Goal: Complete application form

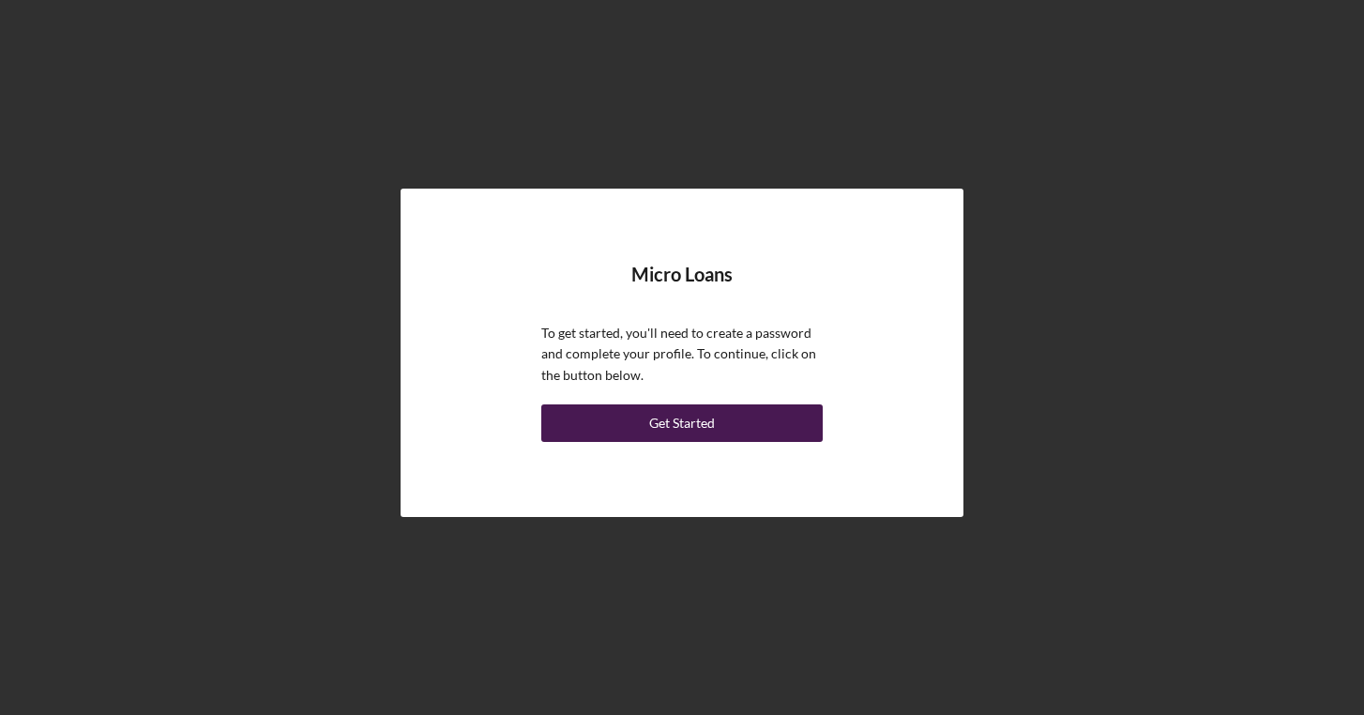
click at [727, 422] on button "Get Started" at bounding box center [681, 423] width 281 height 38
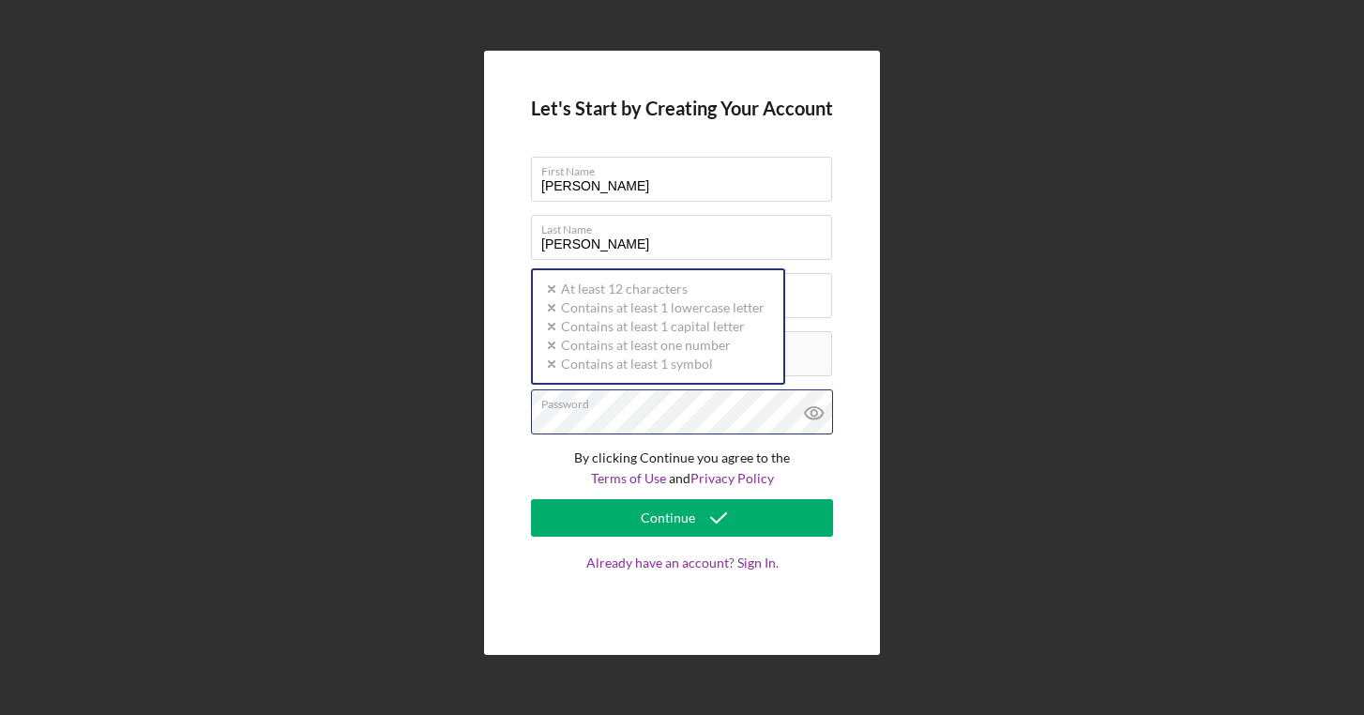
click at [463, 417] on div "Let's Start by Creating Your Account First Name [PERSON_NAME] Last Name [PERSON…" at bounding box center [681, 353] width 1345 height 706
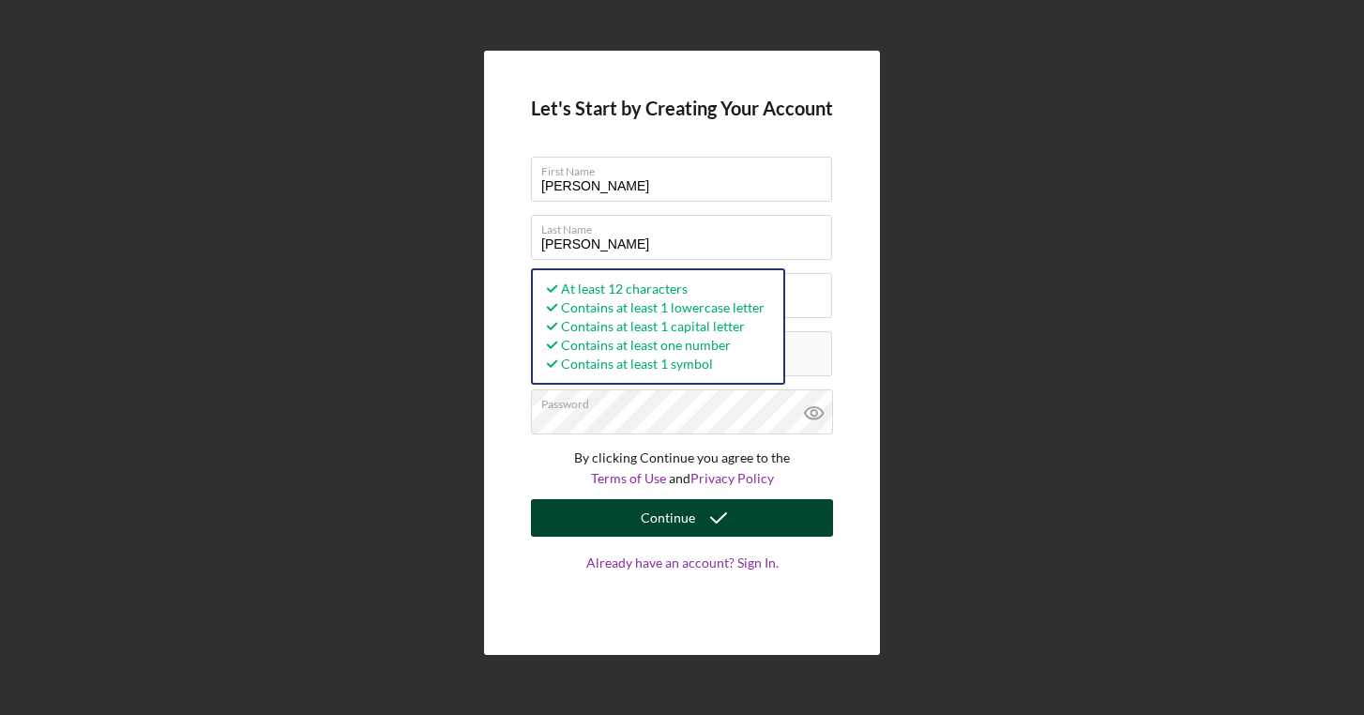
click at [627, 517] on button "Continue" at bounding box center [682, 518] width 302 height 38
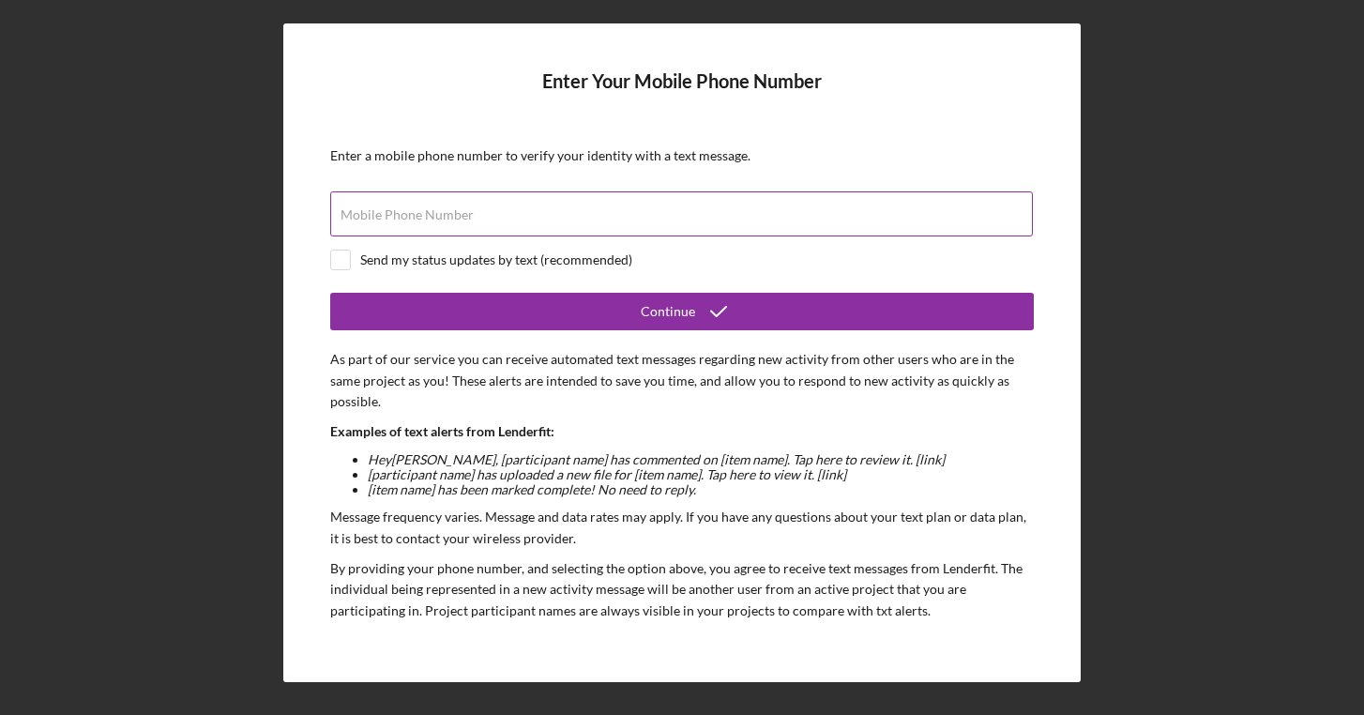
click at [556, 219] on input "Mobile Phone Number" at bounding box center [681, 213] width 703 height 45
type input "[PHONE_NUMBER]"
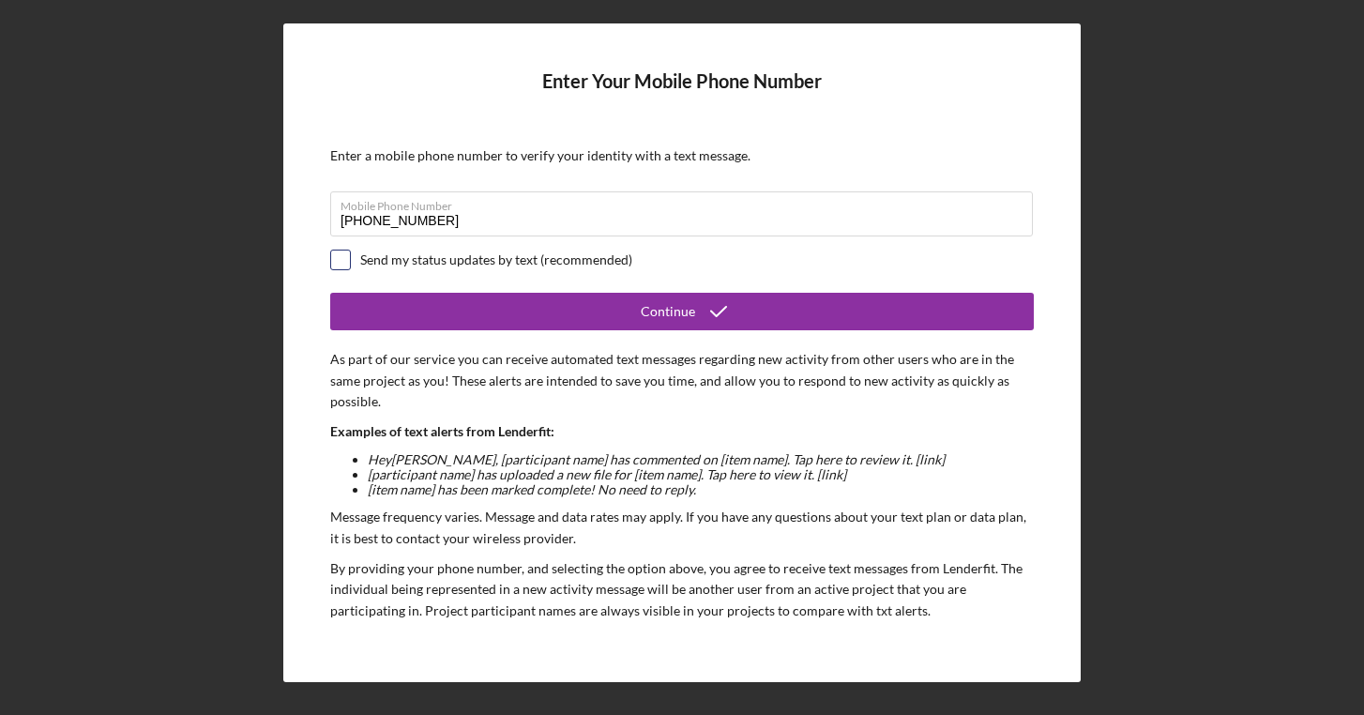
click at [337, 260] on input "checkbox" at bounding box center [340, 259] width 19 height 19
checkbox input "true"
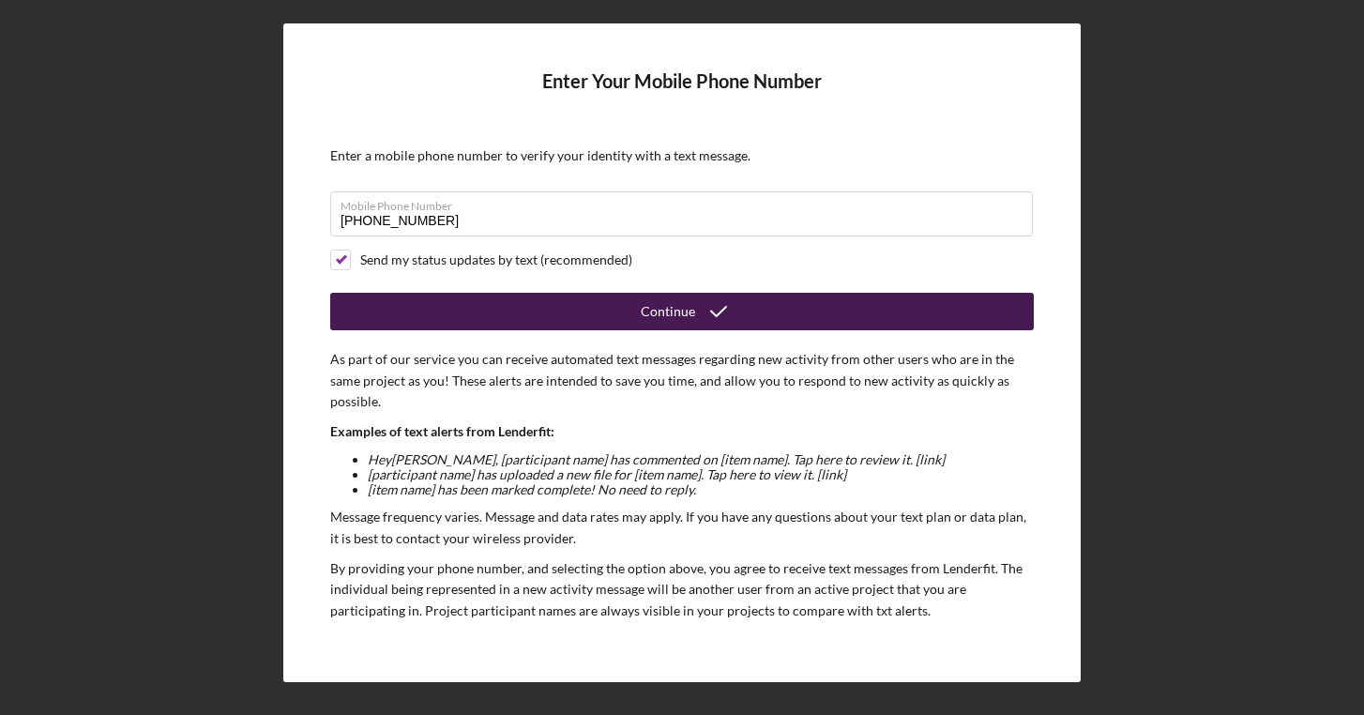
click at [714, 319] on icon "submit" at bounding box center [718, 311] width 47 height 47
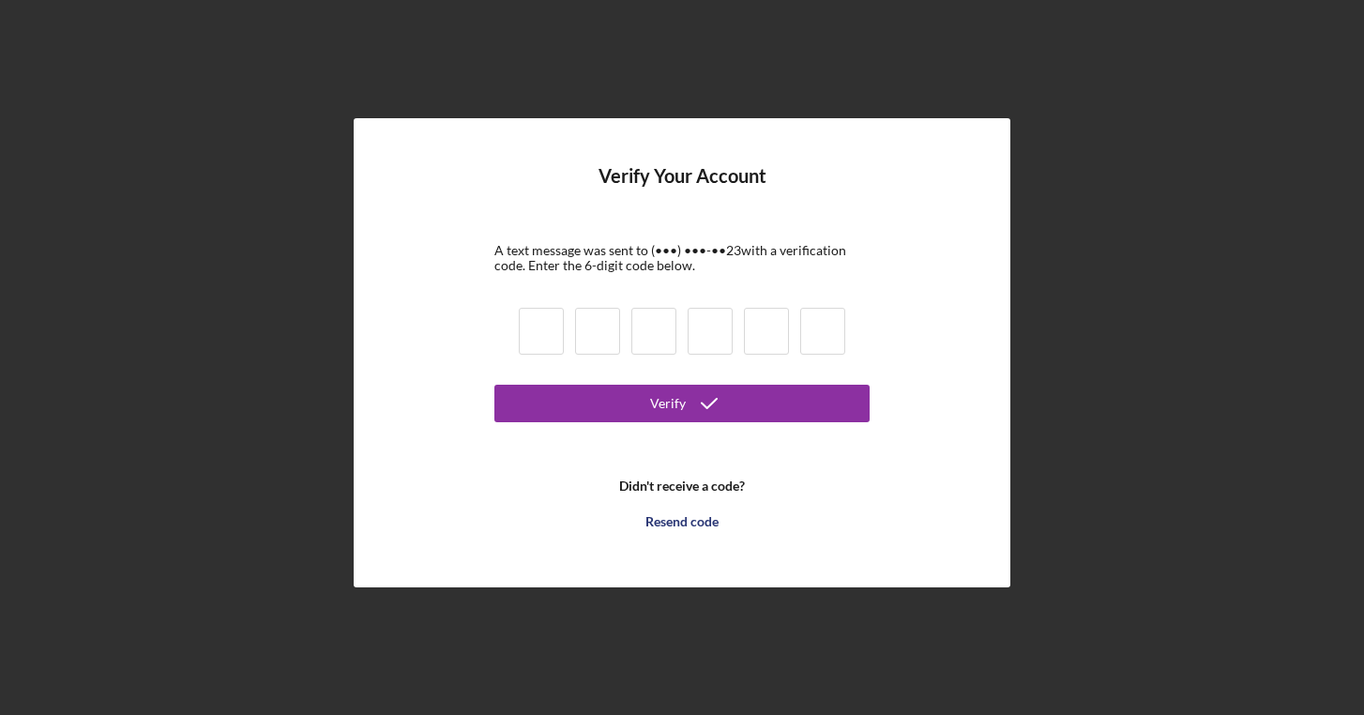
click at [541, 335] on input at bounding box center [541, 331] width 45 height 47
type input "0"
type input "3"
type input "5"
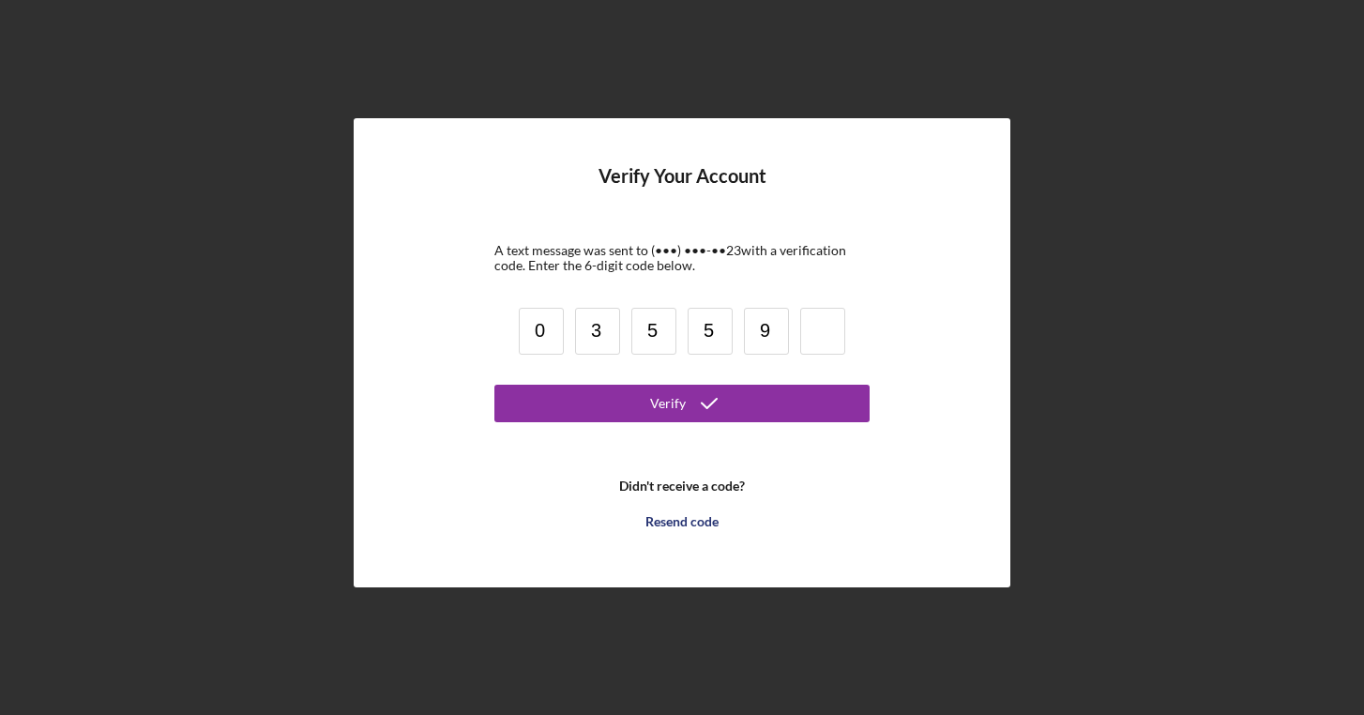
type input "9"
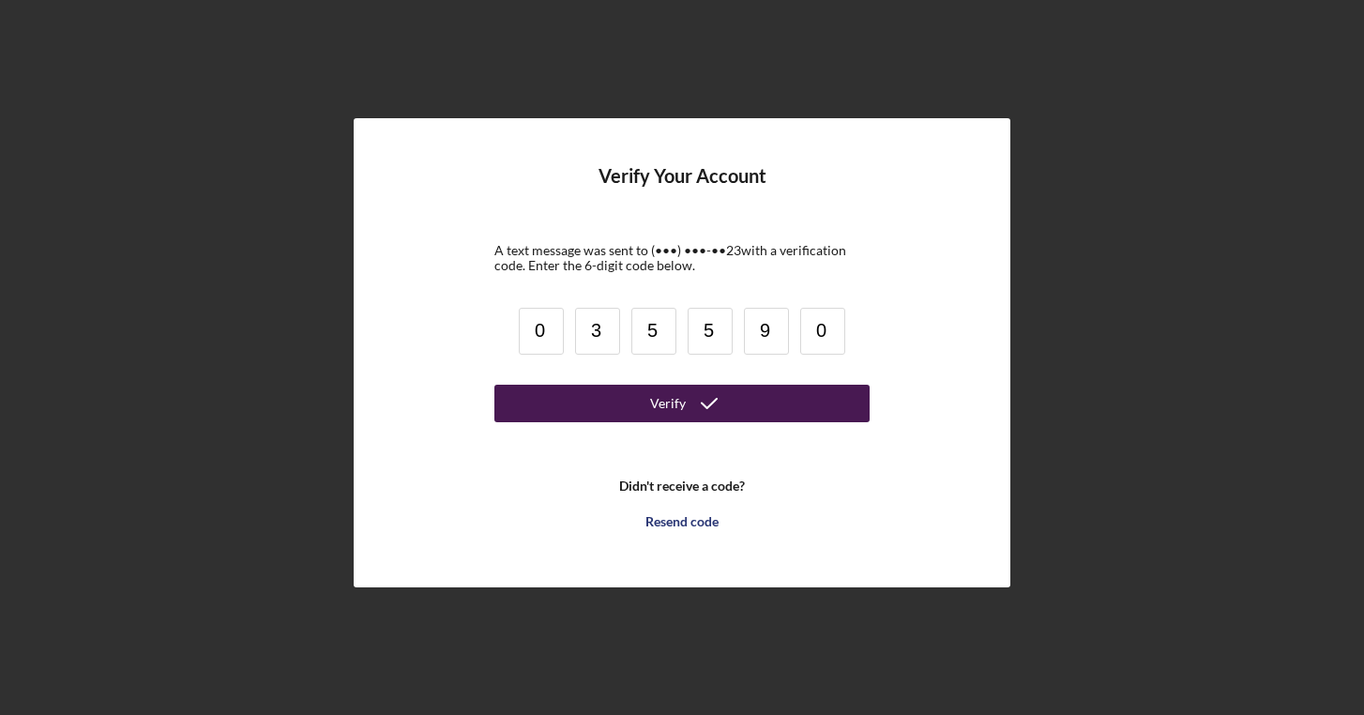
type input "0"
click at [649, 407] on button "Verify" at bounding box center [681, 404] width 375 height 38
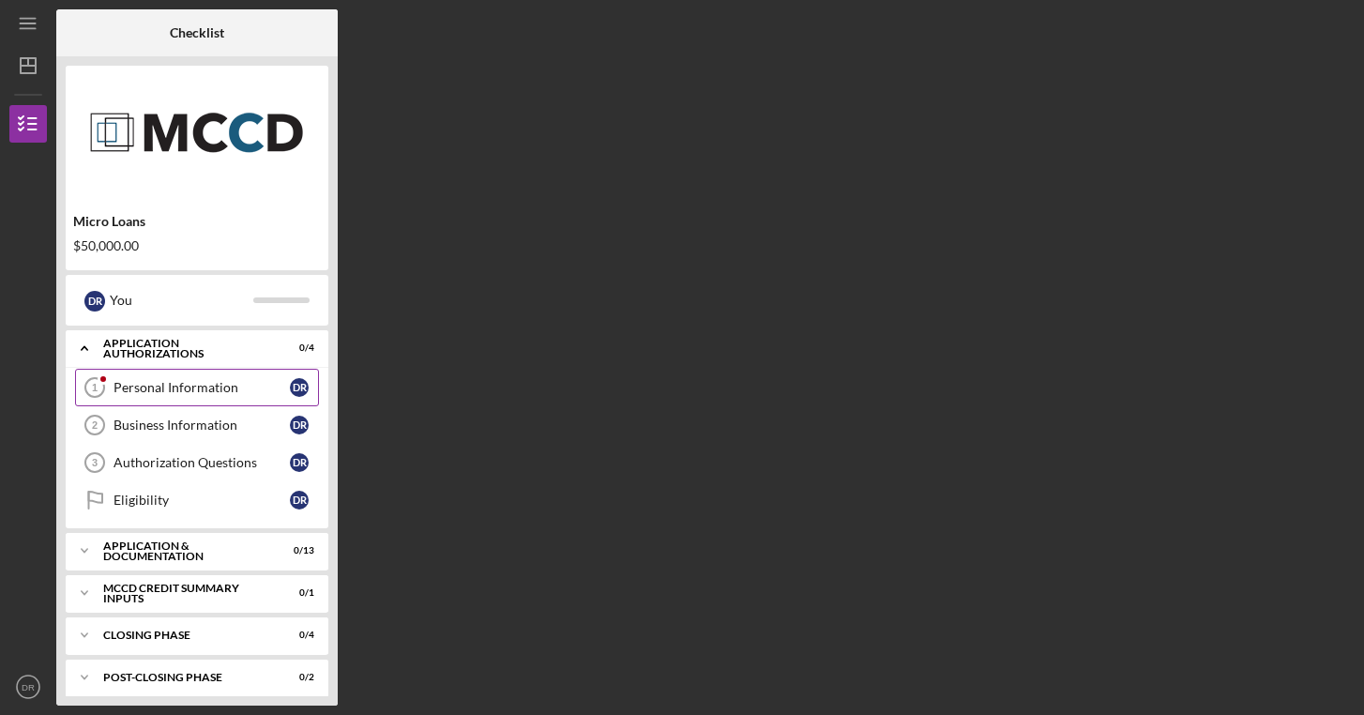
click at [140, 388] on div "Personal Information" at bounding box center [202, 387] width 176 height 15
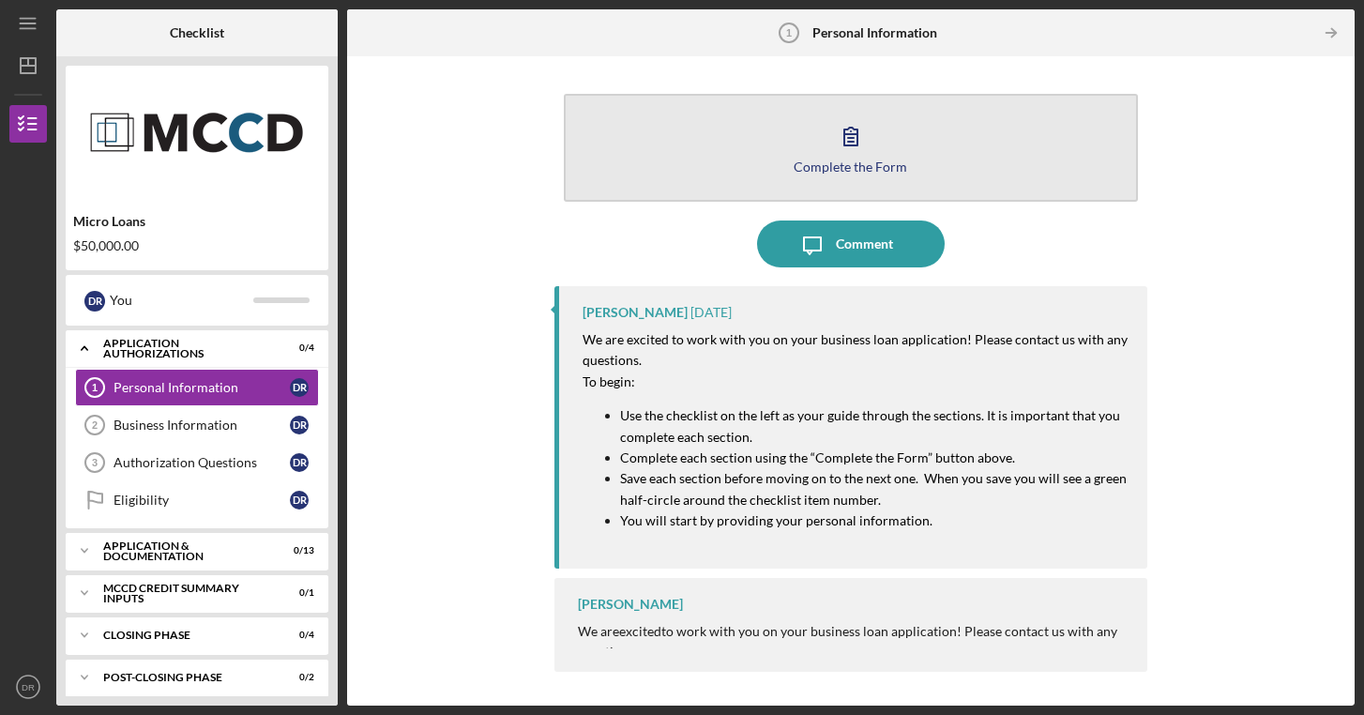
click at [853, 156] on icon "button" at bounding box center [850, 136] width 47 height 47
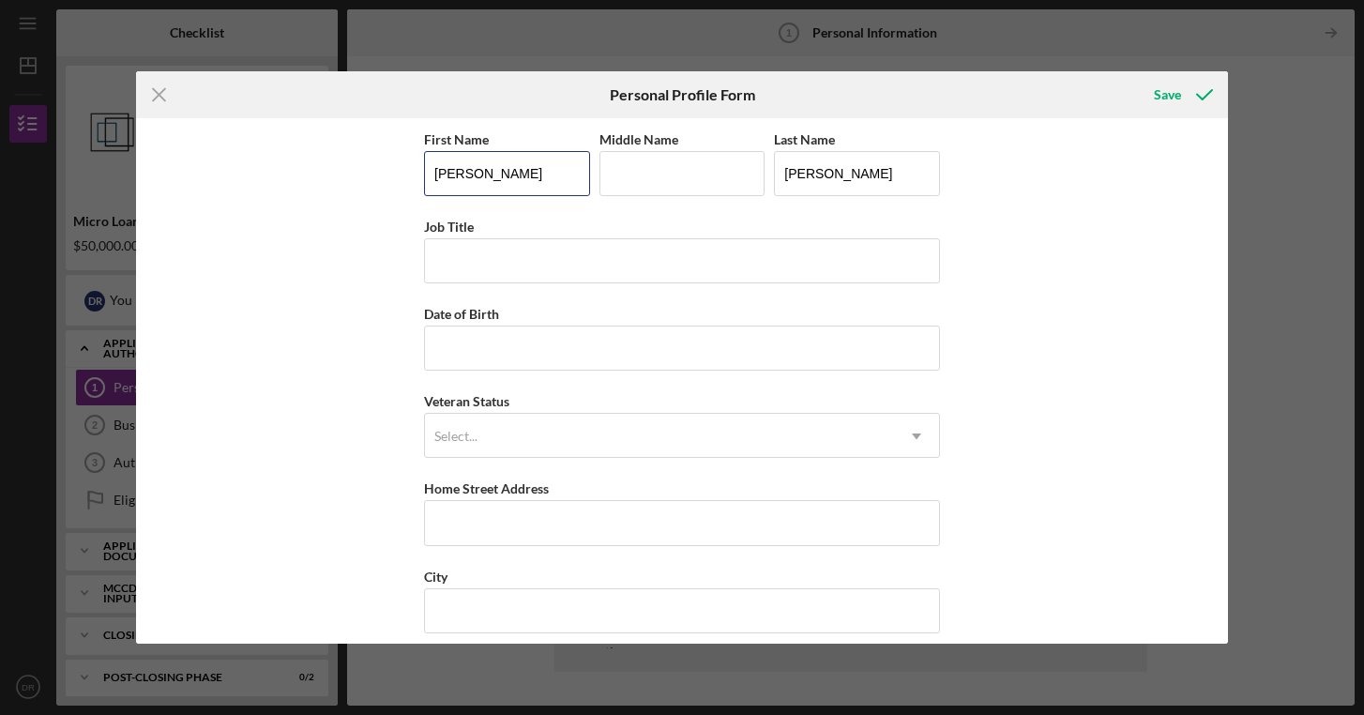
drag, startPoint x: 500, startPoint y: 176, endPoint x: 392, endPoint y: 176, distance: 107.9
click at [392, 176] on div "First Name [PERSON_NAME] Middle Name Last Name [PERSON_NAME] Job Title Date of …" at bounding box center [681, 380] width 1091 height 525
type input "[PERSON_NAME]"
click at [687, 190] on input "Middle Name" at bounding box center [683, 173] width 166 height 45
type input "[PERSON_NAME]"
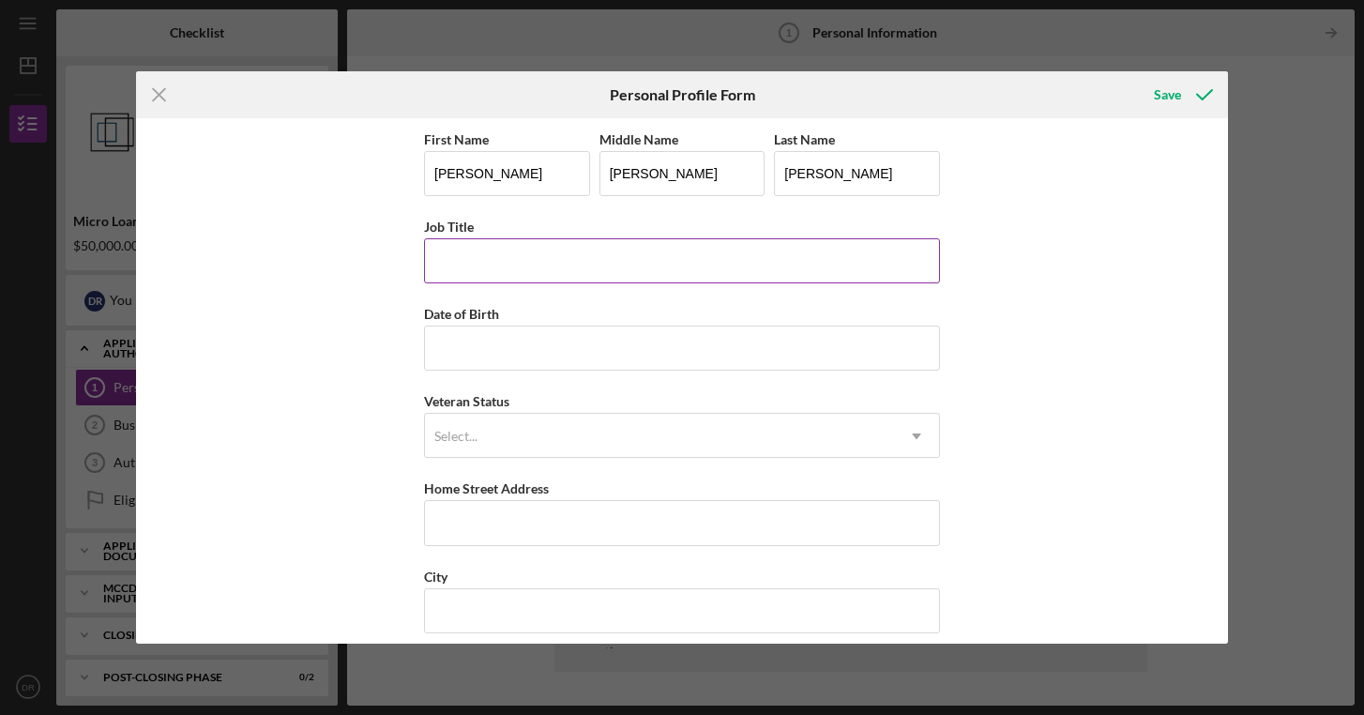
click at [557, 266] on input "Job Title" at bounding box center [682, 260] width 516 height 45
type input "Founder"
click at [472, 351] on input "Date of Birth" at bounding box center [682, 348] width 516 height 45
type input "[DATE]"
click at [511, 270] on input "Founder" at bounding box center [682, 260] width 516 height 45
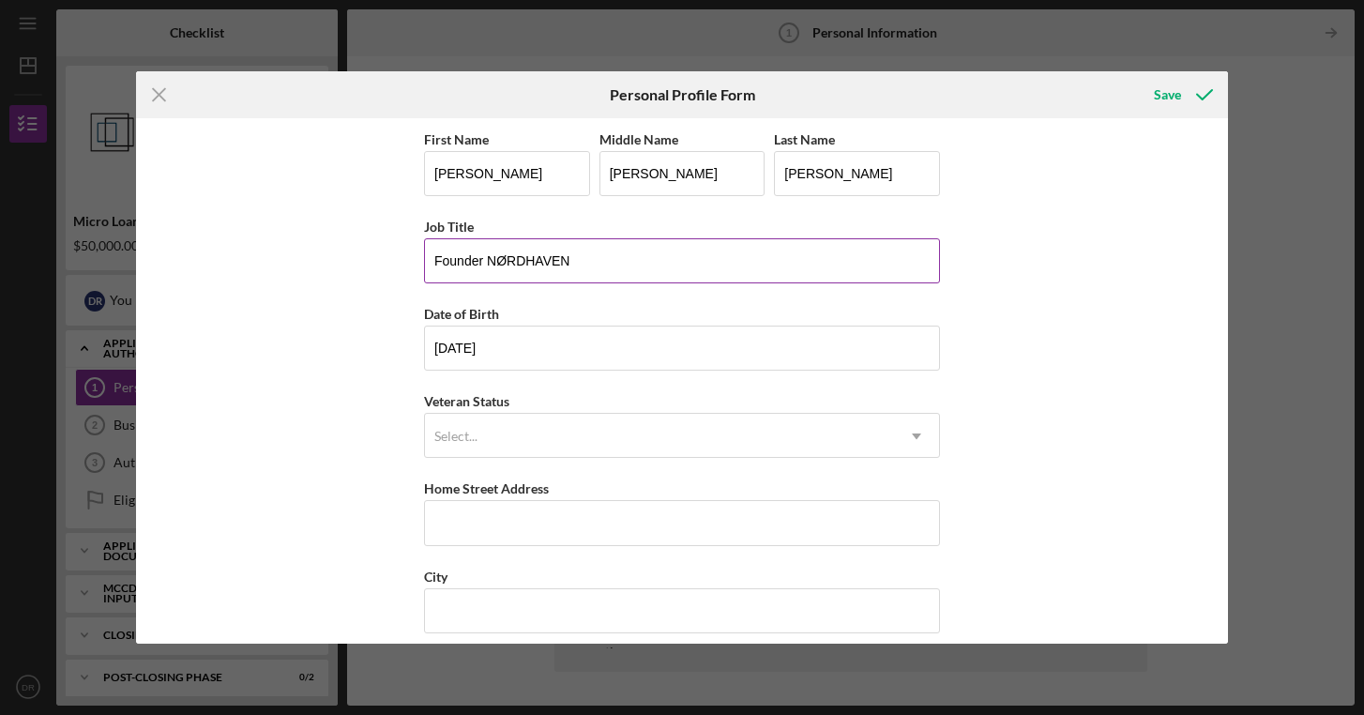
click at [483, 263] on input "Founder NØRDHAVEN" at bounding box center [682, 260] width 516 height 45
type input "Founder of NØRDHAVEN"
click at [526, 437] on div "Select..." at bounding box center [659, 436] width 469 height 43
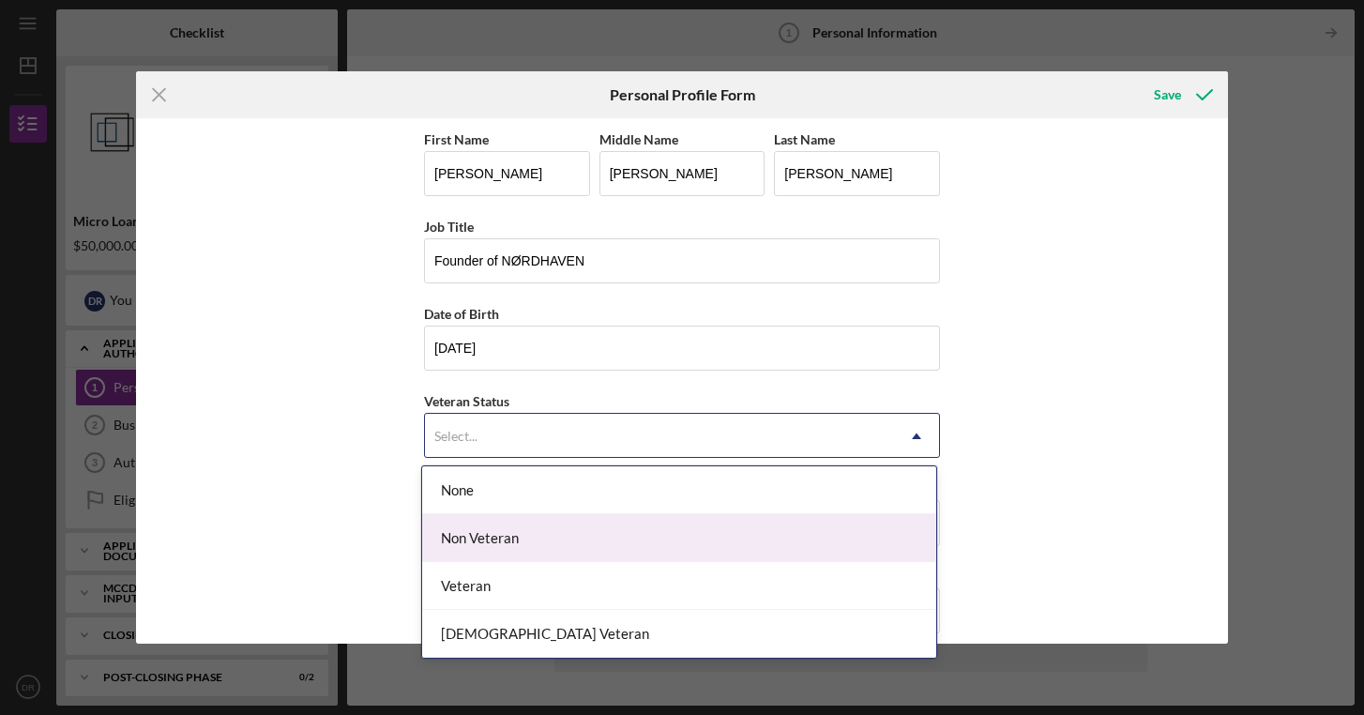
click at [479, 535] on div "Non Veteran" at bounding box center [679, 538] width 514 height 48
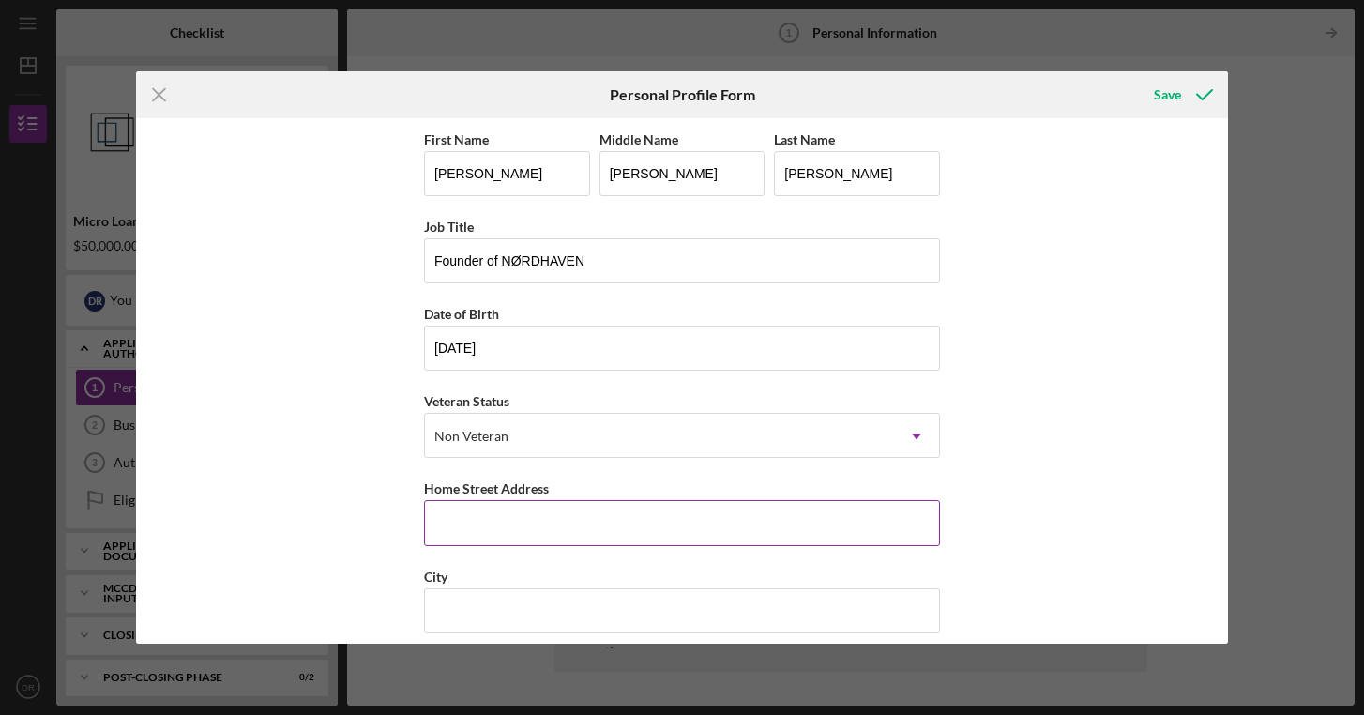
click at [503, 524] on input "Home Street Address" at bounding box center [682, 522] width 516 height 45
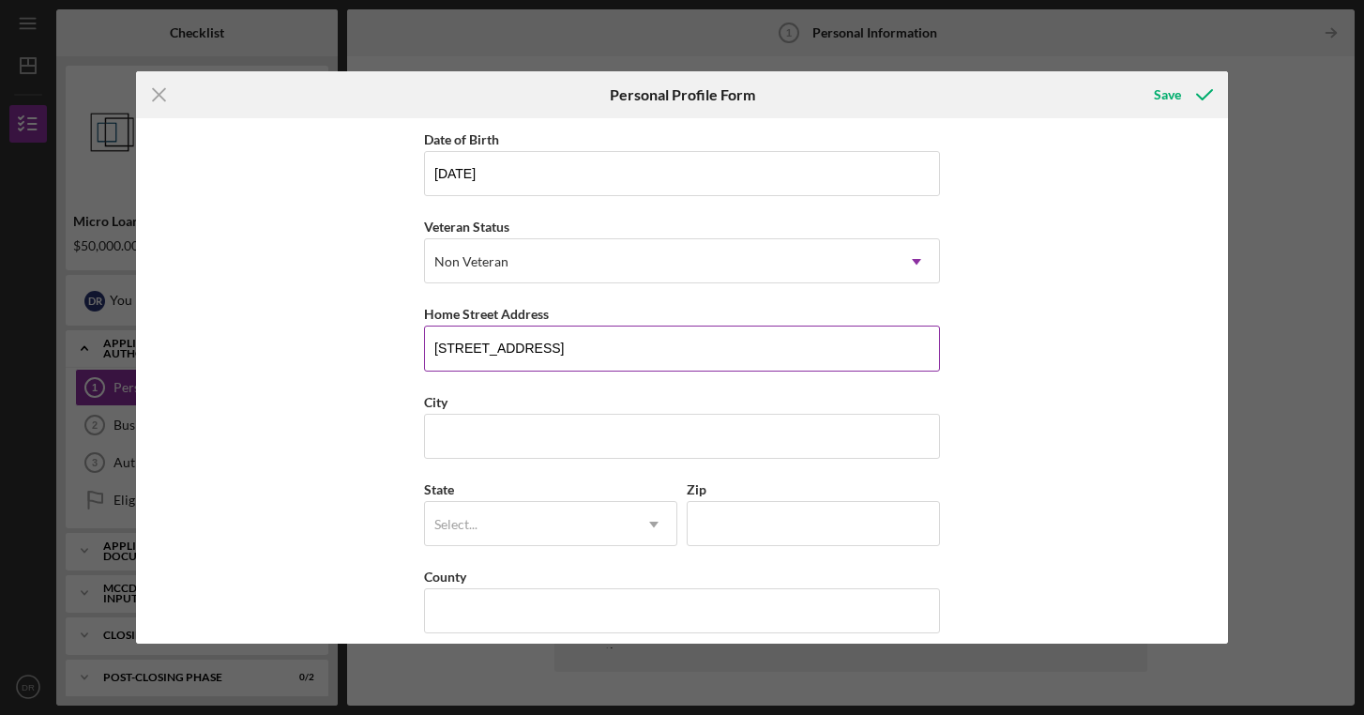
scroll to position [192, 0]
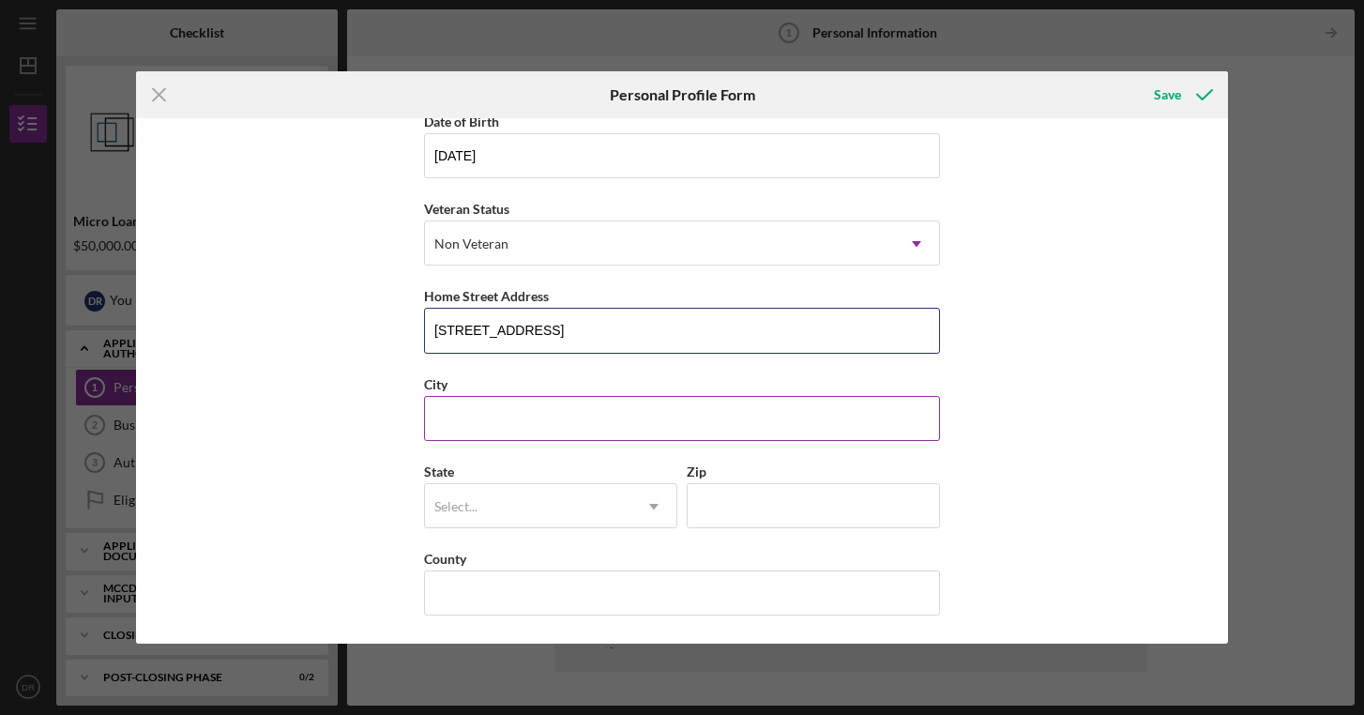
type input "[STREET_ADDRESS]"
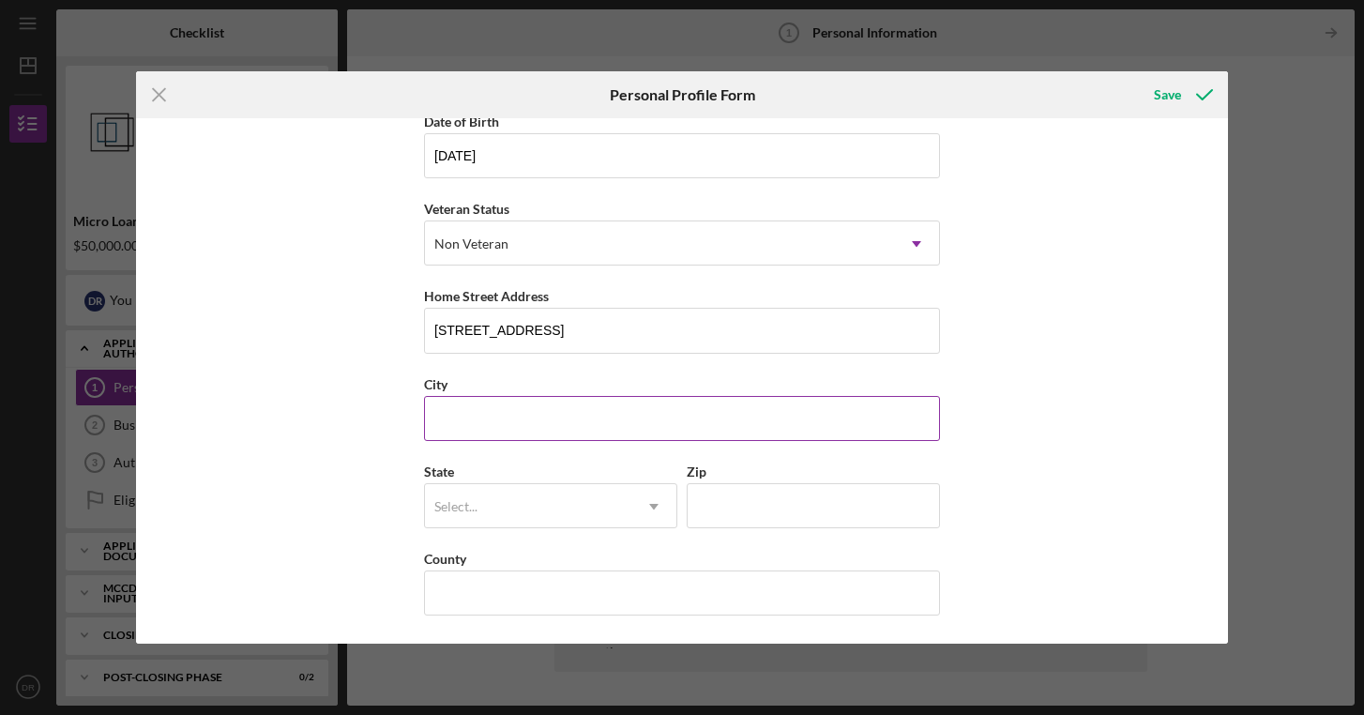
click at [489, 422] on input "City" at bounding box center [682, 418] width 516 height 45
type input "[GEOGRAPHIC_DATA]"
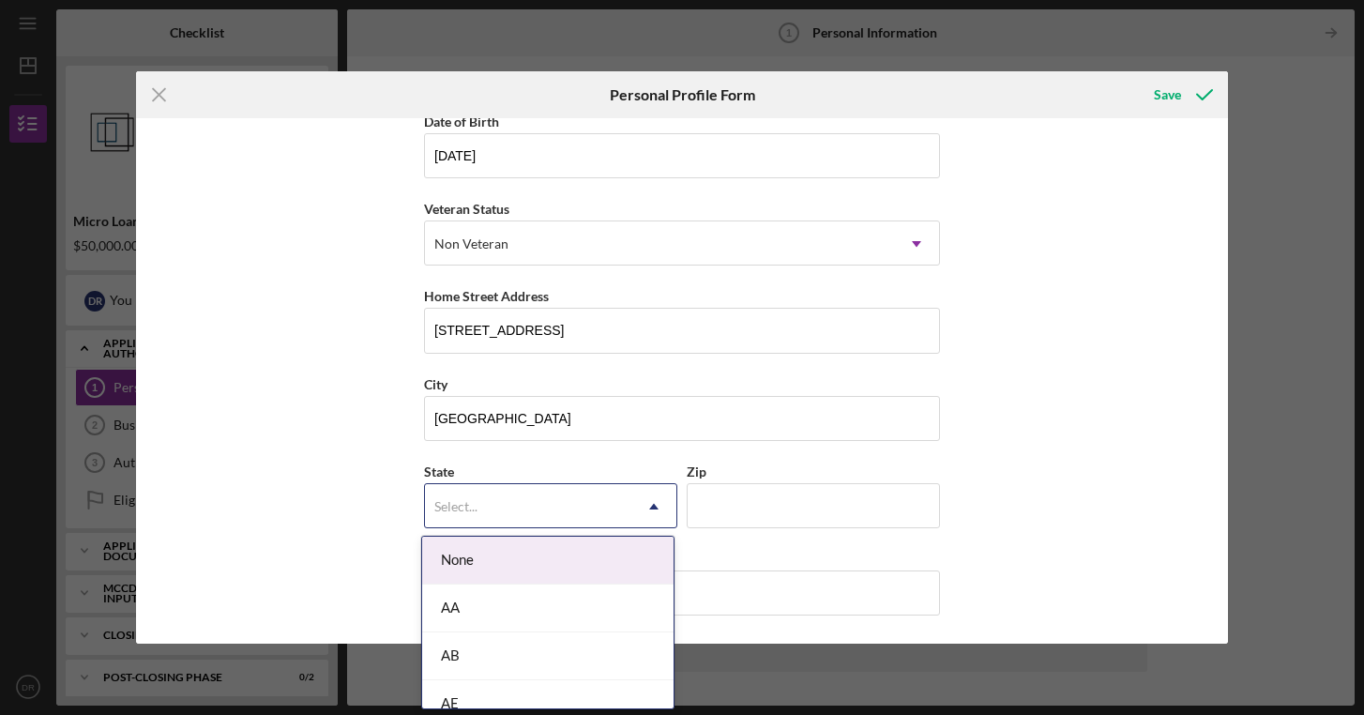
click at [631, 508] on icon "Icon/Dropdown Arrow" at bounding box center [653, 506] width 45 height 45
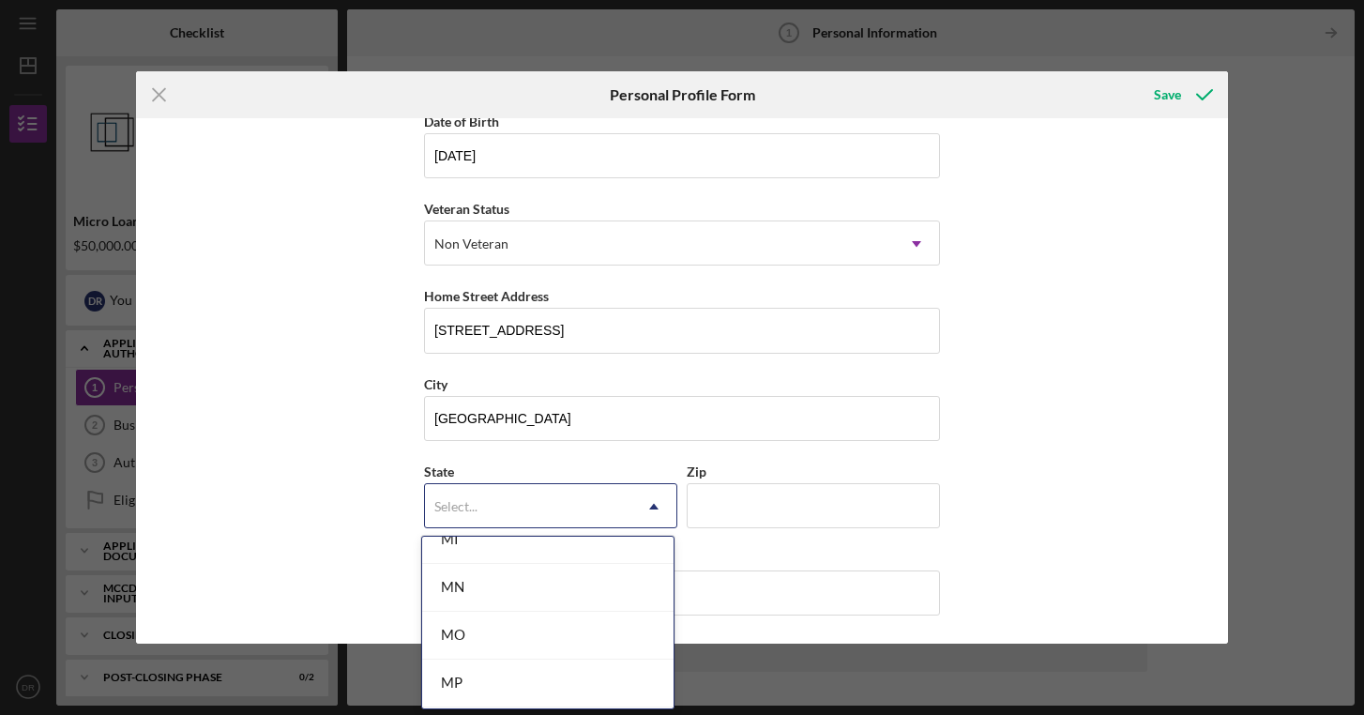
scroll to position [1601, 0]
click at [504, 583] on div "MN" at bounding box center [547, 586] width 251 height 48
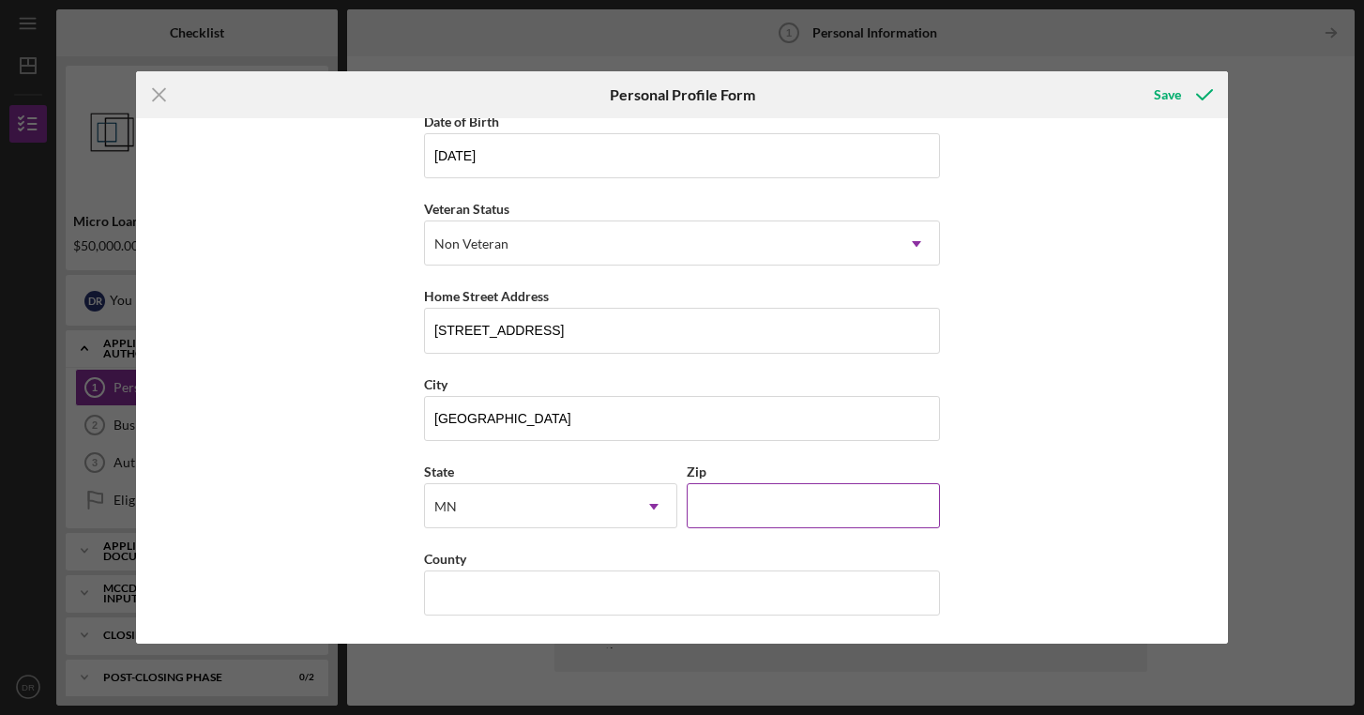
click at [752, 483] on input "Zip" at bounding box center [813, 505] width 253 height 45
type input "55110"
click at [586, 590] on input "County" at bounding box center [682, 592] width 516 height 45
type input "[PERSON_NAME]"
click at [1072, 560] on div "First Name [PERSON_NAME] Middle Name [PERSON_NAME] Name [PERSON_NAME] Job Title…" at bounding box center [681, 380] width 1091 height 525
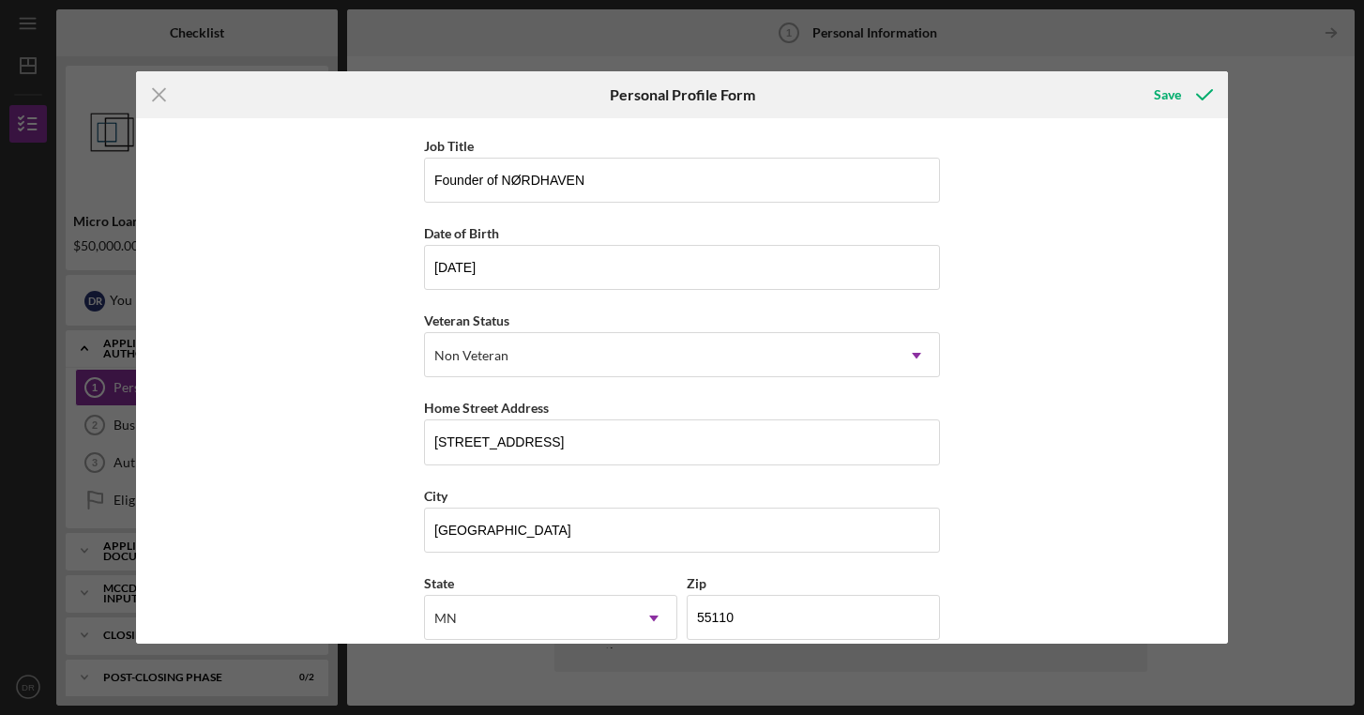
scroll to position [0, 0]
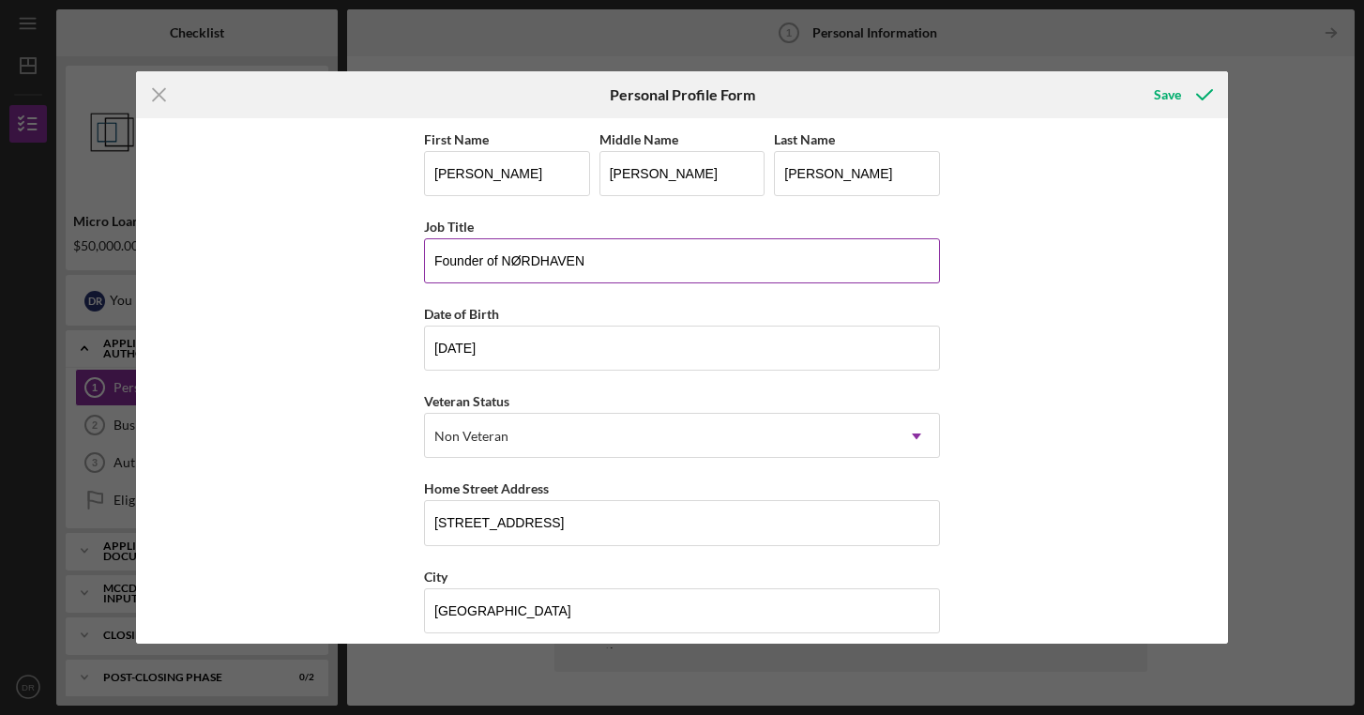
click at [643, 263] on input "Founder of NØRDHAVEN" at bounding box center [682, 260] width 516 height 45
type input "Founder of NØRDHAVEN / Ministry Staff at [GEOGRAPHIC_DATA][DEMOGRAPHIC_DATA]"
click at [1176, 91] on div "Save" at bounding box center [1167, 95] width 27 height 38
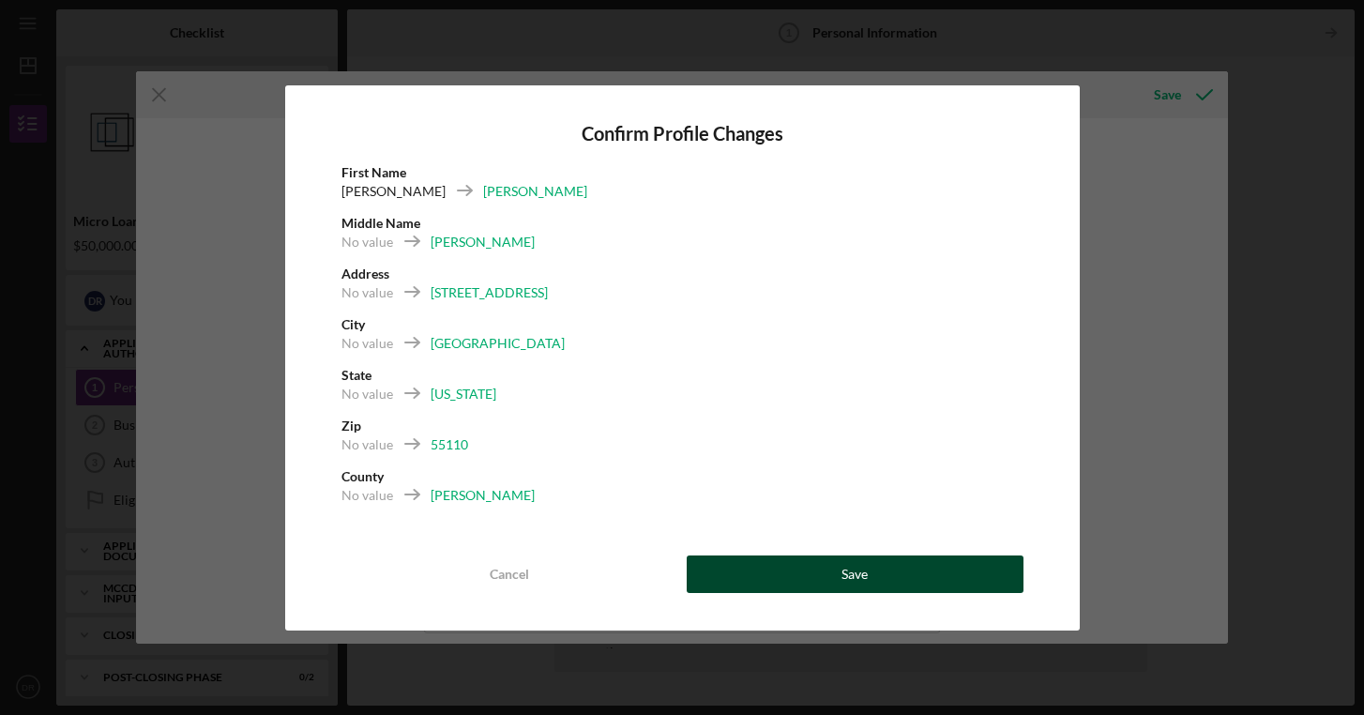
click at [884, 570] on button "Save" at bounding box center [855, 574] width 337 height 38
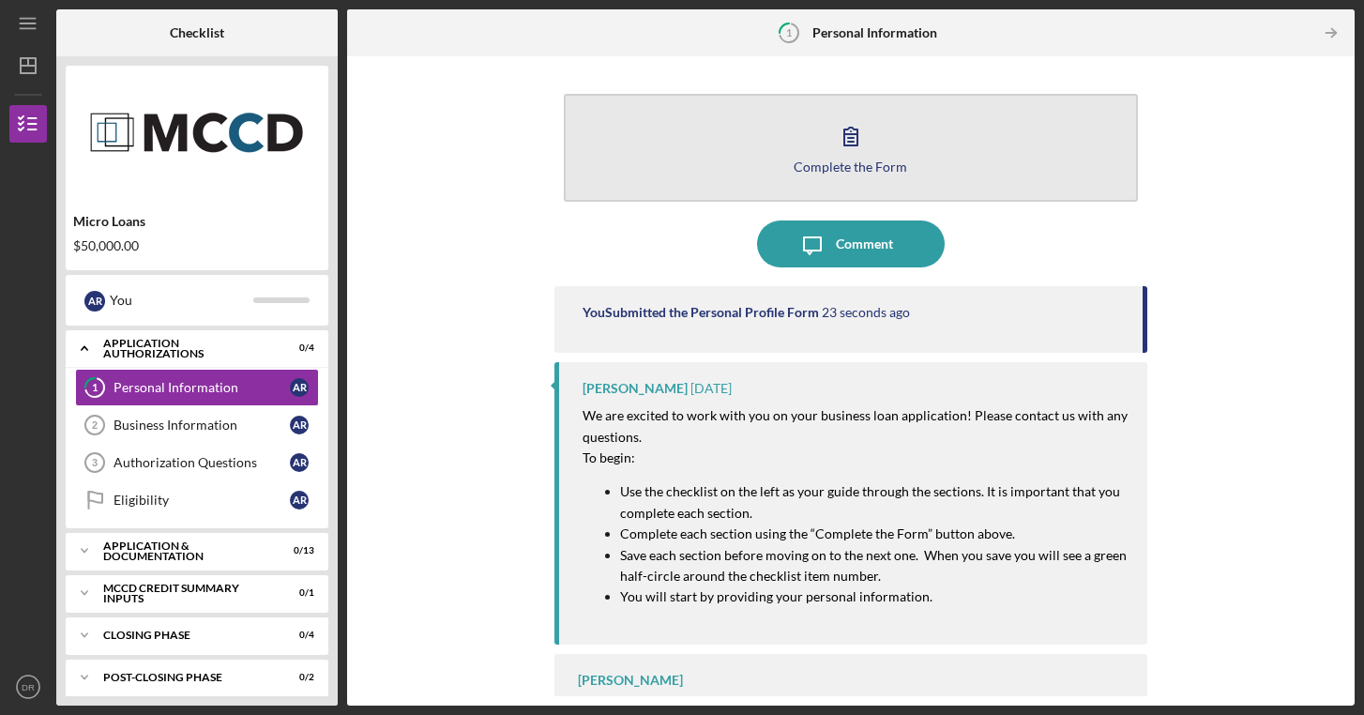
click at [861, 152] on icon "button" at bounding box center [850, 136] width 47 height 47
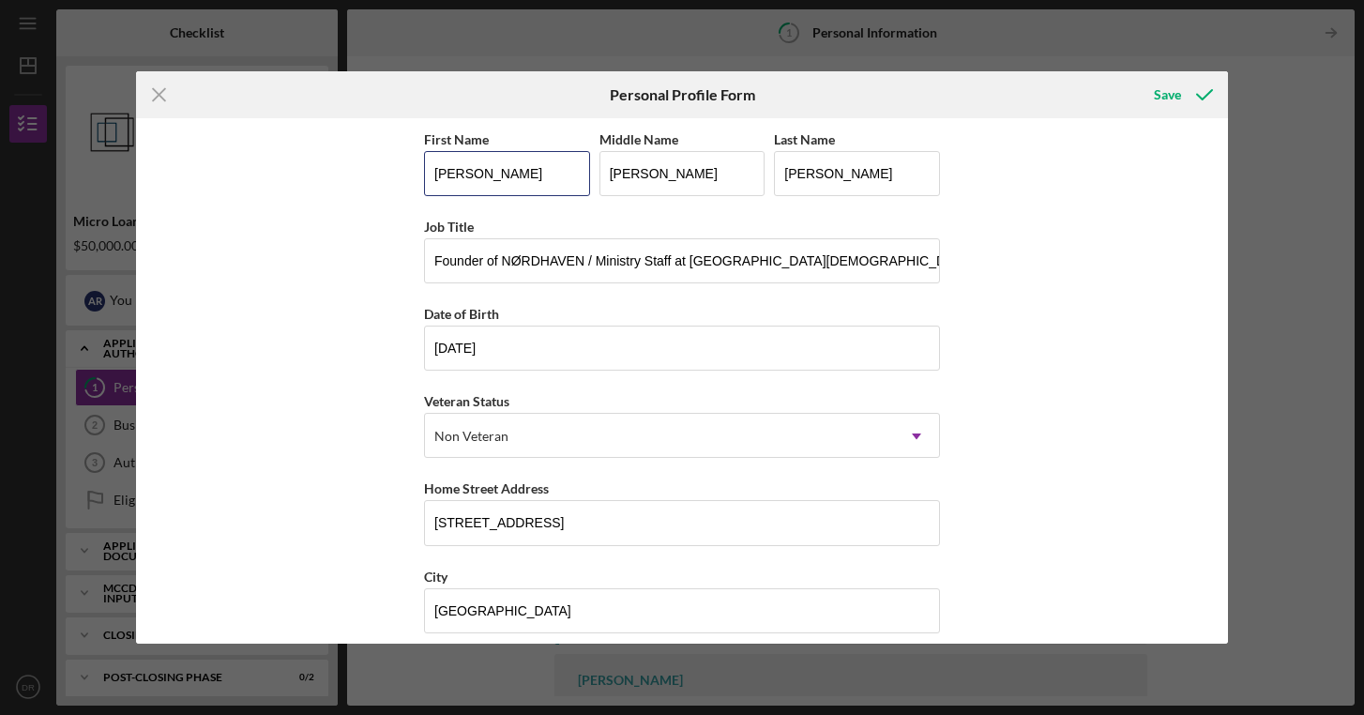
drag, startPoint x: 511, startPoint y: 176, endPoint x: 414, endPoint y: 176, distance: 97.6
click at [414, 176] on div "First Name [PERSON_NAME] Middle Name [PERSON_NAME] Name [PERSON_NAME] Job Title…" at bounding box center [681, 380] width 1091 height 525
type input "[PERSON_NAME]"
click at [661, 178] on input "[PERSON_NAME]" at bounding box center [683, 173] width 166 height 45
drag, startPoint x: 681, startPoint y: 170, endPoint x: 541, endPoint y: 177, distance: 140.0
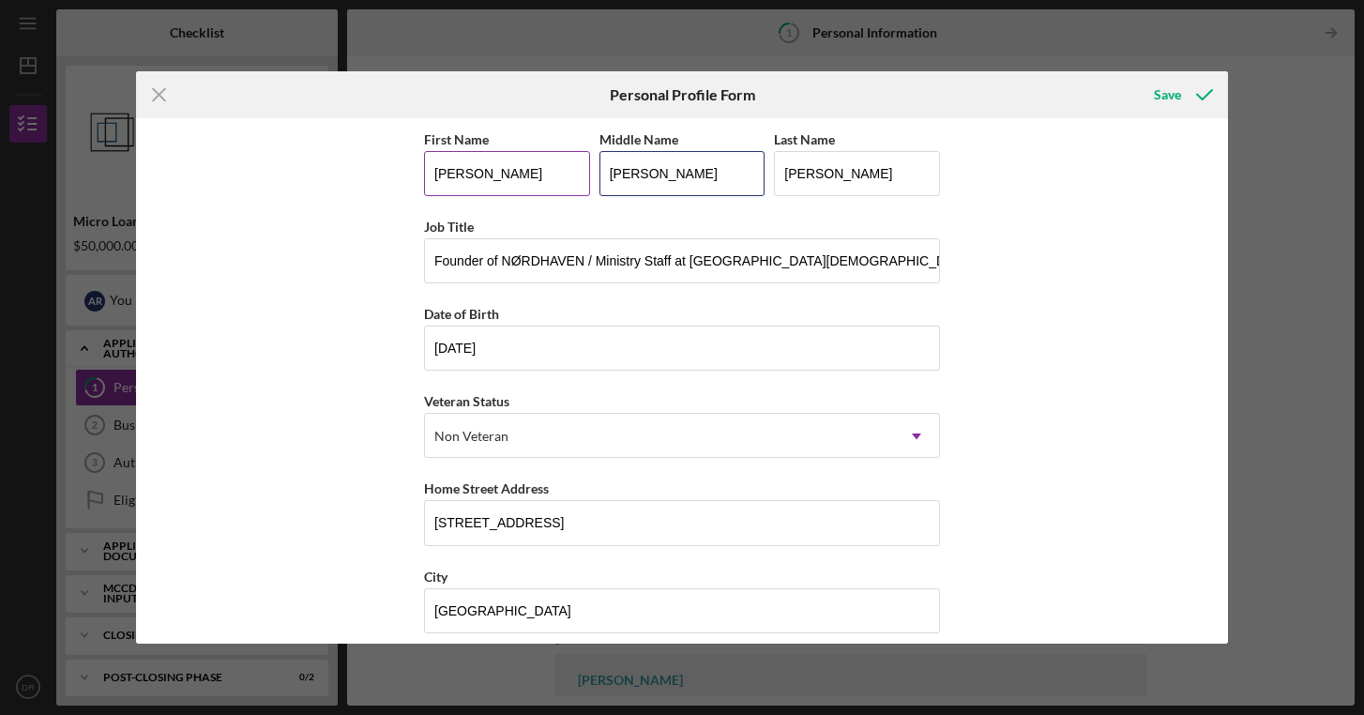
click at [541, 177] on div "First Name [PERSON_NAME] Middle Name [PERSON_NAME] Name [PERSON_NAME]" at bounding box center [682, 171] width 516 height 87
click at [1176, 99] on div "Save" at bounding box center [1167, 95] width 27 height 38
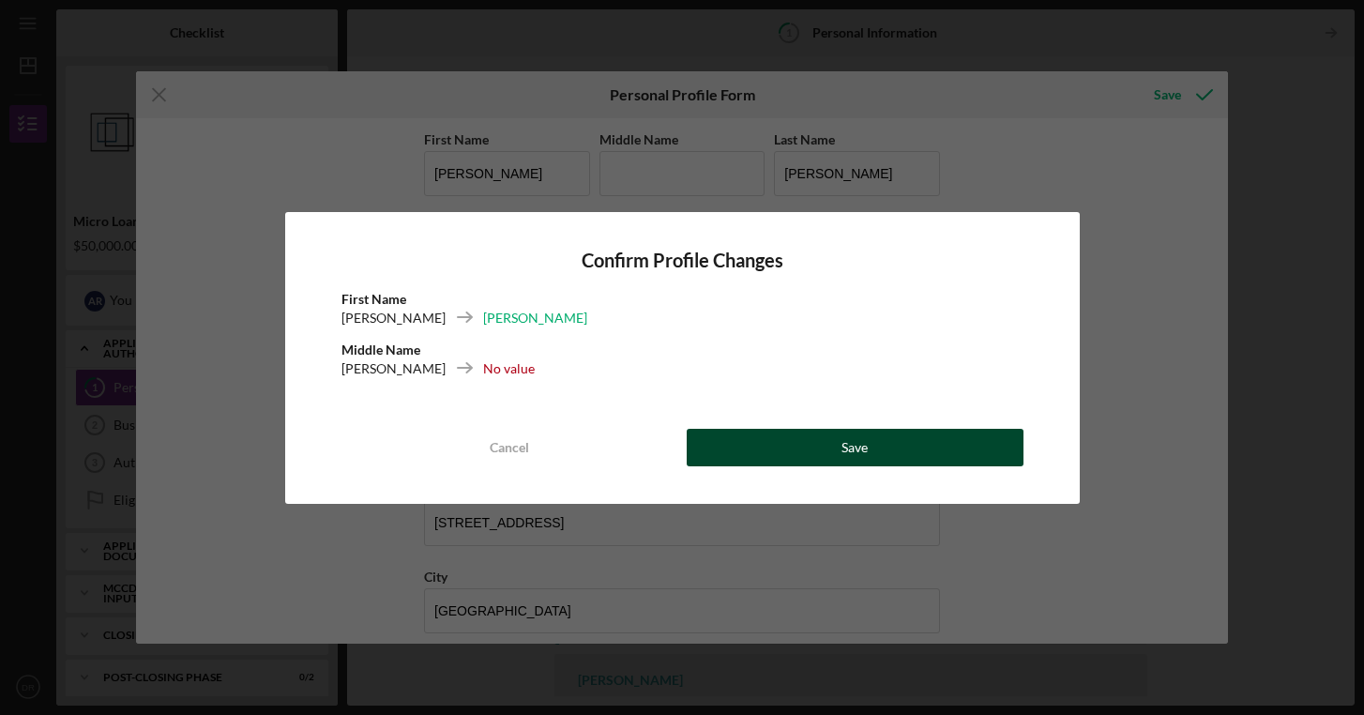
click at [831, 443] on button "Save" at bounding box center [855, 448] width 337 height 38
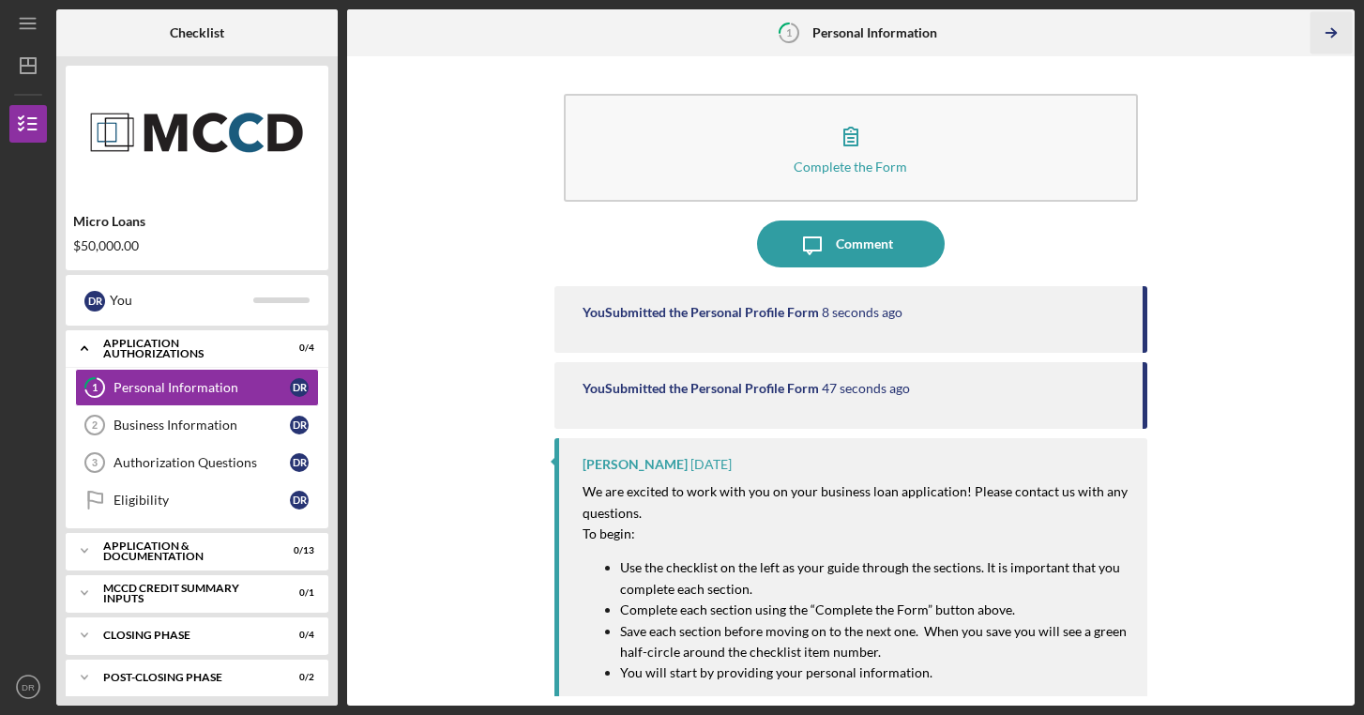
click at [1336, 34] on icon "Icon/Table Pagination Arrow" at bounding box center [1332, 33] width 42 height 42
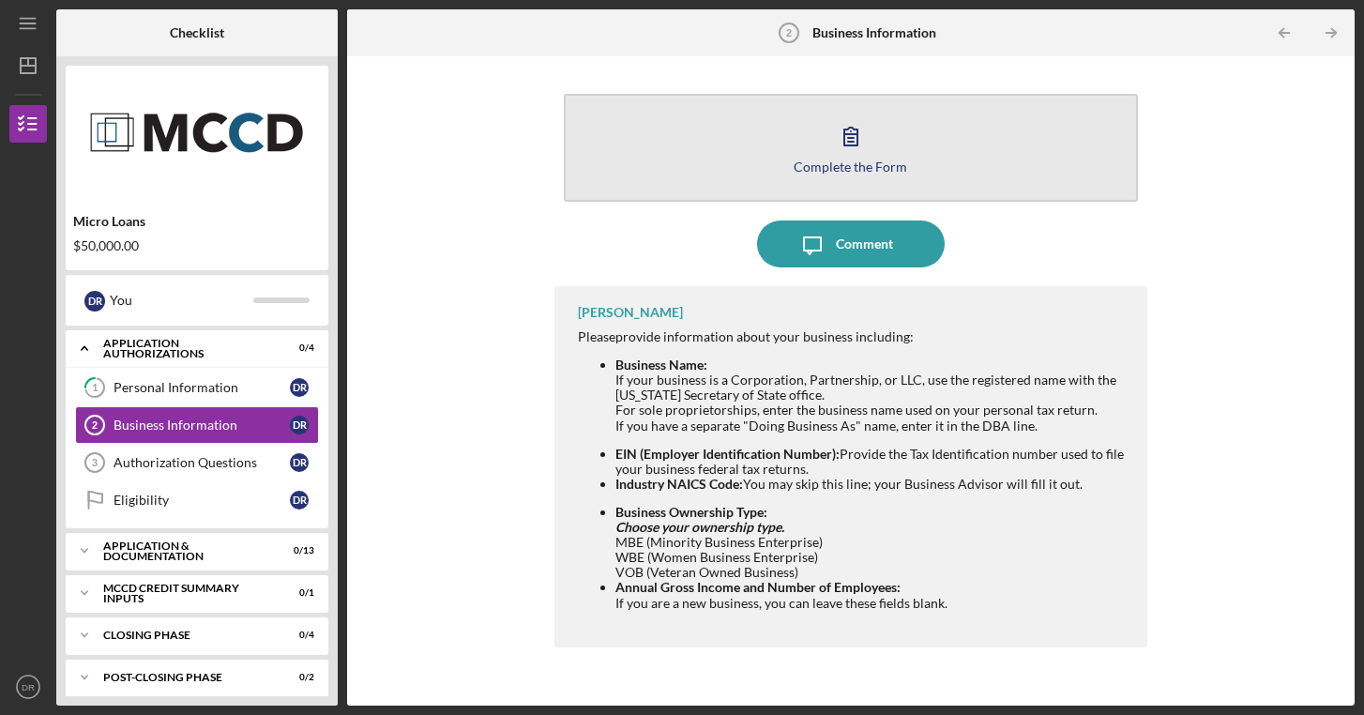
click at [879, 154] on button "Complete the Form Form" at bounding box center [851, 148] width 574 height 108
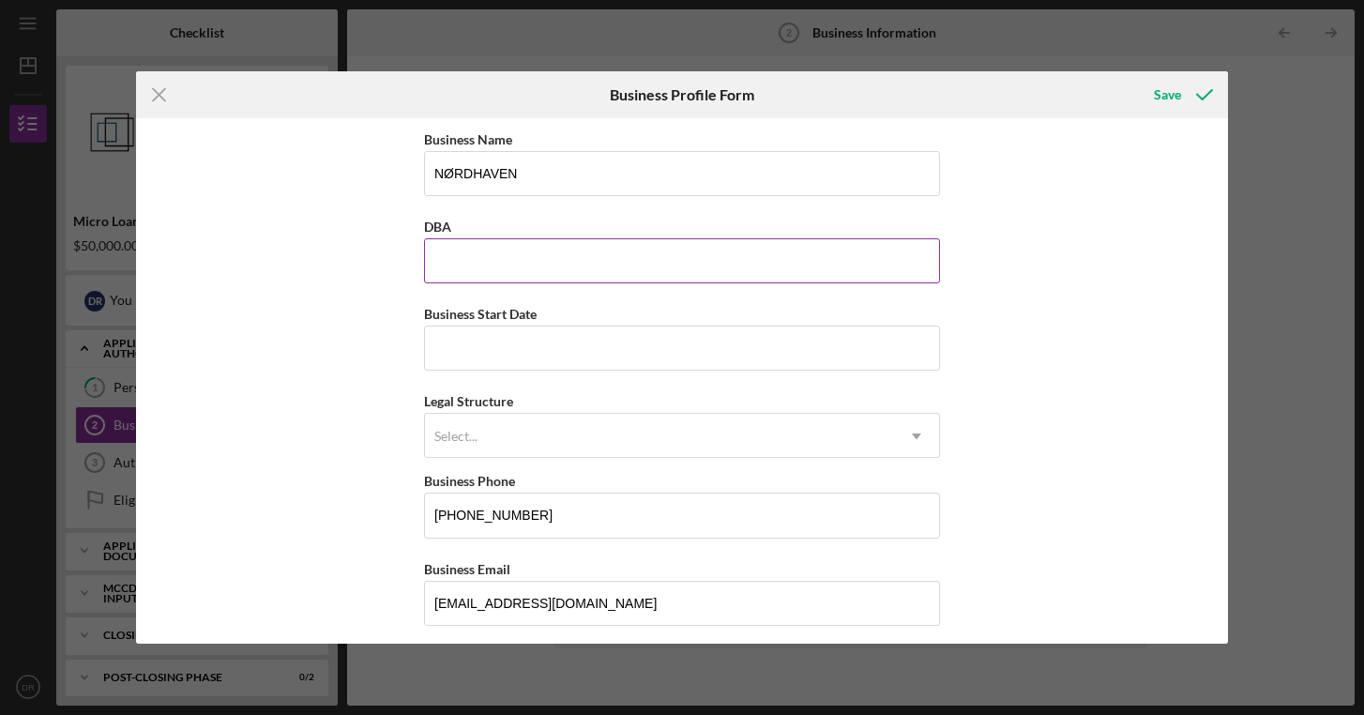
click at [462, 246] on input "DBA" at bounding box center [682, 260] width 516 height 45
drag, startPoint x: 528, startPoint y: 165, endPoint x: 388, endPoint y: 167, distance: 139.8
click at [388, 167] on div "Business Name NØRDHAVEN DBA Business Start Date Legal Structure Select... Icon/…" at bounding box center [681, 380] width 1091 height 525
click at [487, 169] on input "NØRDHAVEN" at bounding box center [682, 173] width 516 height 45
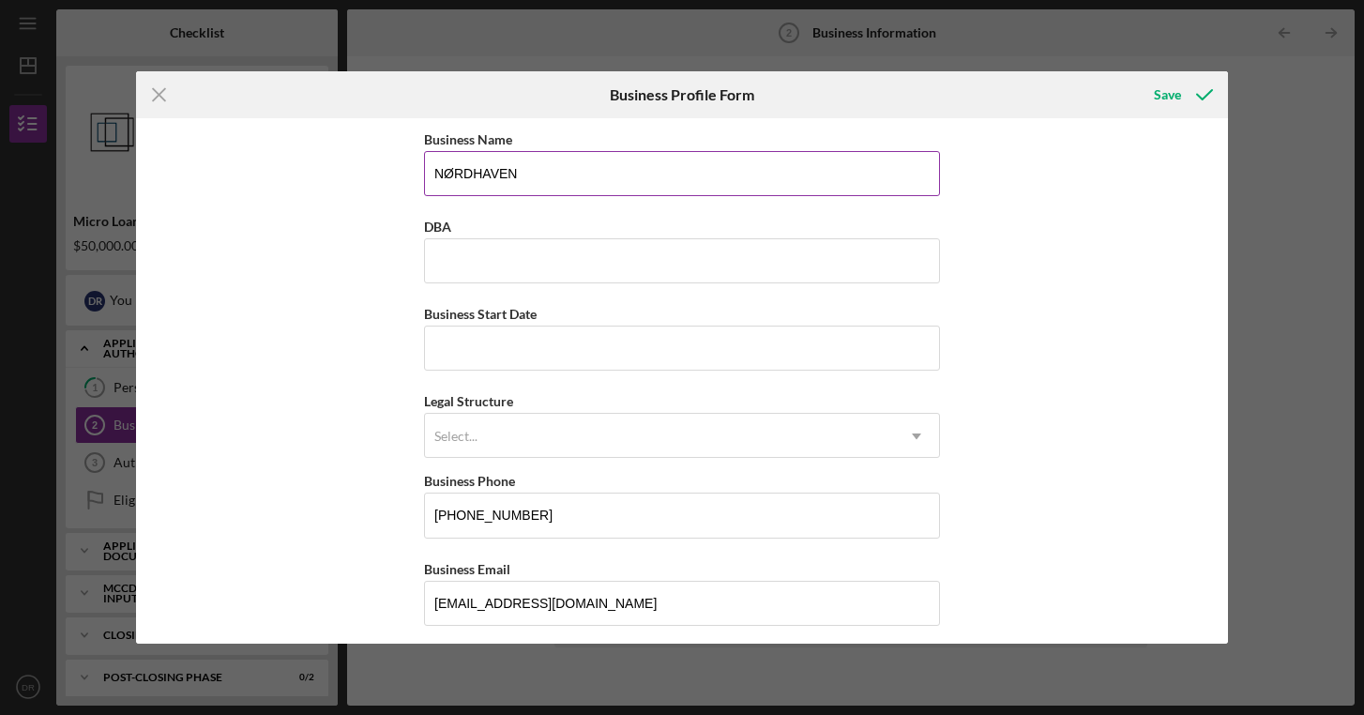
click at [487, 169] on input "NØRDHAVEN" at bounding box center [682, 173] width 516 height 45
click at [461, 258] on input "DBA" at bounding box center [682, 260] width 516 height 45
paste input "NØRDHAVEN"
type input "NØRDHAVEN"
click at [449, 175] on input "NØRDHAVEN" at bounding box center [682, 173] width 516 height 45
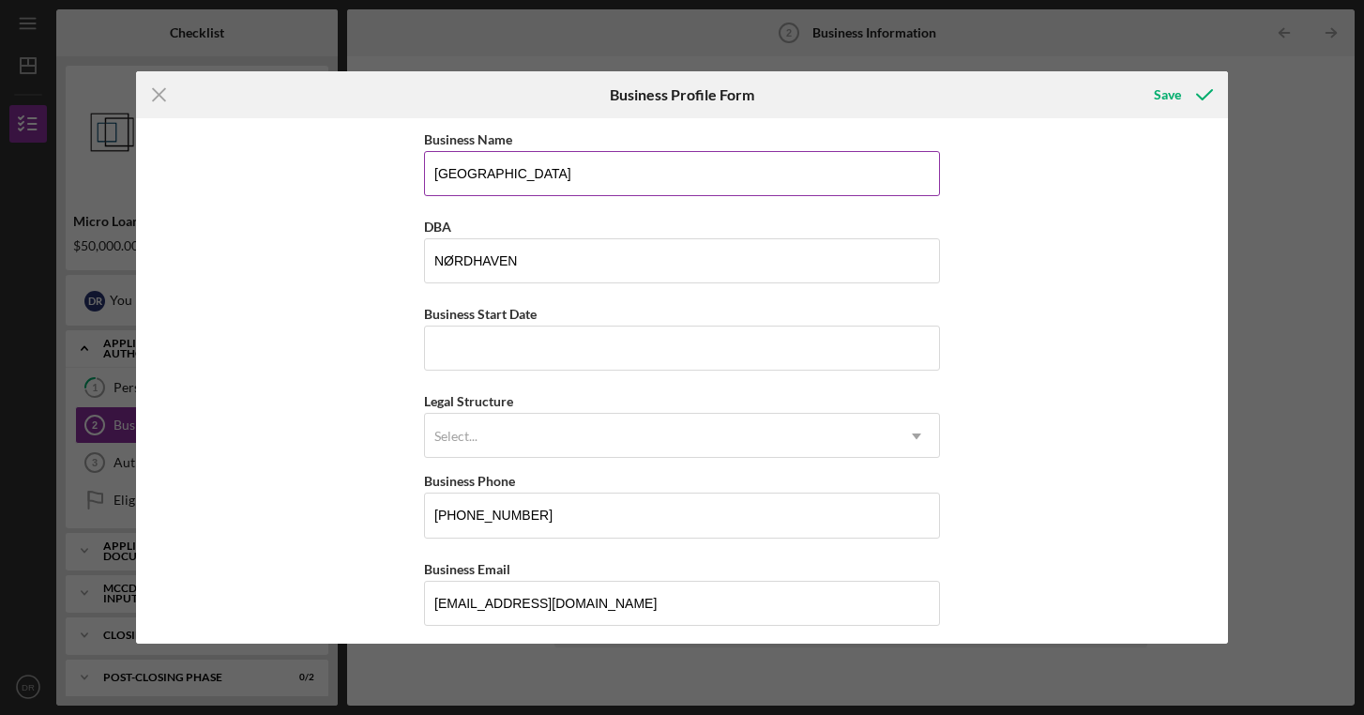
click at [579, 180] on input "[GEOGRAPHIC_DATA]" at bounding box center [682, 173] width 516 height 45
type input "NORDHAVEN LLC"
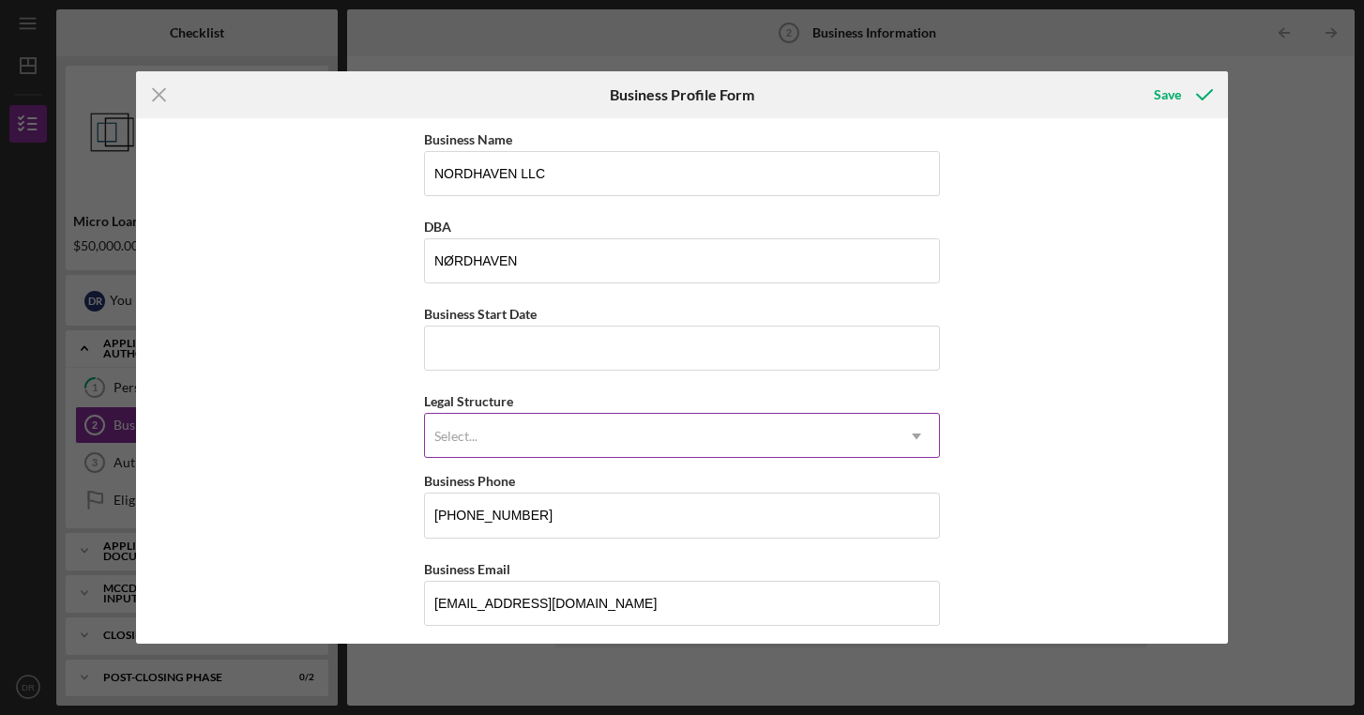
click at [558, 433] on div "Select..." at bounding box center [659, 436] width 469 height 43
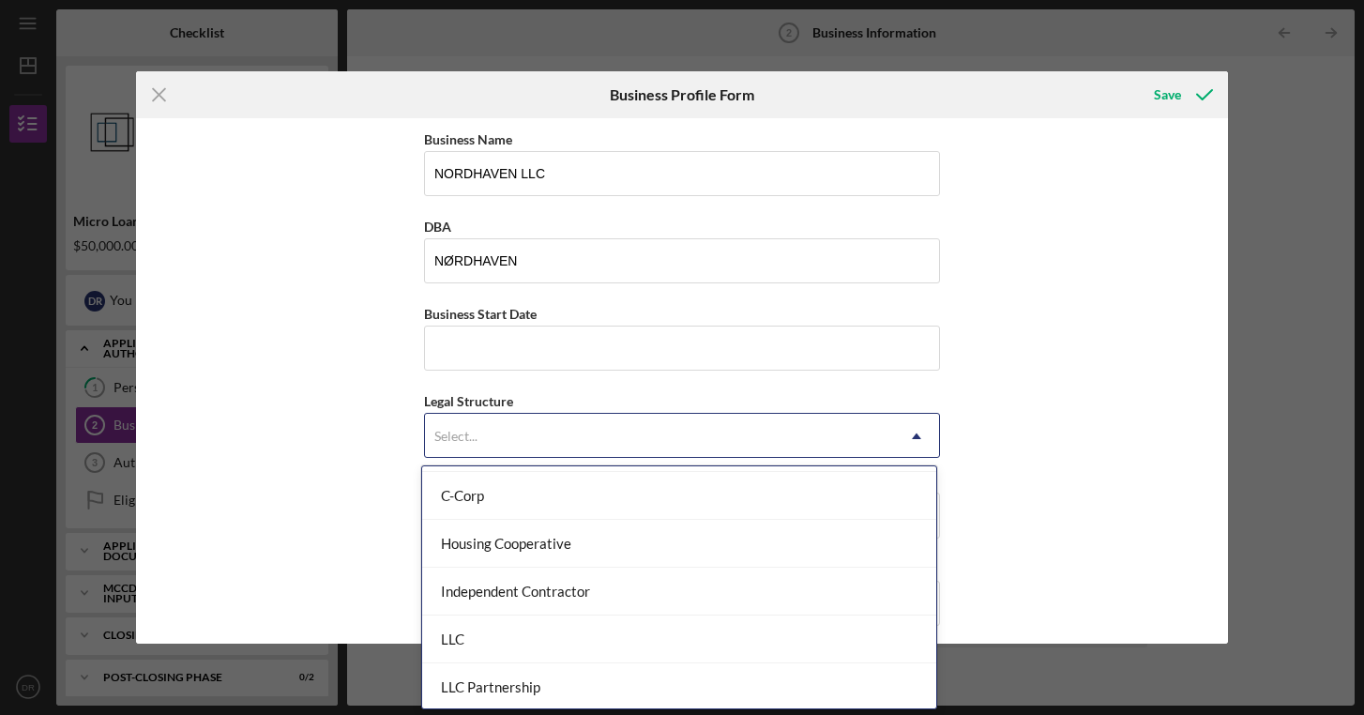
scroll to position [191, 0]
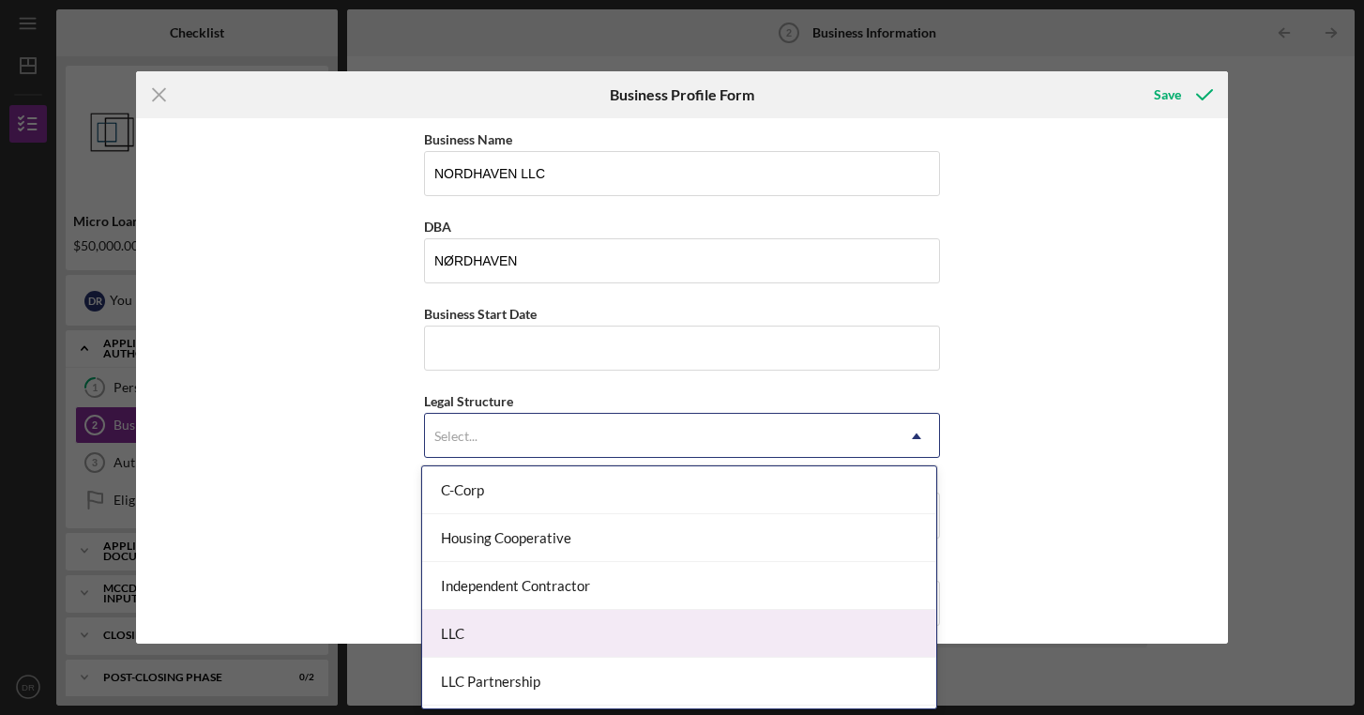
click at [469, 638] on div "LLC" at bounding box center [679, 634] width 514 height 48
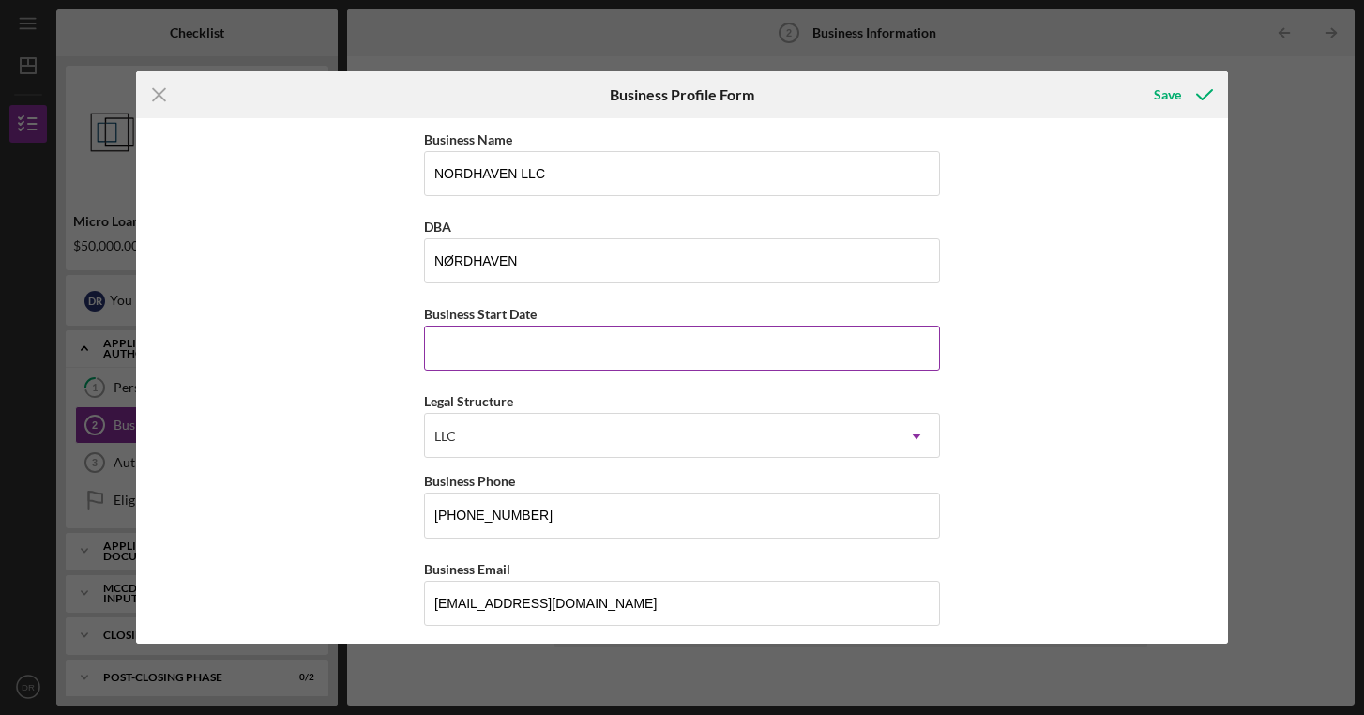
click at [513, 341] on input "Business Start Date" at bounding box center [682, 348] width 516 height 45
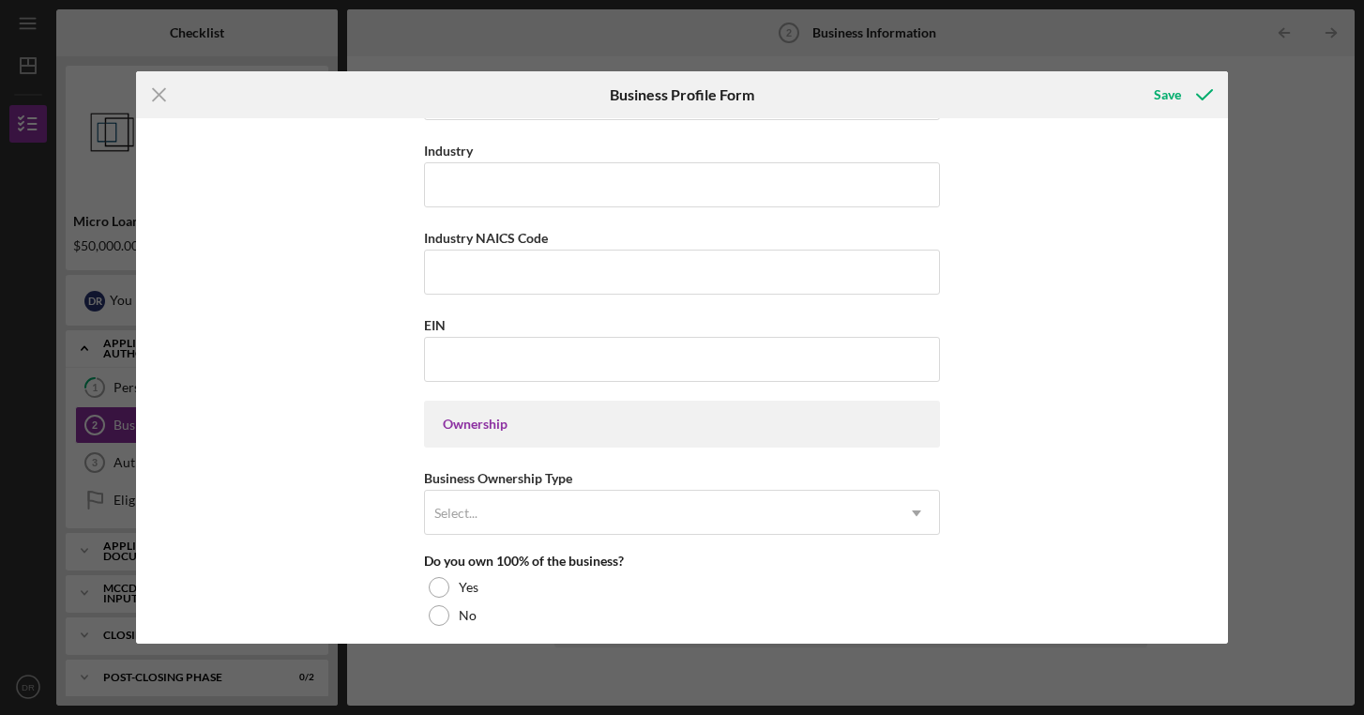
scroll to position [596, 0]
click at [457, 366] on input "EIN" at bounding box center [682, 356] width 516 height 45
paste input "[US_EMPLOYER_IDENTIFICATION_NUMBER]"
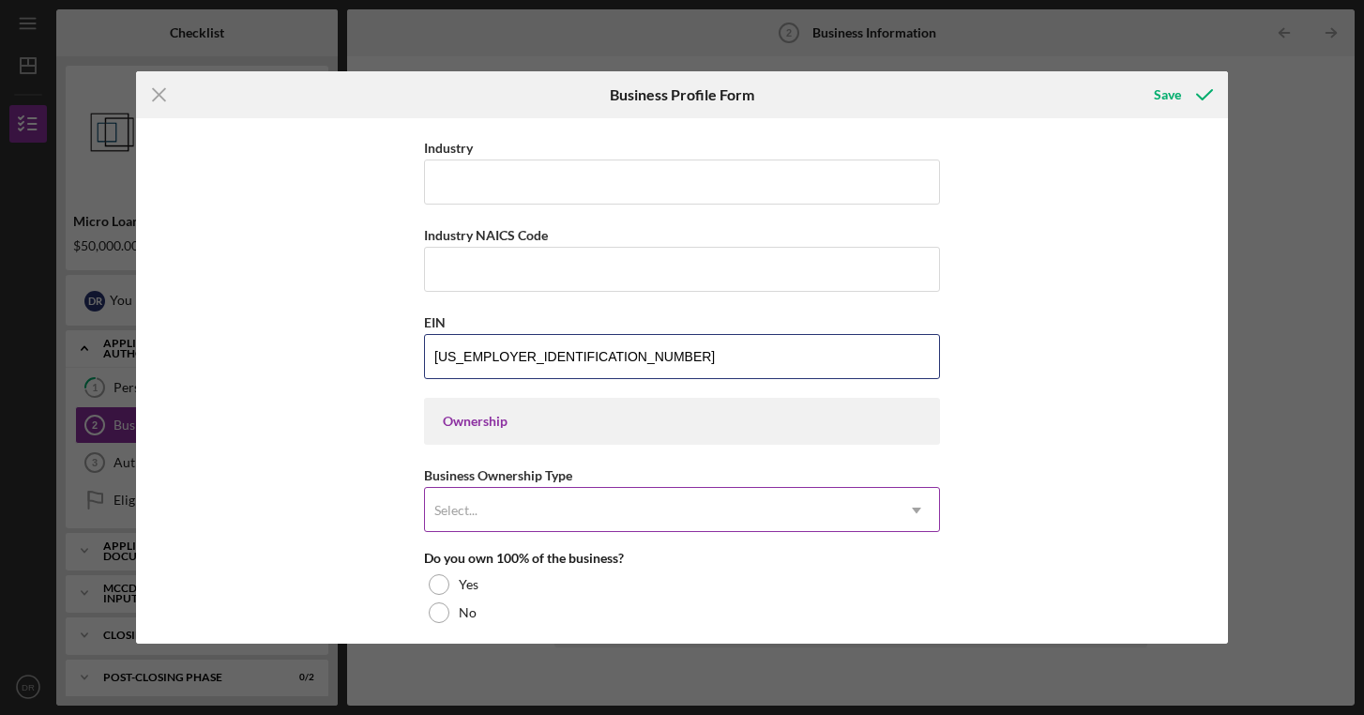
type input "[US_EMPLOYER_IDENTIFICATION_NUMBER]"
click at [522, 508] on div "Select..." at bounding box center [659, 510] width 469 height 43
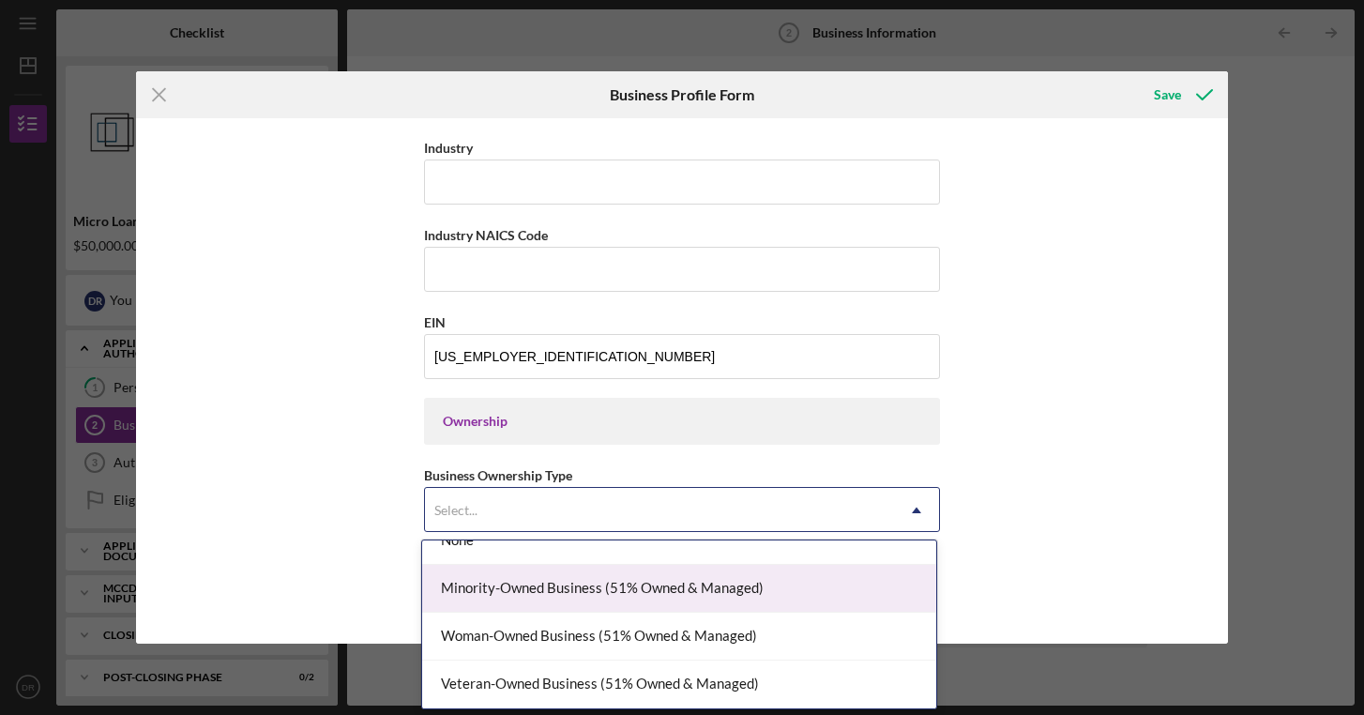
scroll to position [0, 0]
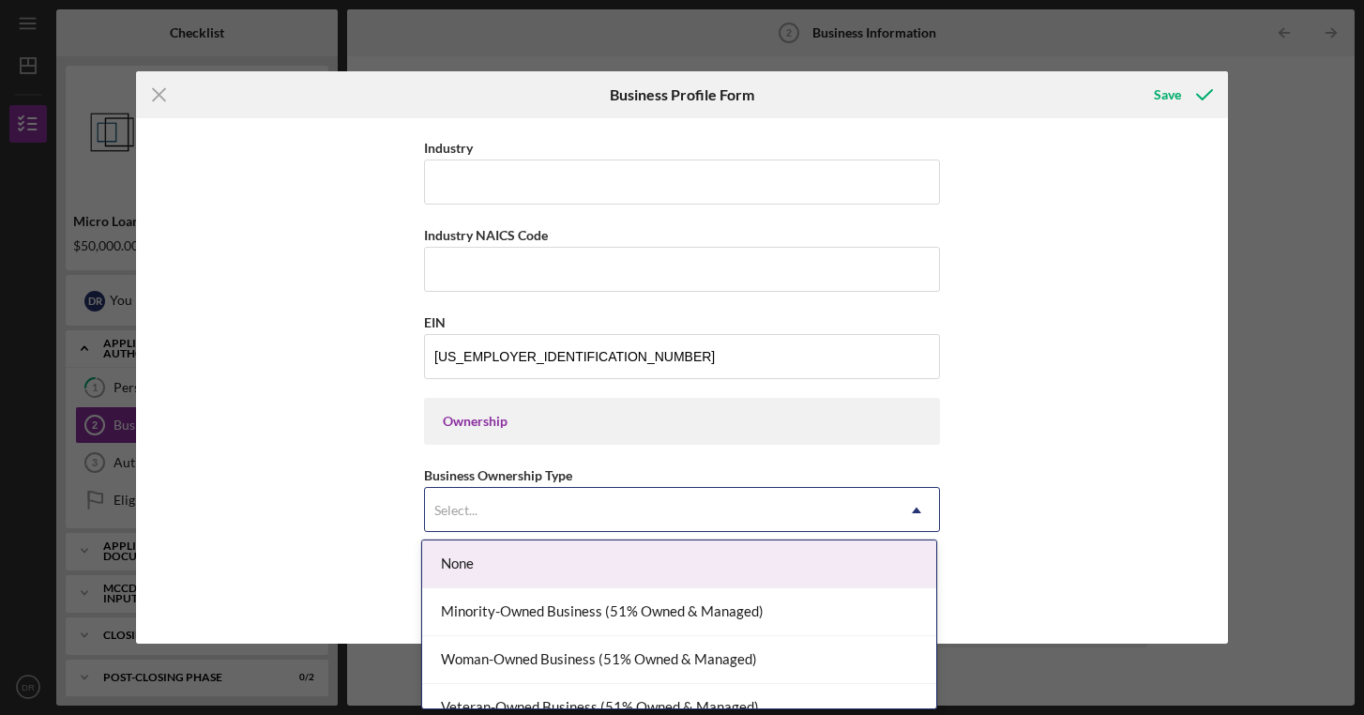
click at [466, 563] on div "None" at bounding box center [679, 564] width 514 height 48
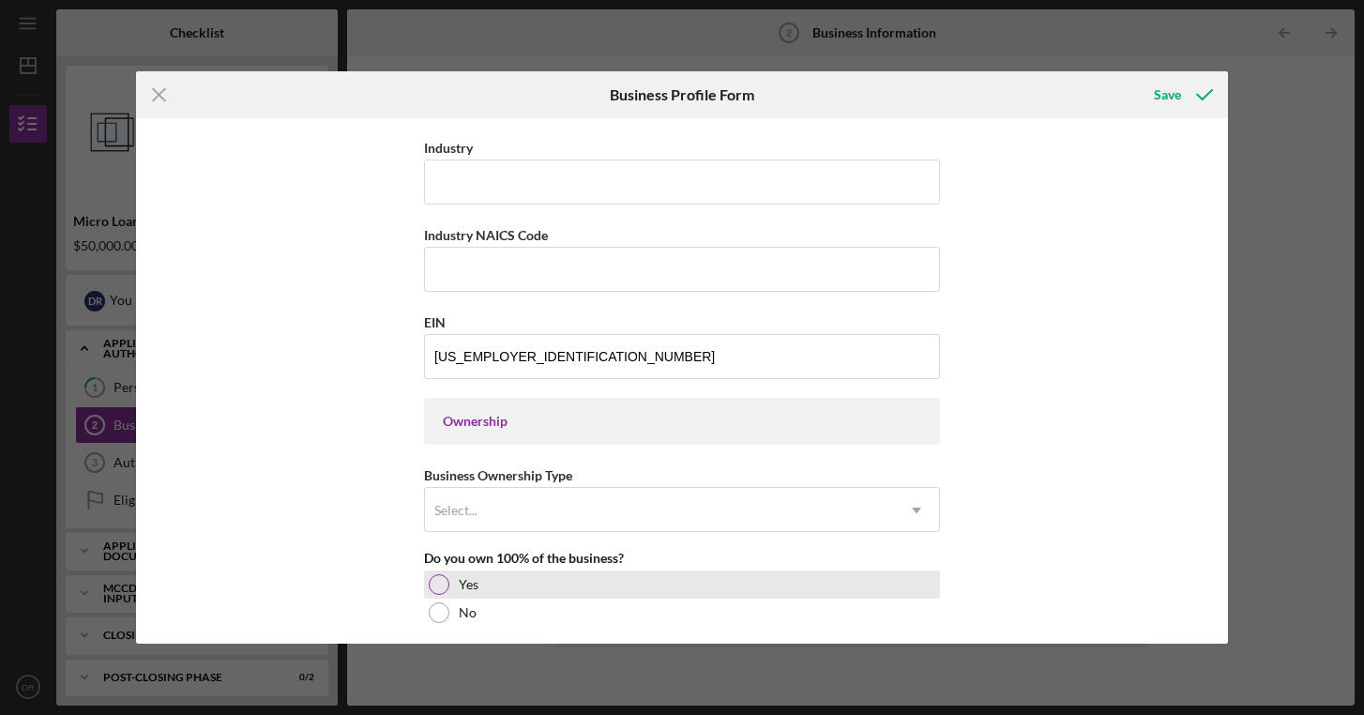
click at [437, 585] on div at bounding box center [439, 584] width 21 height 21
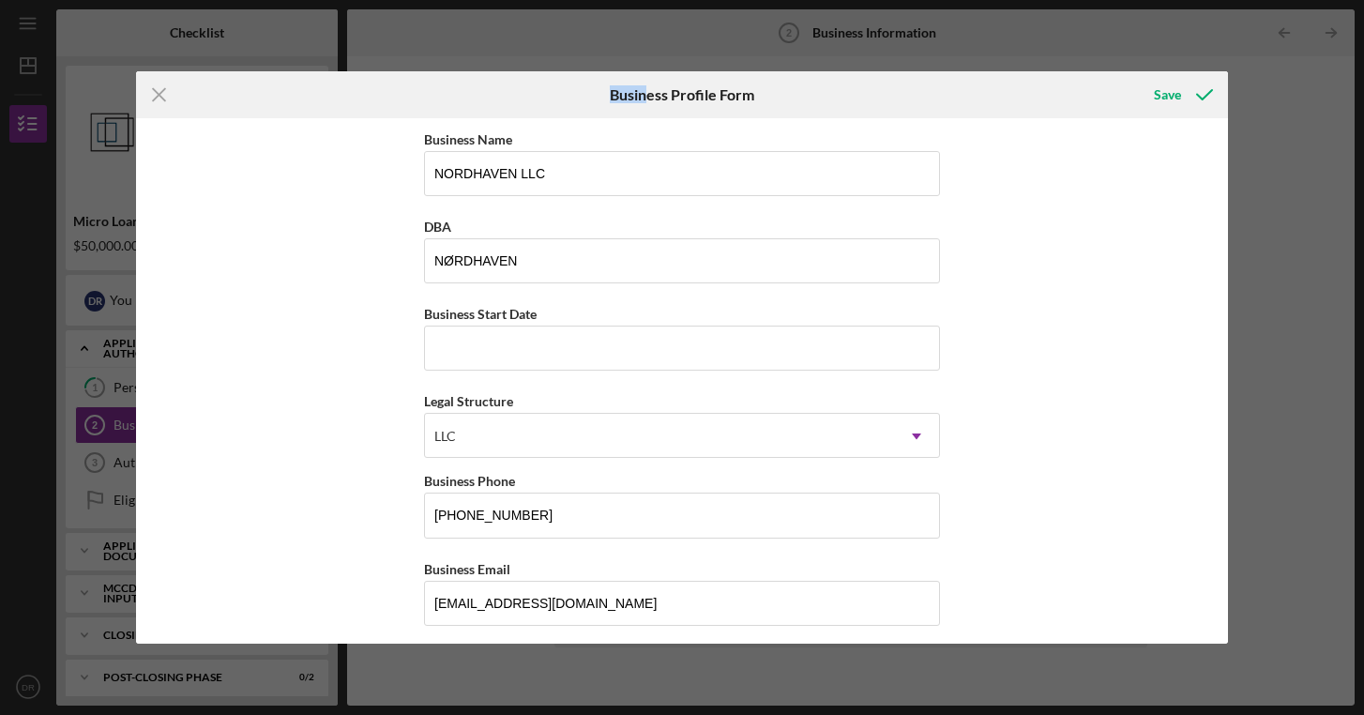
drag, startPoint x: 293, startPoint y: 105, endPoint x: 645, endPoint y: 94, distance: 352.9
click at [645, 94] on div "Icon/Menu Close Business Profile Form Save" at bounding box center [681, 94] width 1091 height 47
click at [465, 87] on div "Icon/Menu Close" at bounding box center [318, 94] width 364 height 47
drag, startPoint x: 332, startPoint y: 80, endPoint x: 419, endPoint y: 77, distance: 87.3
click at [419, 77] on div "Icon/Menu Close" at bounding box center [318, 94] width 364 height 47
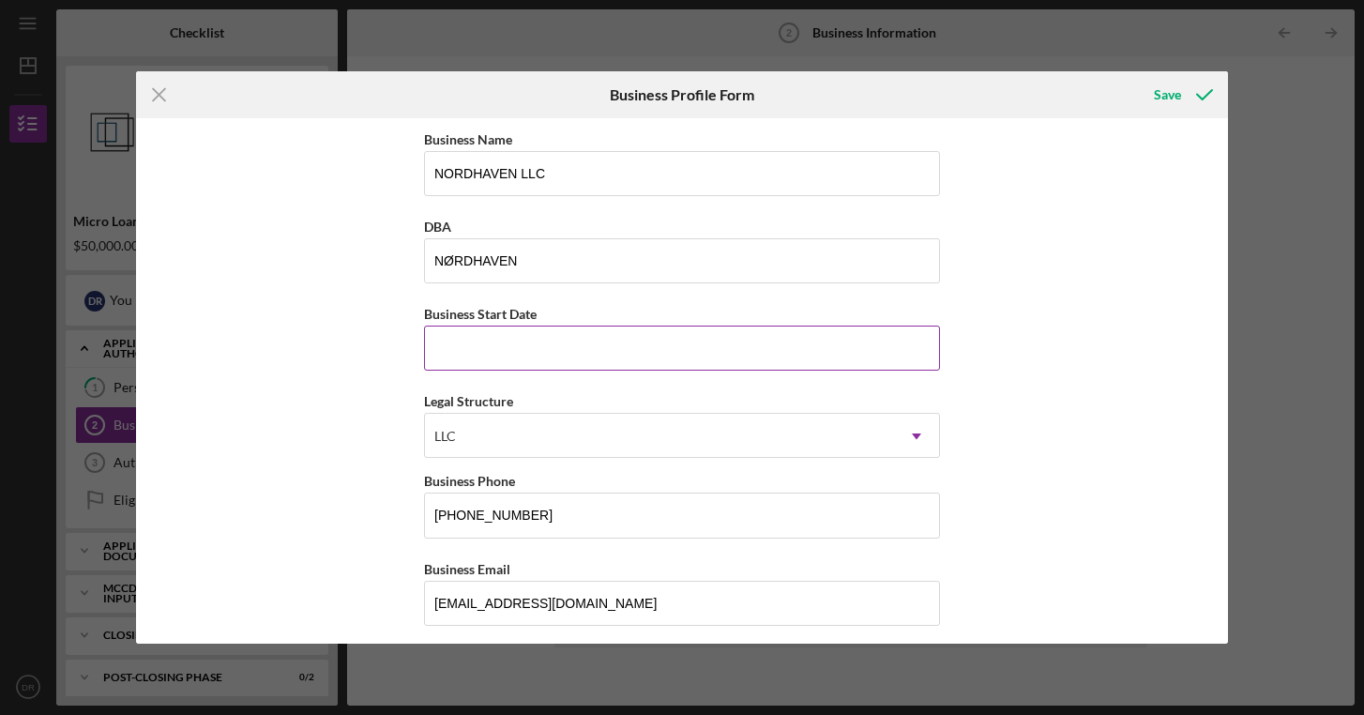
click at [459, 350] on input "Business Start Date" at bounding box center [682, 348] width 516 height 45
type input "[DATE]"
click at [580, 303] on div "Business Start Date" at bounding box center [682, 313] width 516 height 23
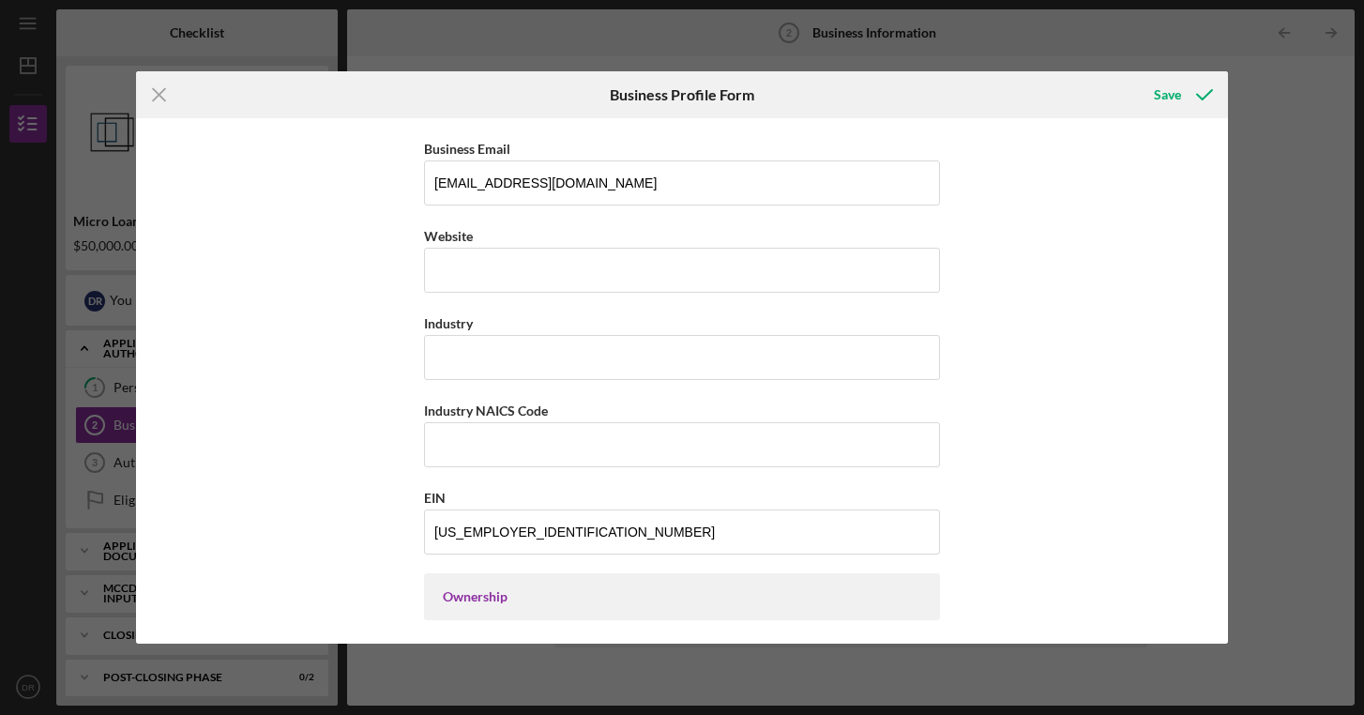
scroll to position [423, 0]
click at [489, 345] on input "Industry" at bounding box center [682, 354] width 516 height 45
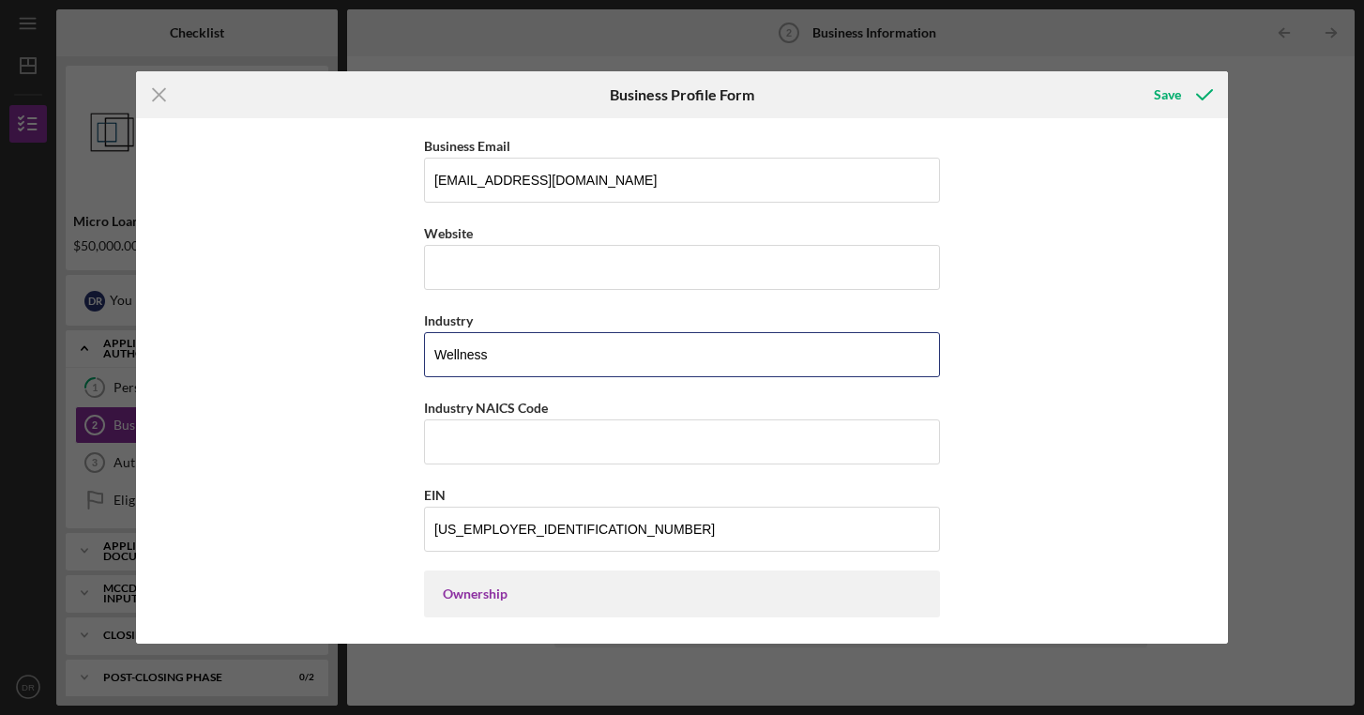
type input "Wellness"
click at [395, 399] on div "Business Name NORDHAVEN LLC DBA [GEOGRAPHIC_DATA] Business Start Date [DATE] Le…" at bounding box center [681, 380] width 1091 height 525
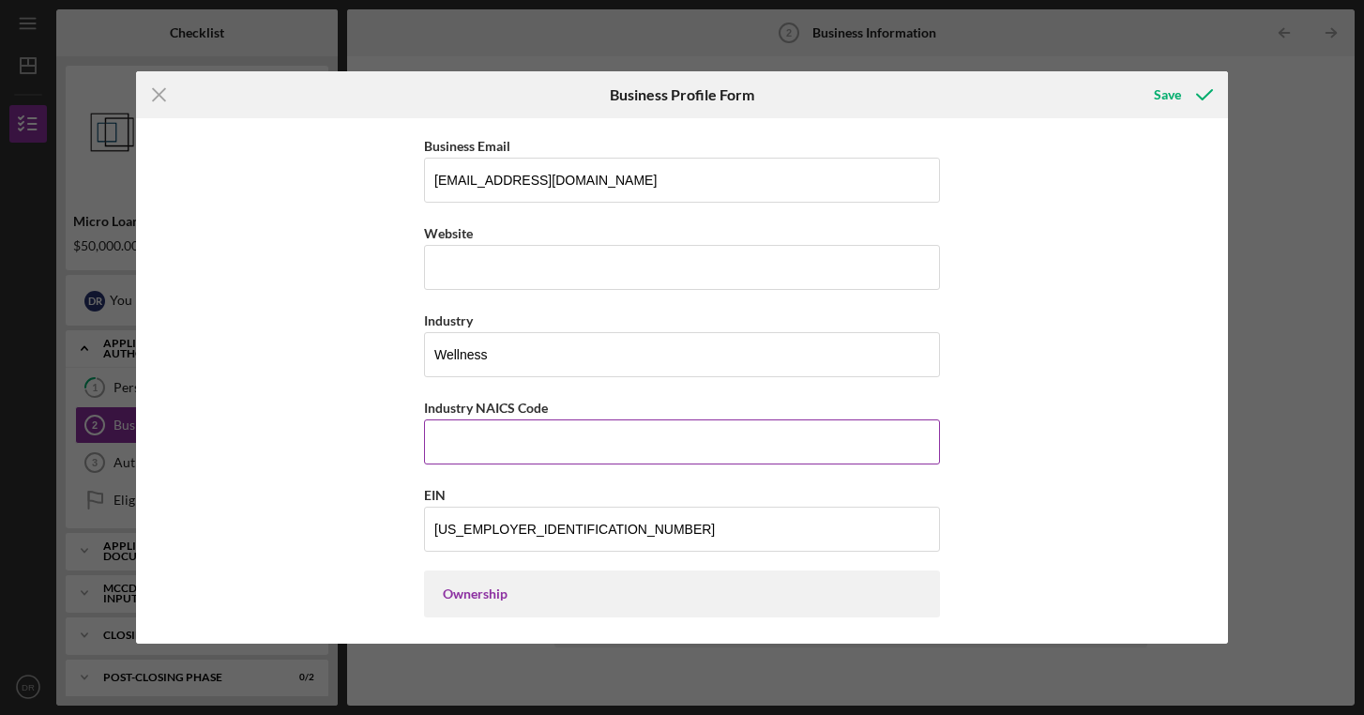
click at [468, 431] on input "Industry NAICS Code" at bounding box center [682, 441] width 516 height 45
click at [472, 441] on input "812" at bounding box center [682, 441] width 516 height 45
paste input "199"
type input "812199"
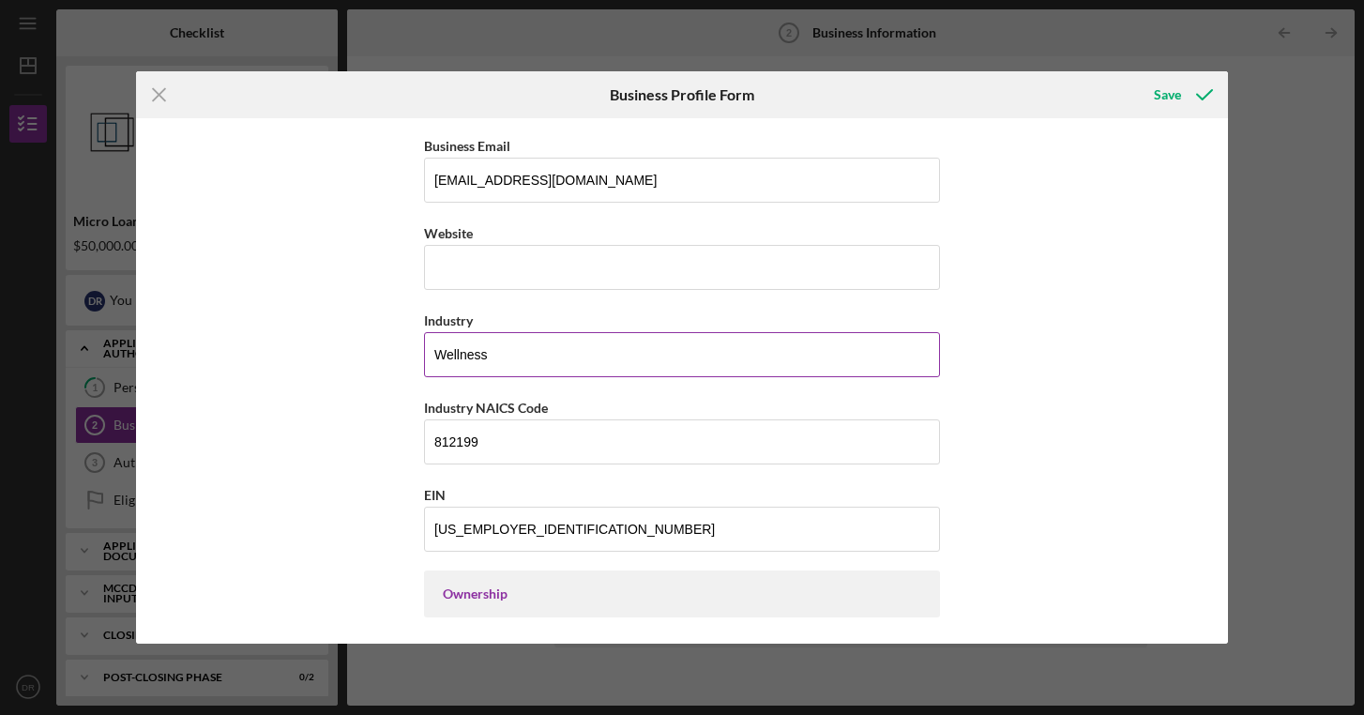
click at [567, 337] on input "Wellness" at bounding box center [682, 354] width 516 height 45
click at [542, 352] on input "Wellness" at bounding box center [682, 354] width 516 height 45
type input "Wellness - Other Personal Care Services"
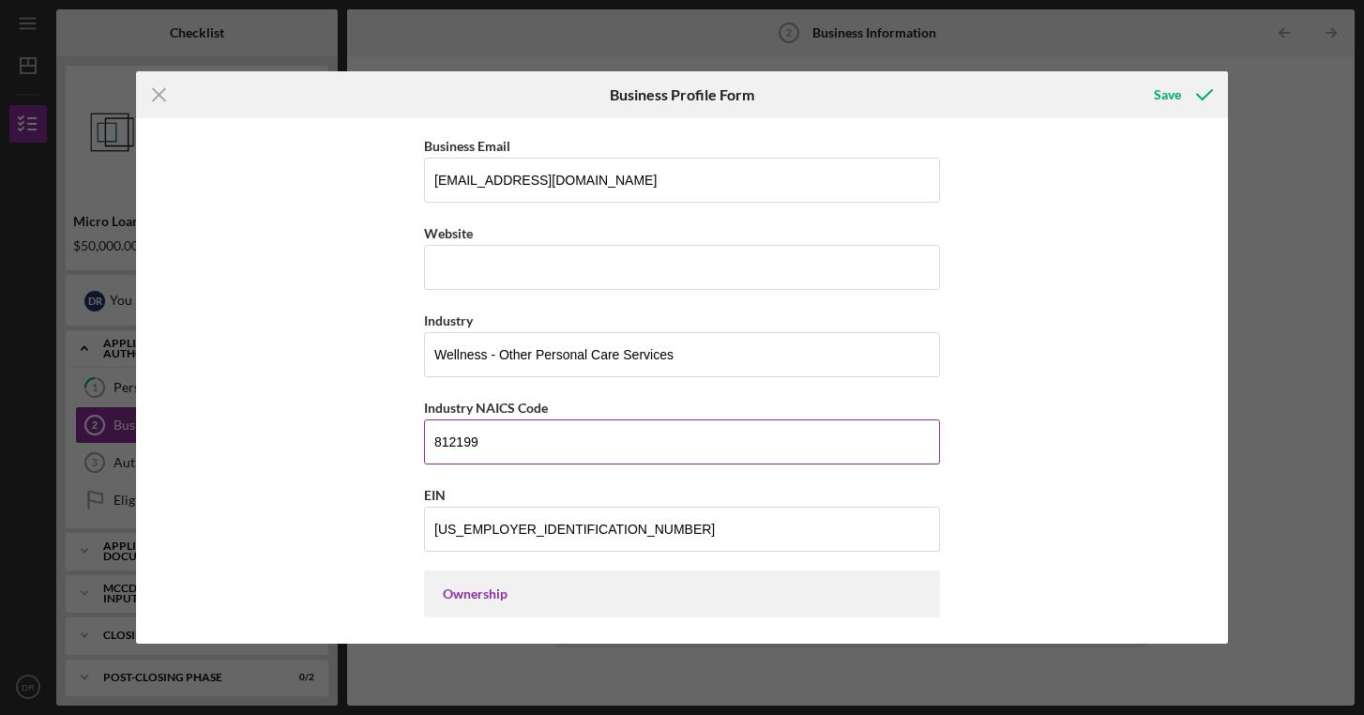
click at [522, 430] on input "812199" at bounding box center [682, 441] width 516 height 45
click at [503, 437] on input "812199" at bounding box center [682, 441] width 516 height 45
type input "812199"
click at [359, 402] on div "Business Name NORDHAVEN LLC DBA [GEOGRAPHIC_DATA] Business Start Date [DATE] Le…" at bounding box center [681, 380] width 1091 height 525
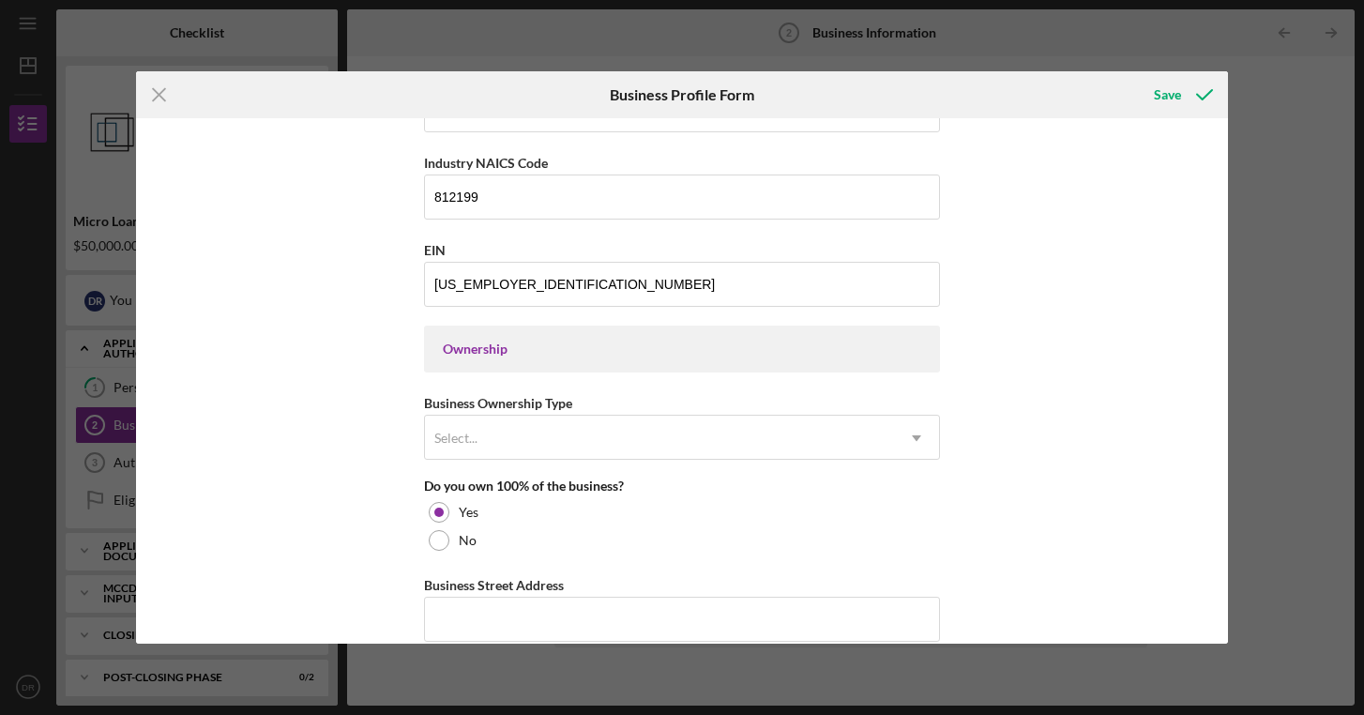
scroll to position [672, 0]
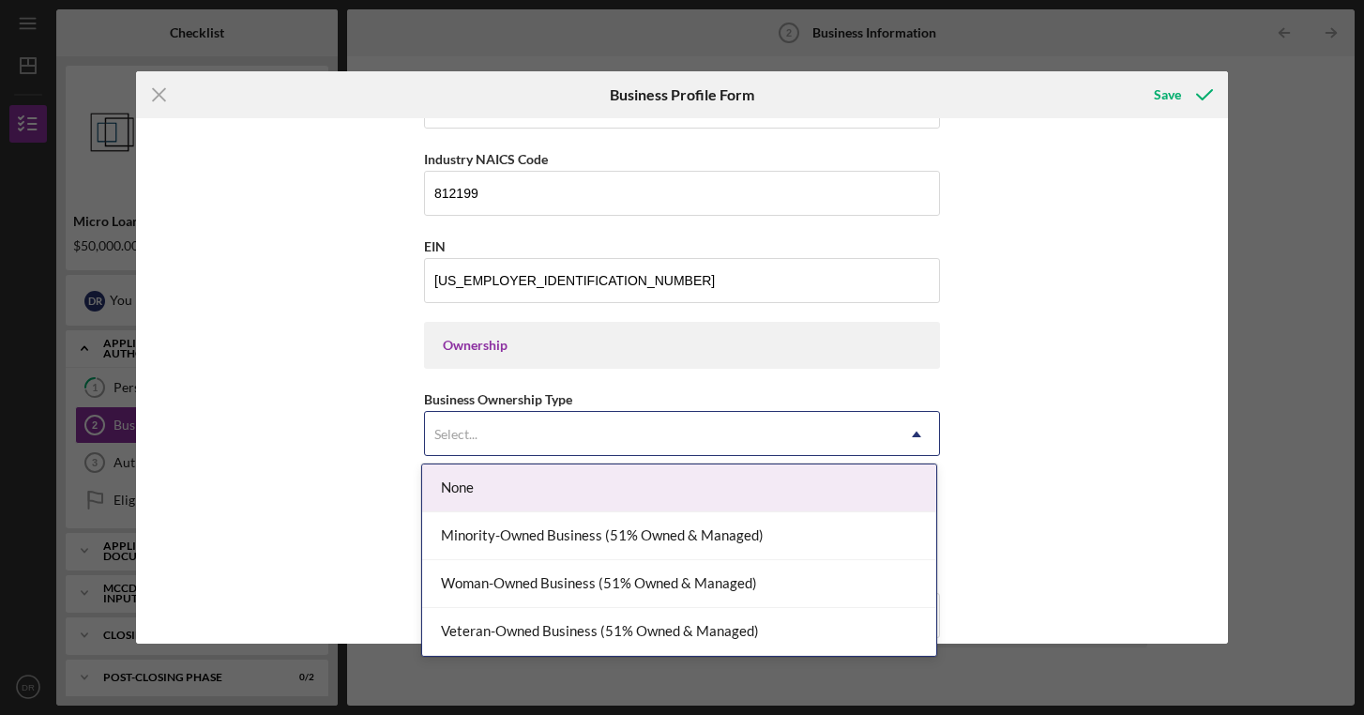
click at [467, 448] on div "Select..." at bounding box center [659, 434] width 469 height 43
click at [450, 481] on div "None" at bounding box center [679, 488] width 514 height 48
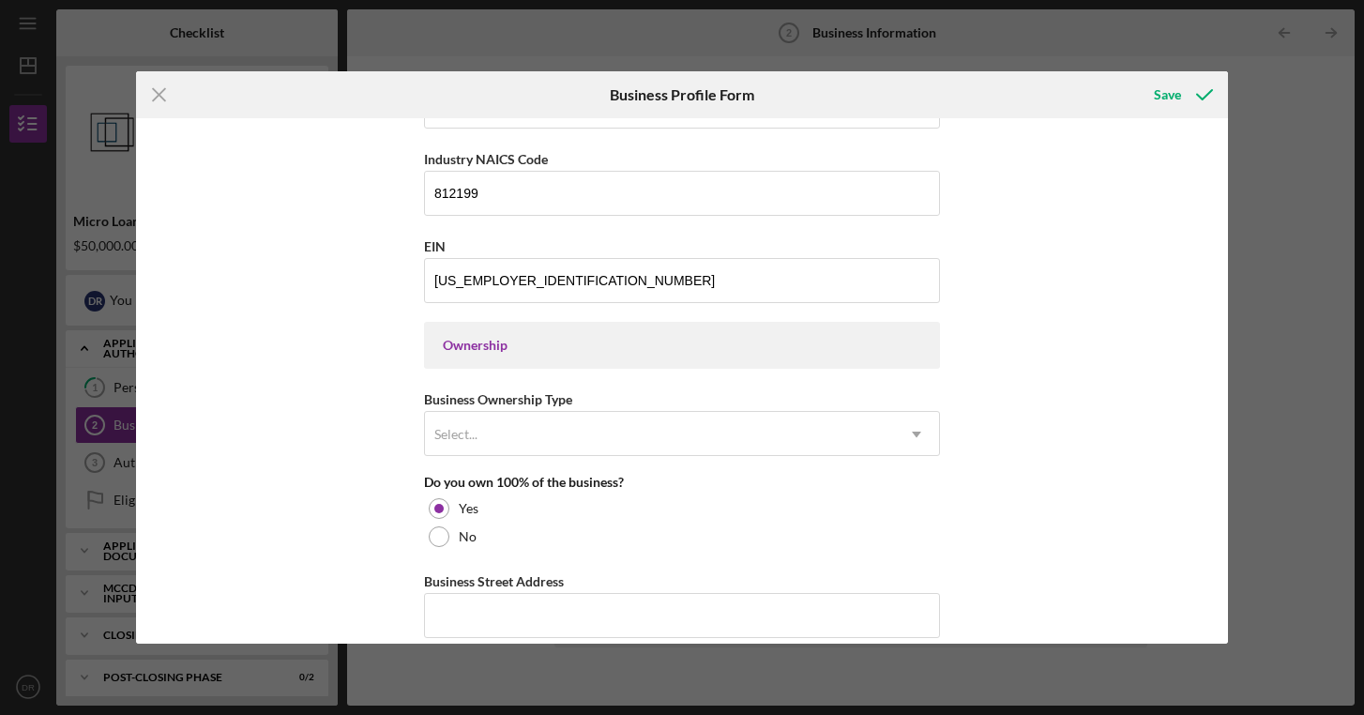
click at [329, 411] on div "Business Name NORDHAVEN LLC DBA [GEOGRAPHIC_DATA] Business Start Date [DATE] Le…" at bounding box center [681, 380] width 1091 height 525
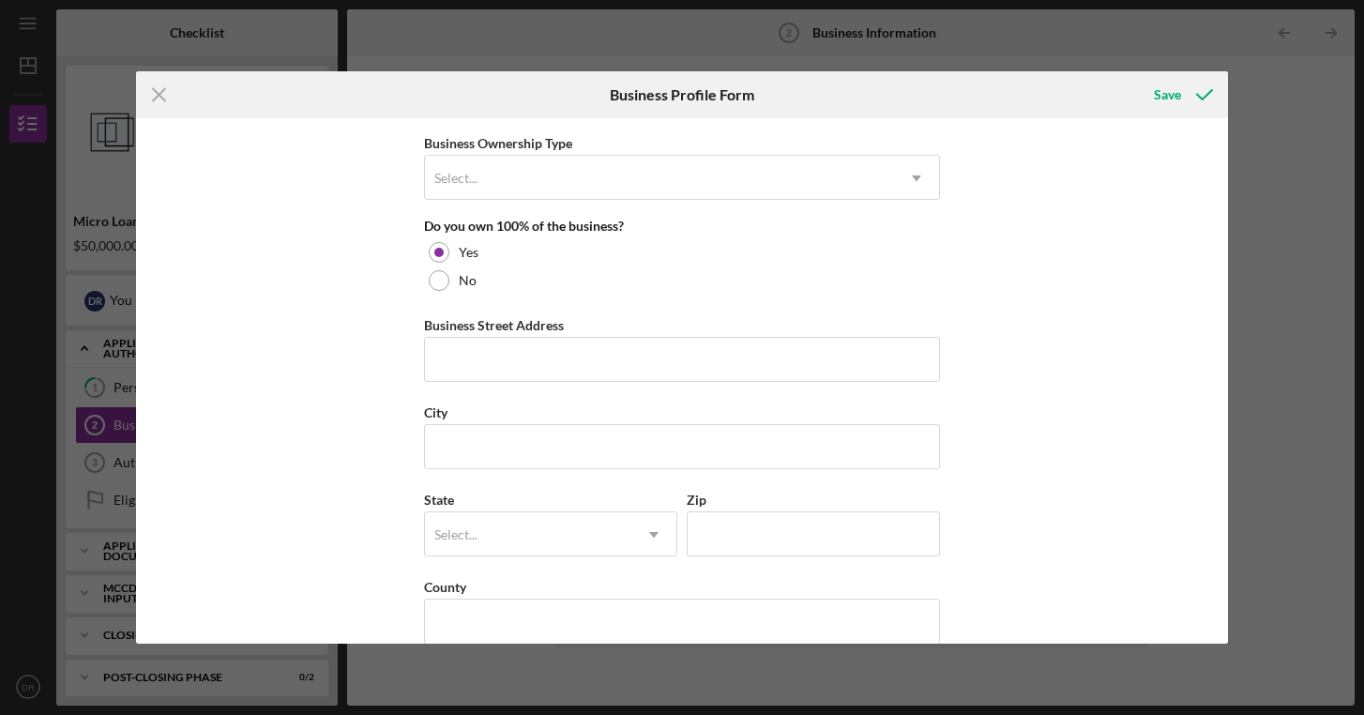
scroll to position [939, 0]
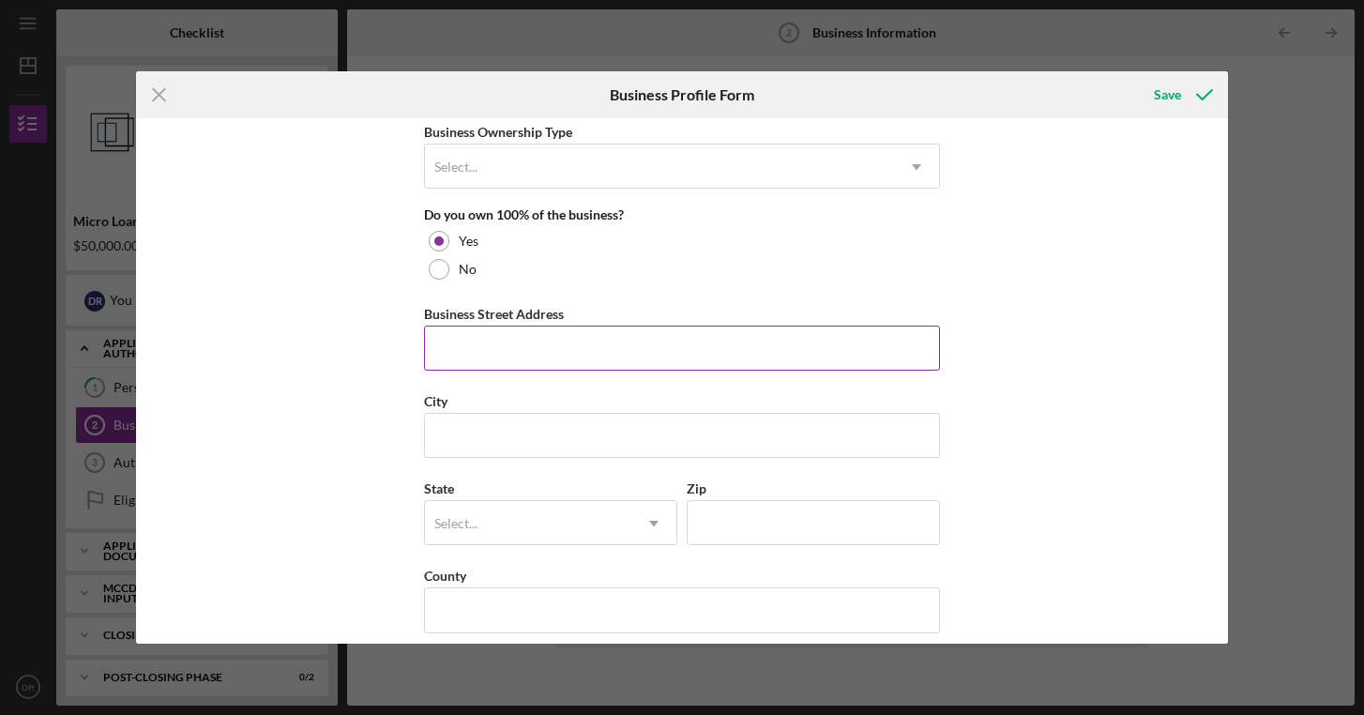
click at [488, 351] on input "Business Street Address" at bounding box center [682, 348] width 516 height 45
type input "[STREET_ADDRESS]"
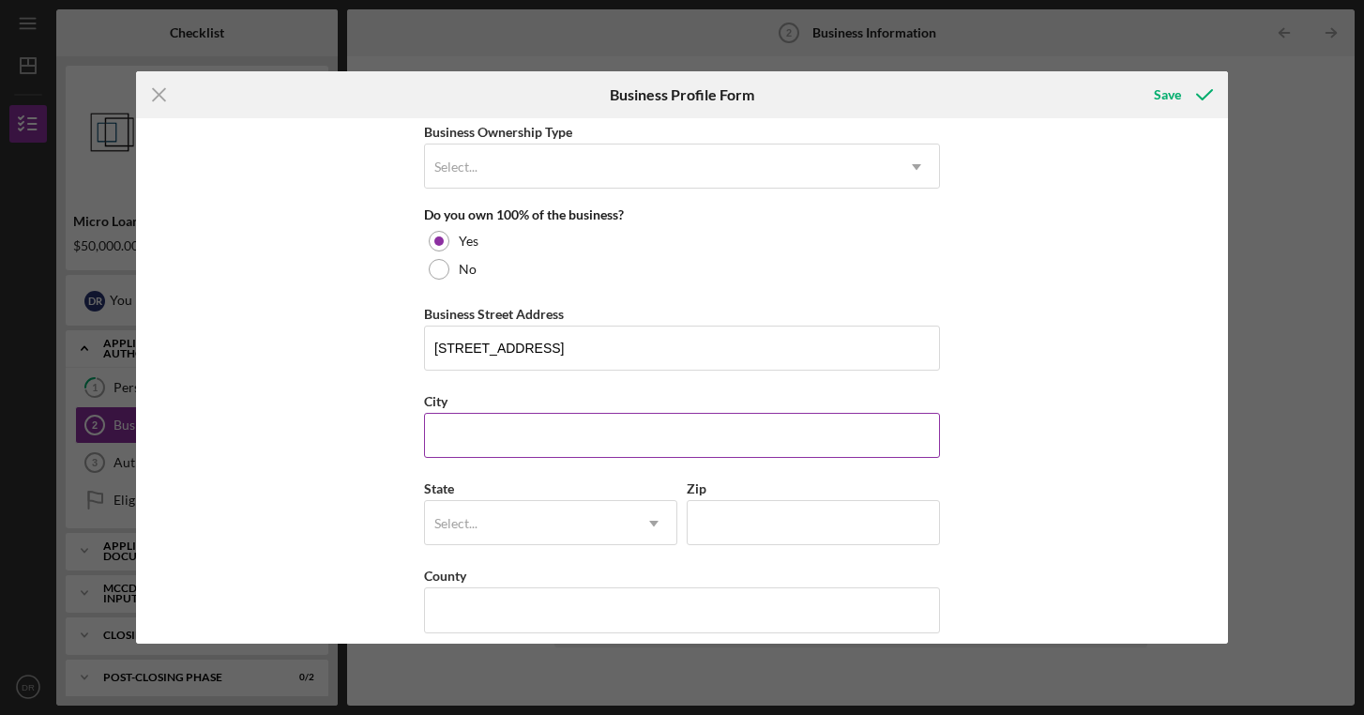
click at [519, 428] on input "City" at bounding box center [682, 435] width 516 height 45
type input "[GEOGRAPHIC_DATA]"
click at [504, 513] on div "Select..." at bounding box center [528, 523] width 206 height 43
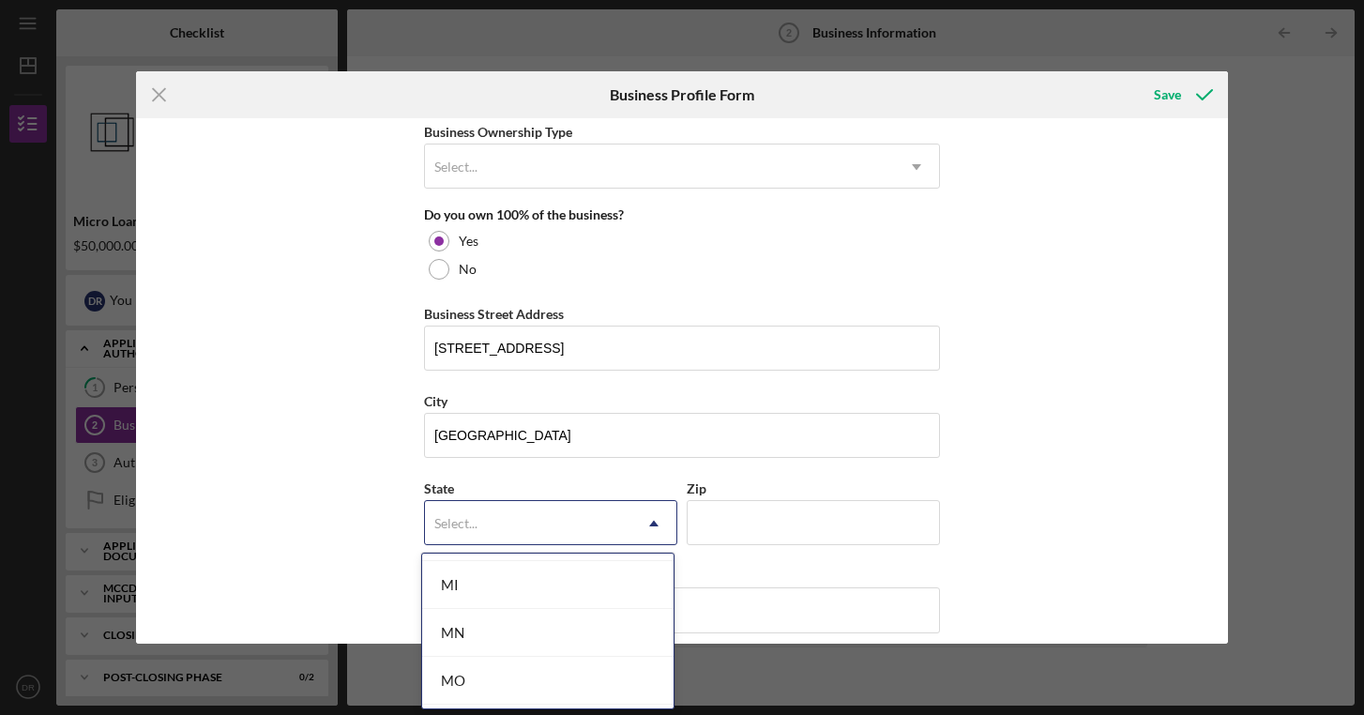
scroll to position [1587, 0]
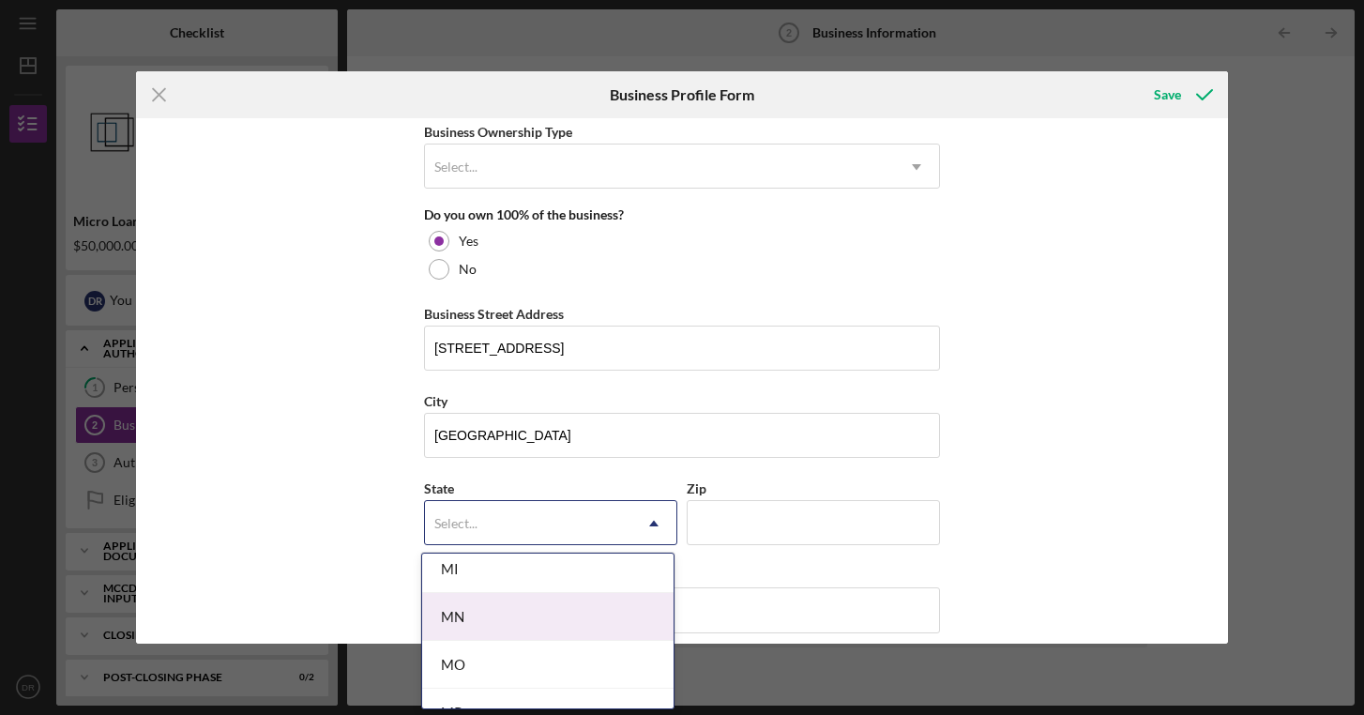
click at [477, 612] on div "MN" at bounding box center [547, 617] width 251 height 48
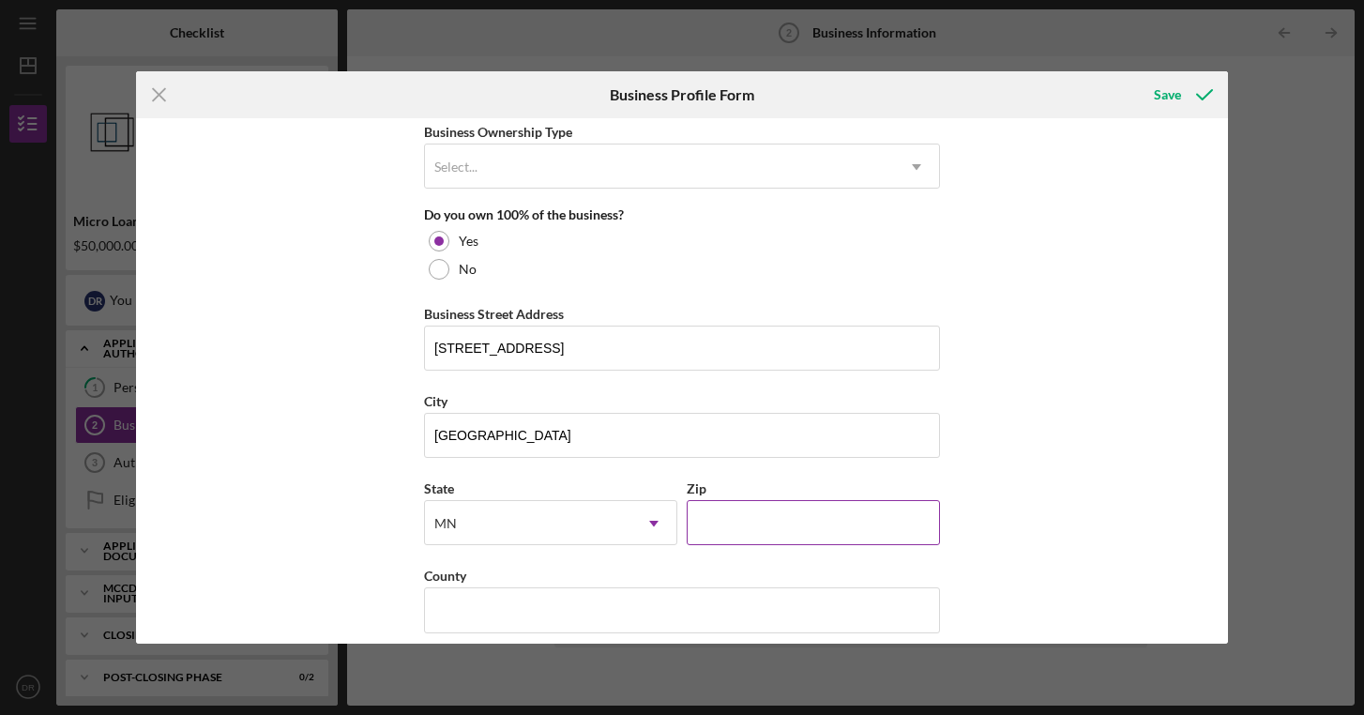
click at [767, 513] on input "Zip" at bounding box center [813, 522] width 253 height 45
type input "55110"
click at [497, 599] on input "County" at bounding box center [682, 609] width 516 height 45
type input "[PERSON_NAME]"
click at [258, 448] on div "Business Name NORDHAVEN LLC DBA [GEOGRAPHIC_DATA] Business Start Date [DATE] Le…" at bounding box center [681, 380] width 1091 height 525
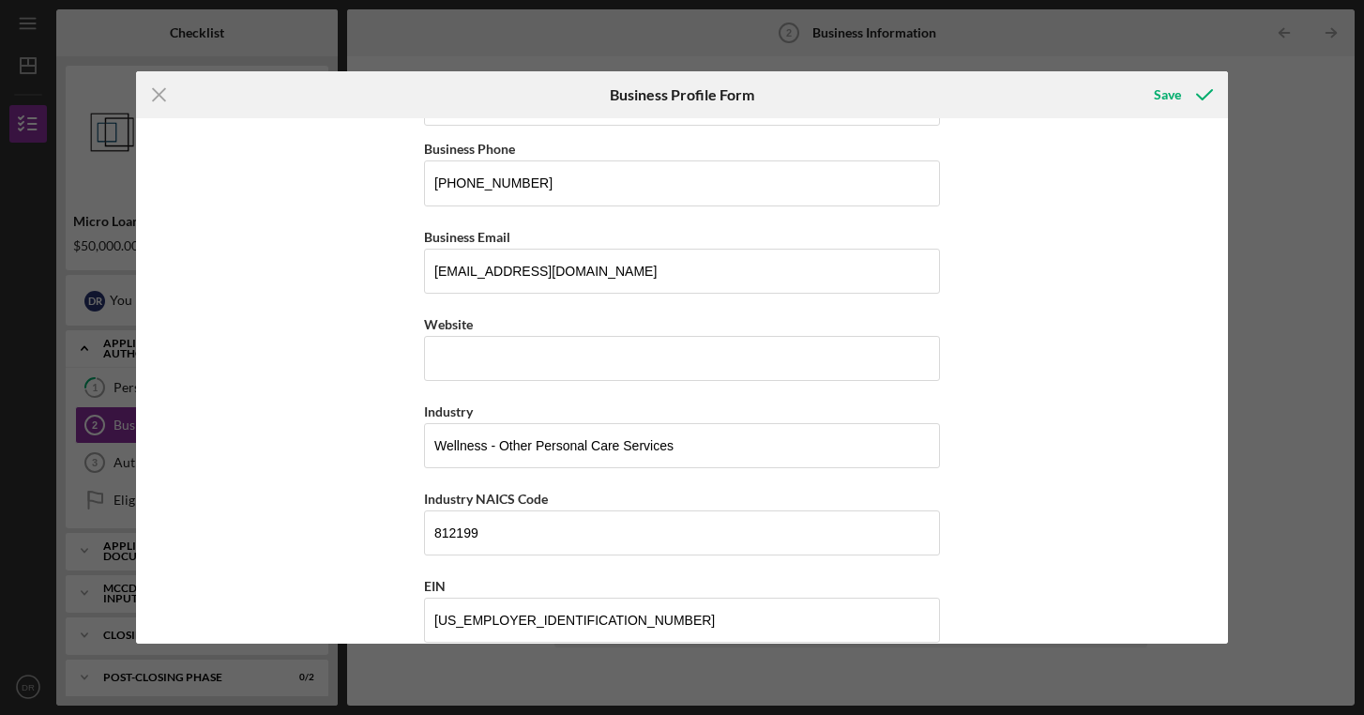
scroll to position [307, 0]
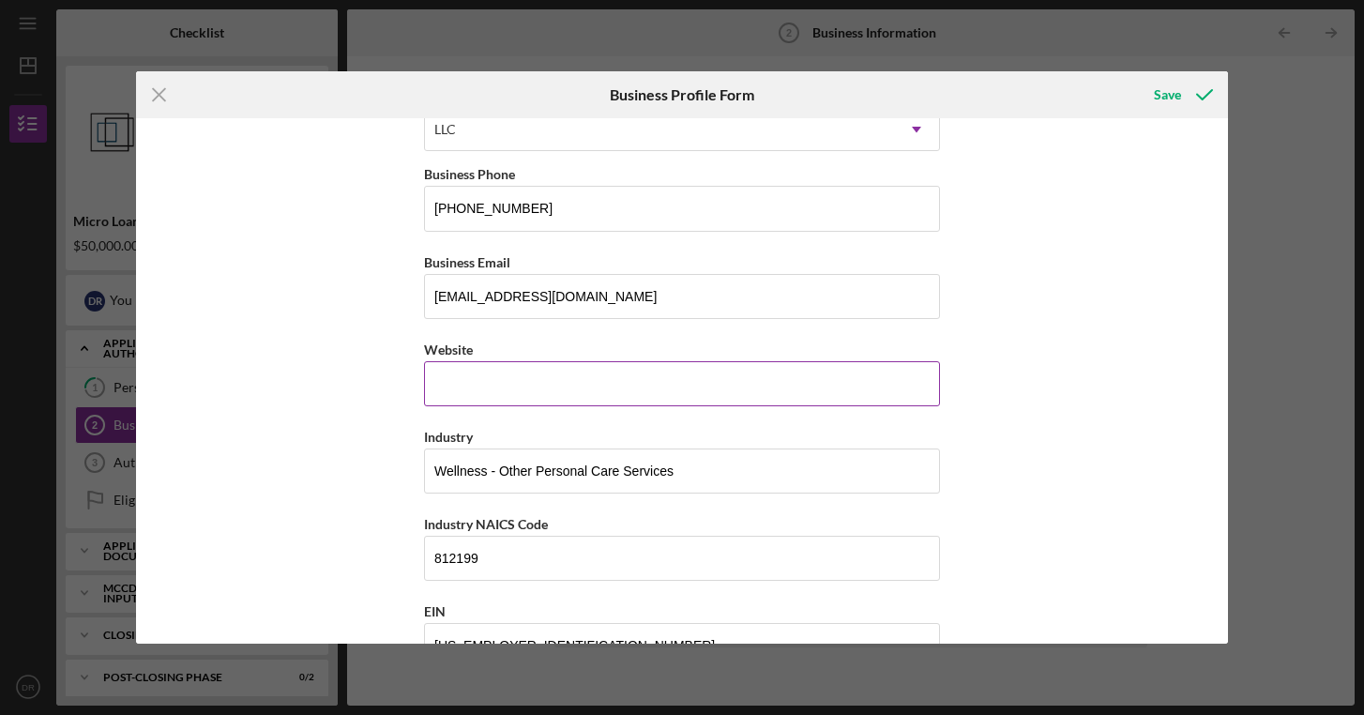
click at [481, 398] on input "Website" at bounding box center [682, 383] width 516 height 45
type input "[DOMAIN_NAME], [DOMAIN_NAME]"
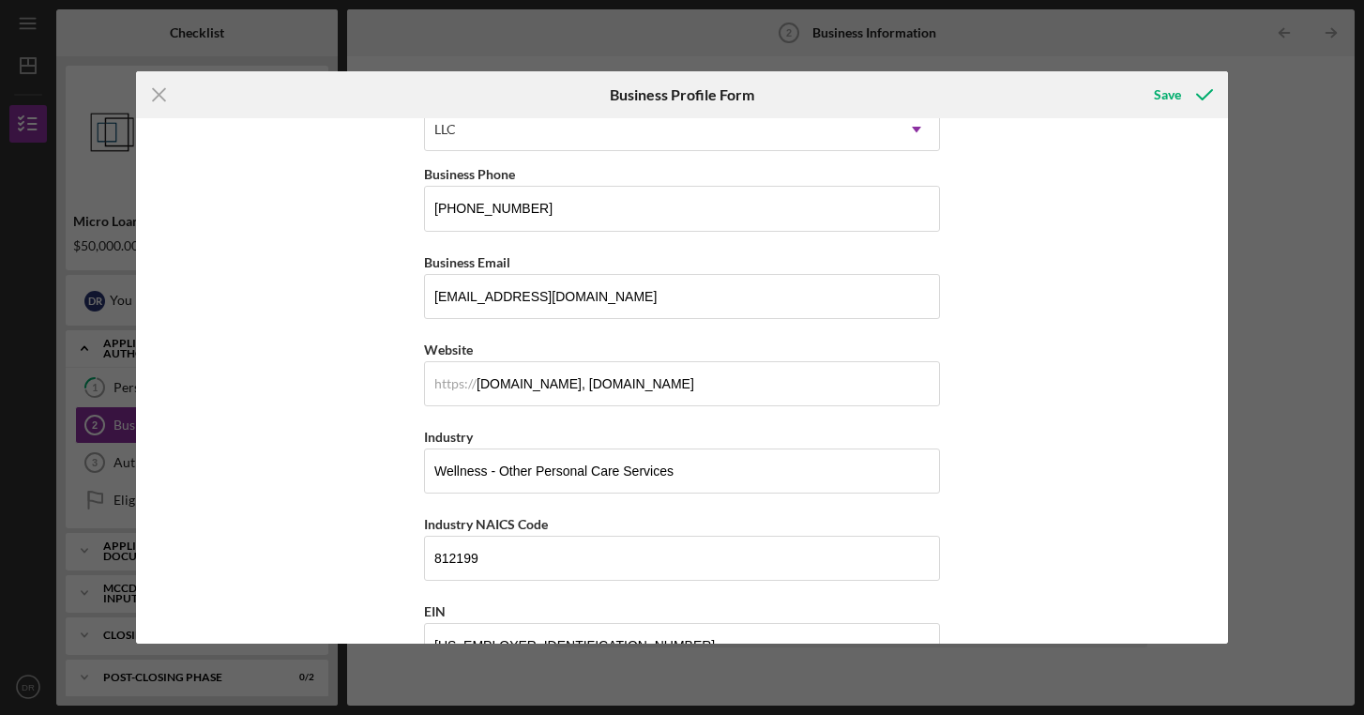
click at [324, 381] on div "Business Name NORDHAVEN LLC DBA [GEOGRAPHIC_DATA] Business Start Date [DATE] Le…" at bounding box center [681, 380] width 1091 height 525
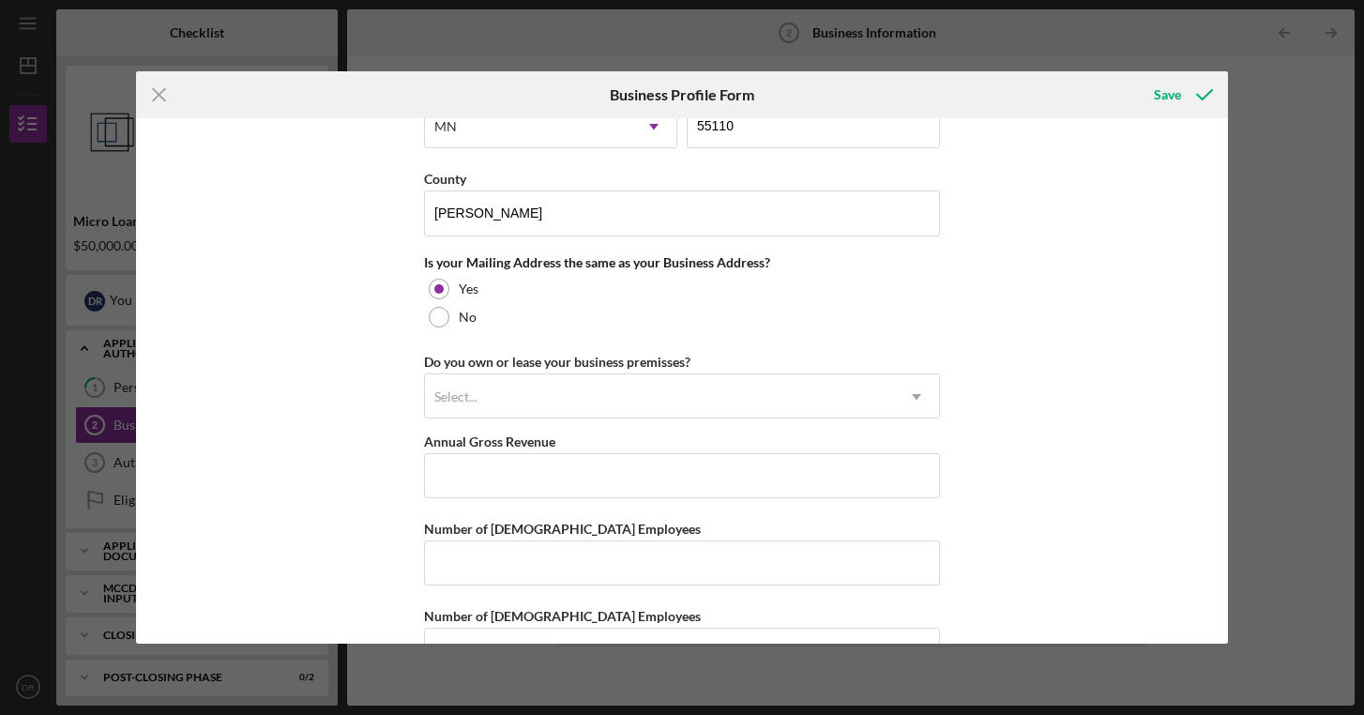
scroll to position [1393, 0]
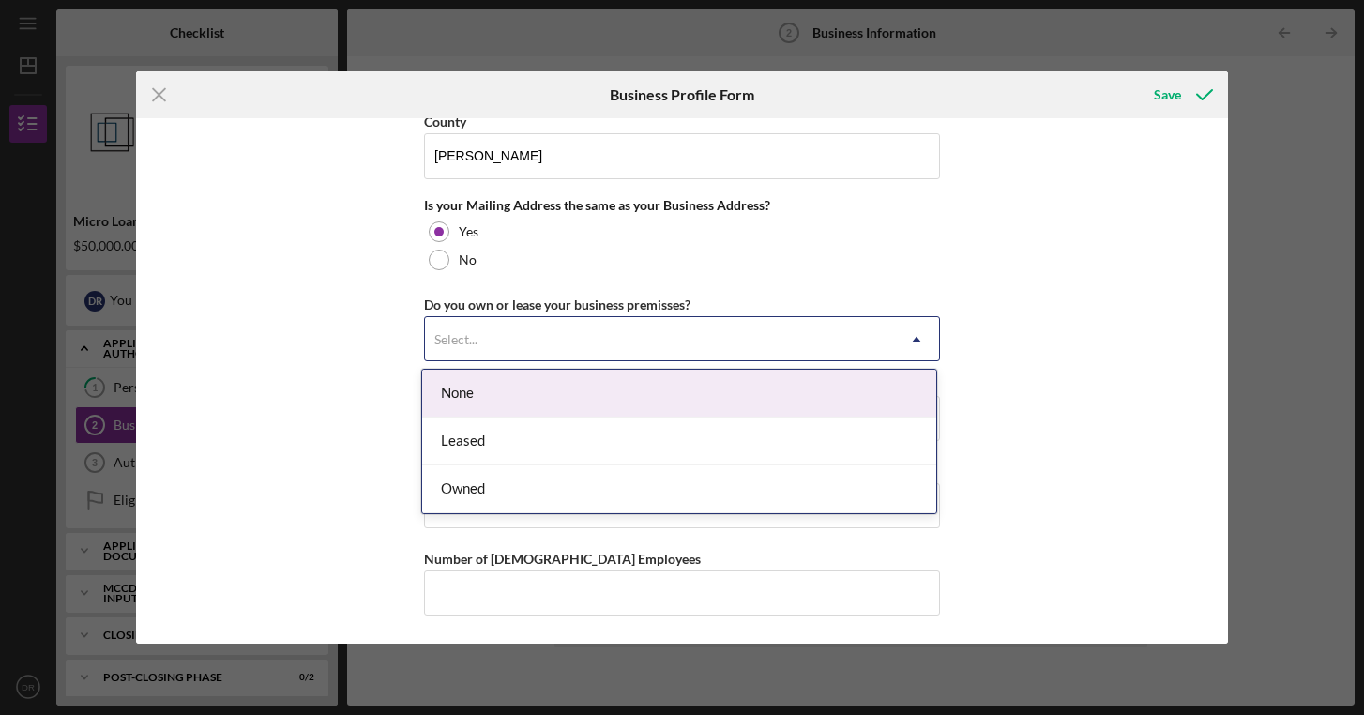
click at [535, 327] on div "Select..." at bounding box center [659, 339] width 469 height 43
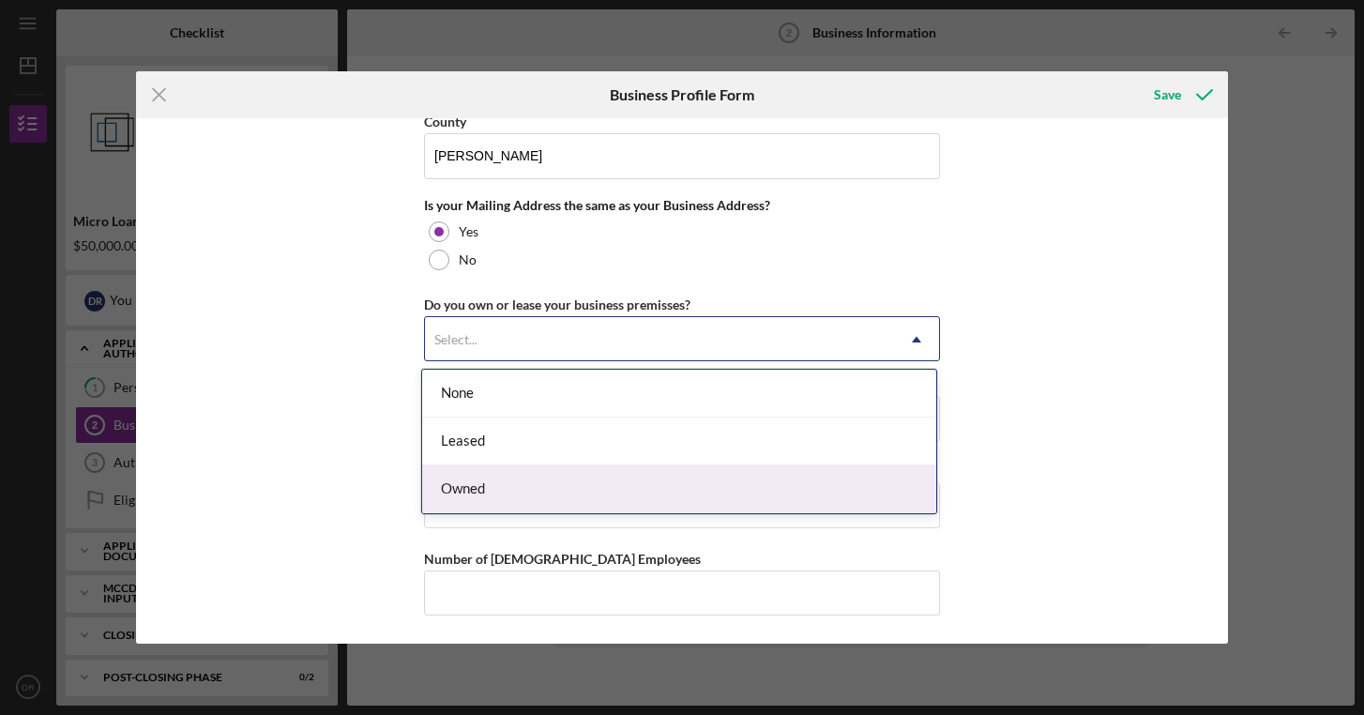
click at [474, 488] on div "Owned" at bounding box center [679, 489] width 514 height 48
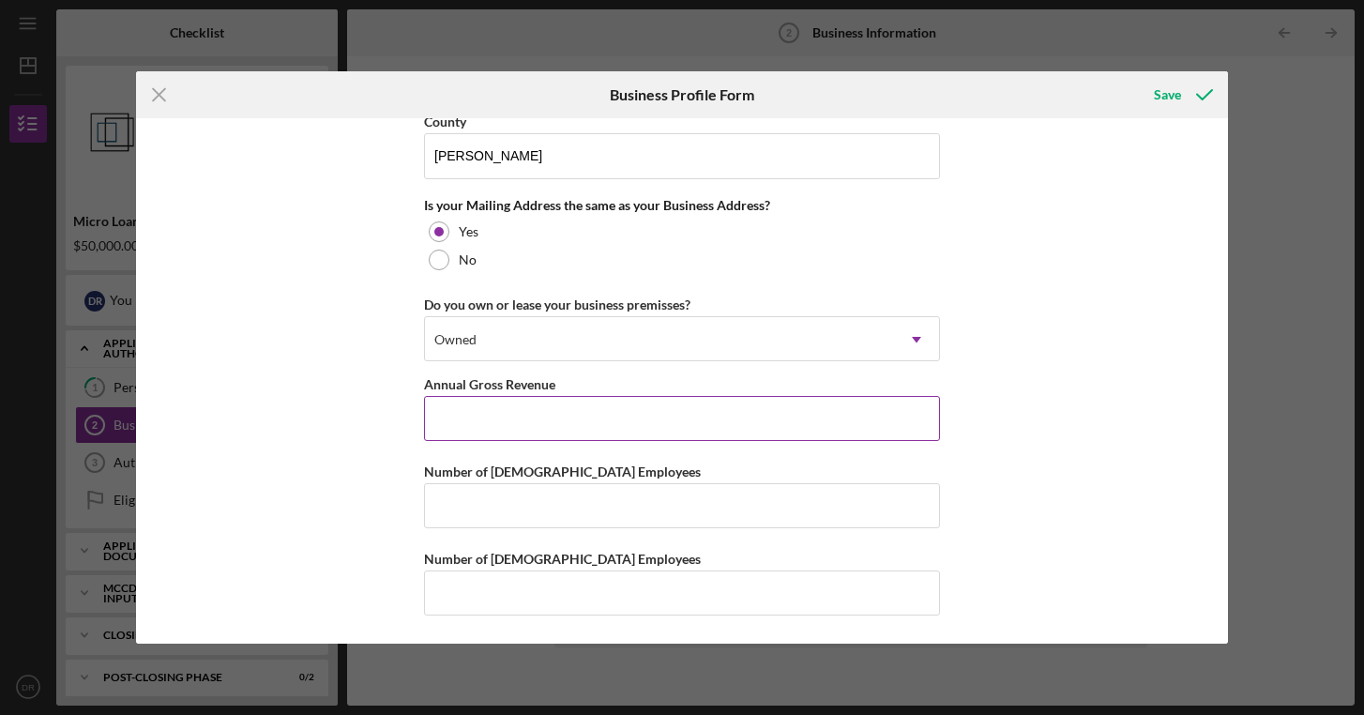
click at [468, 410] on input "Annual Gross Revenue" at bounding box center [682, 418] width 516 height 45
type input "$0"
click at [475, 524] on input "Number of [DEMOGRAPHIC_DATA] Employees" at bounding box center [682, 505] width 516 height 45
type input "1"
click at [491, 601] on input "Number of [DEMOGRAPHIC_DATA] Employees" at bounding box center [682, 592] width 516 height 45
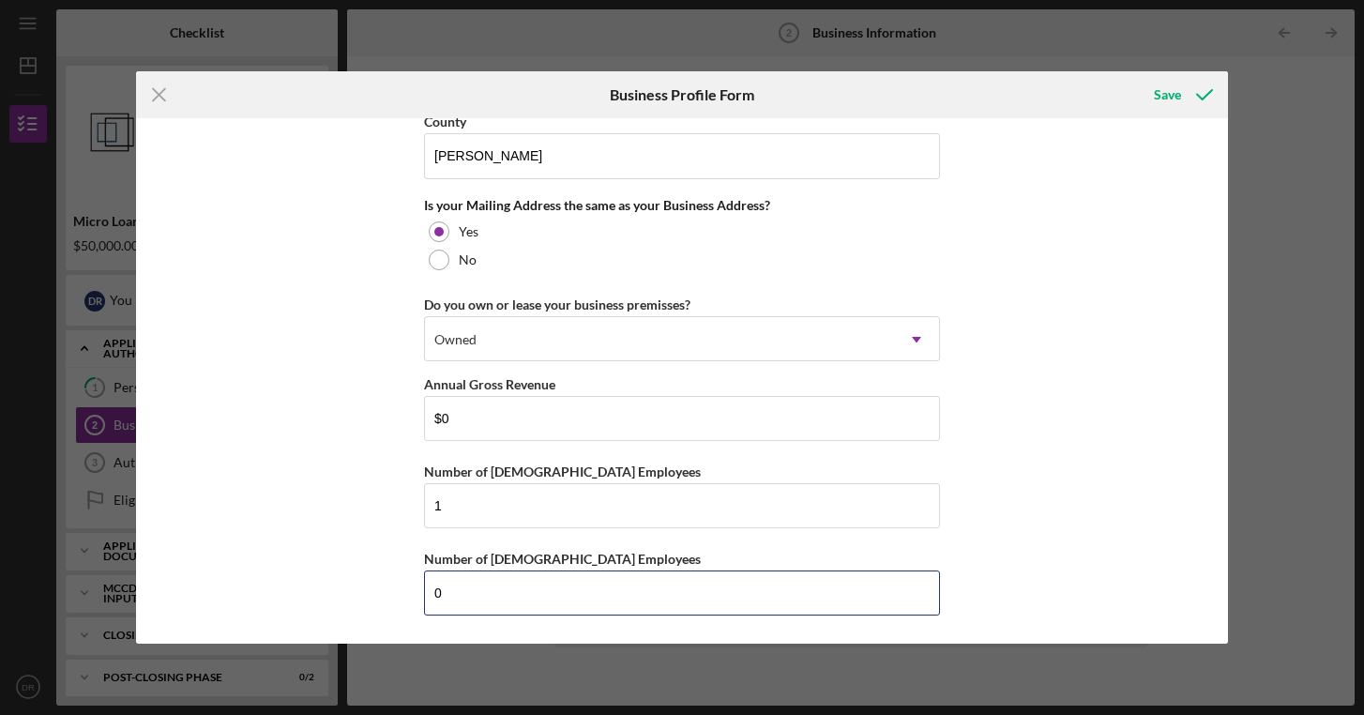
type input "0"
click at [284, 508] on div "Business Name NORDHAVEN LLC DBA [GEOGRAPHIC_DATA] Business Start Date [DATE] Le…" at bounding box center [681, 380] width 1091 height 525
drag, startPoint x: 466, startPoint y: 512, endPoint x: 417, endPoint y: 512, distance: 48.8
click at [417, 512] on div "Business Name NORDHAVEN LLC DBA [GEOGRAPHIC_DATA] Business Start Date [DATE] Le…" at bounding box center [681, 380] width 1091 height 525
type input "0"
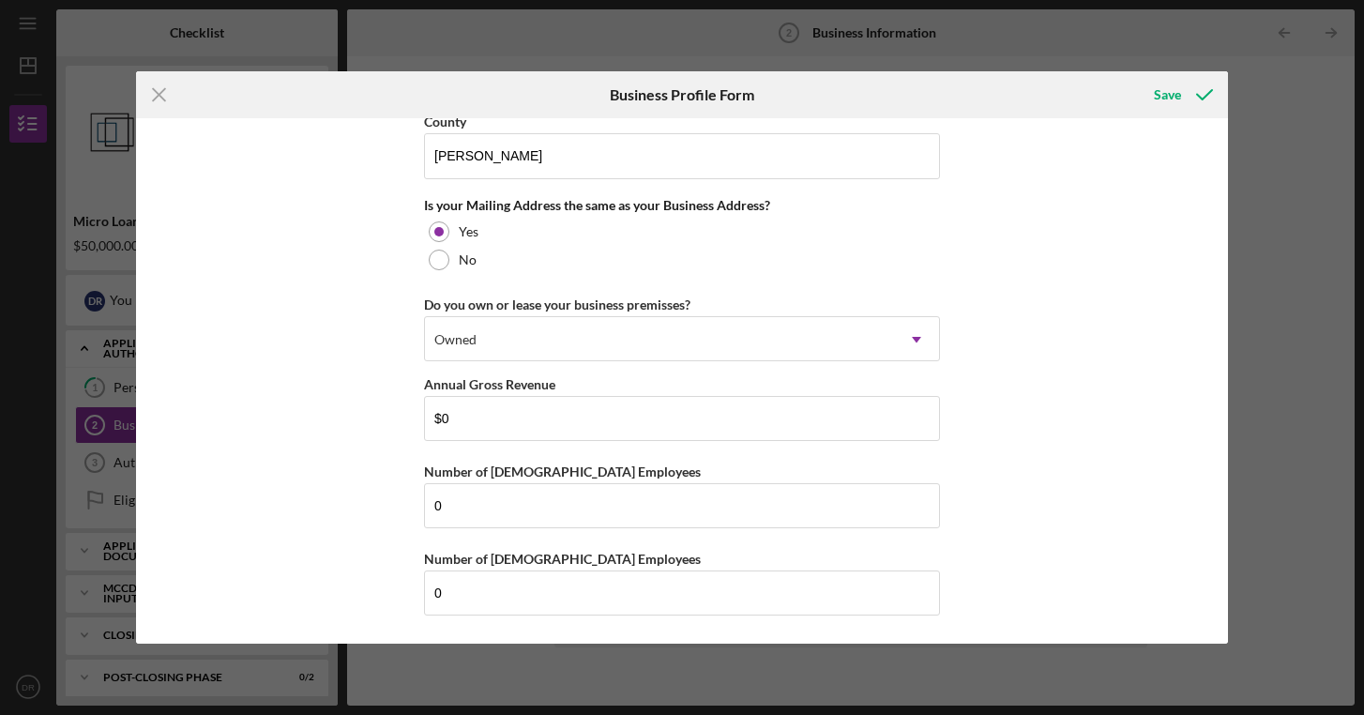
click at [365, 480] on div "Business Name NORDHAVEN LLC DBA [GEOGRAPHIC_DATA] Business Start Date [DATE] Le…" at bounding box center [681, 380] width 1091 height 525
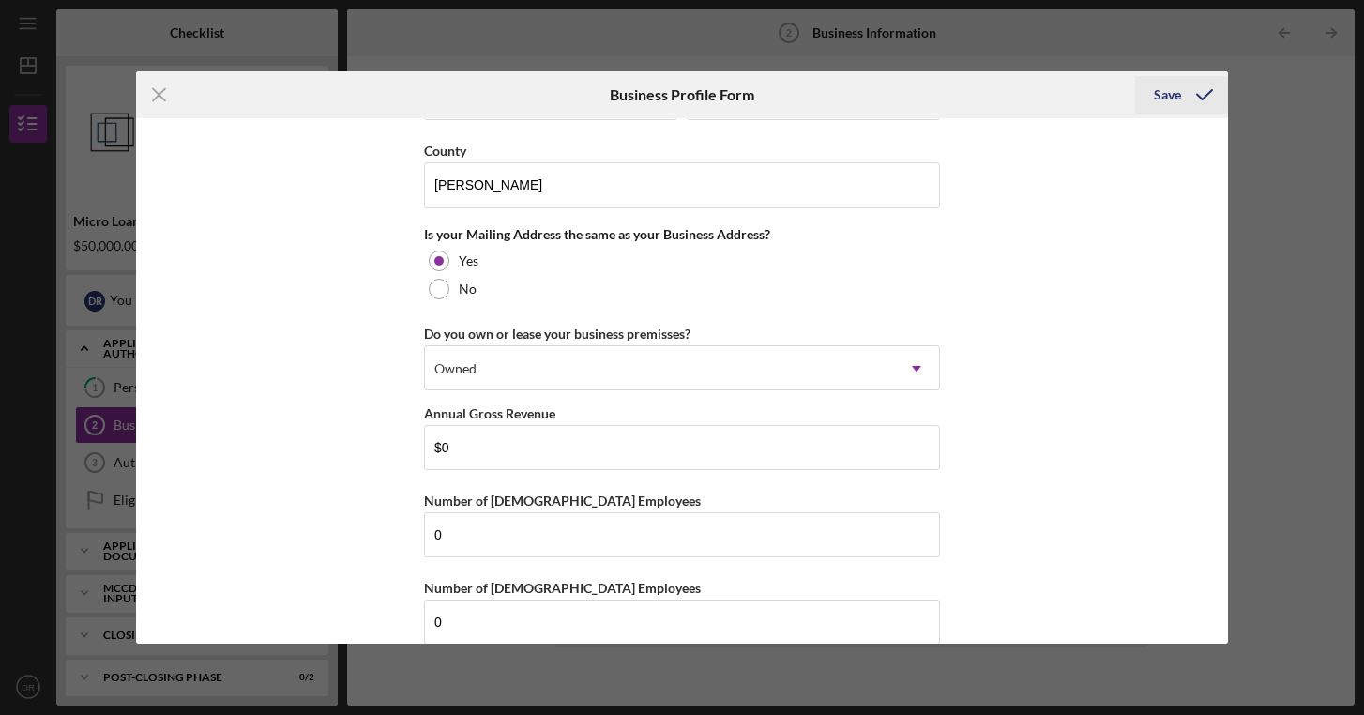
click at [1155, 95] on div "Save" at bounding box center [1167, 95] width 27 height 38
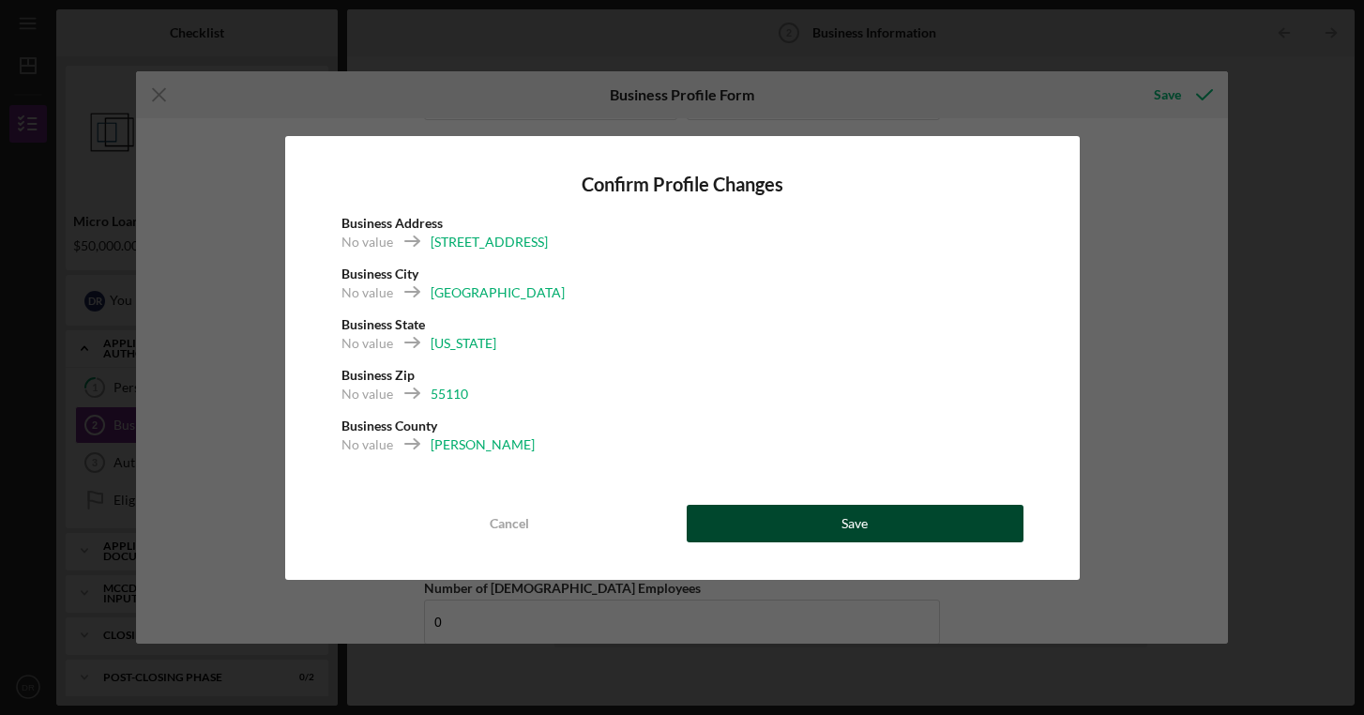
click at [794, 529] on button "Save" at bounding box center [855, 524] width 337 height 38
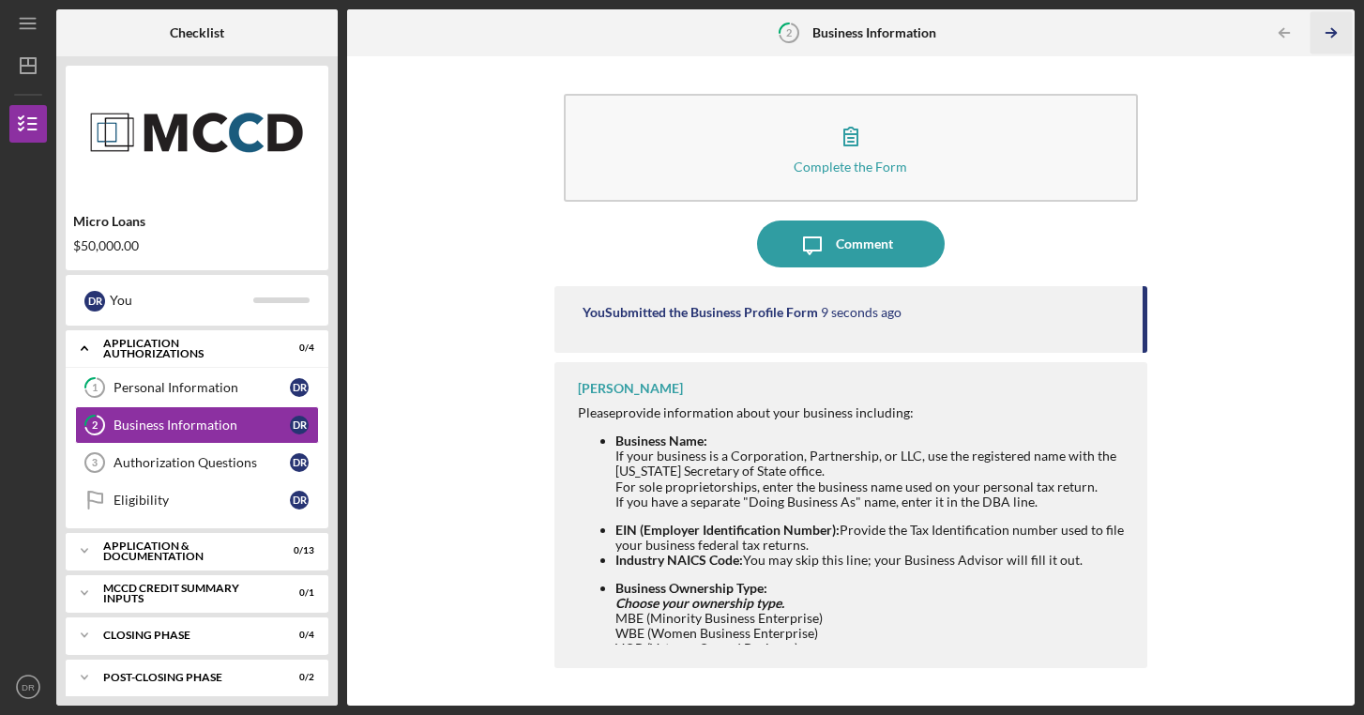
click at [1332, 31] on icon "Icon/Table Pagination Arrow" at bounding box center [1332, 33] width 42 height 42
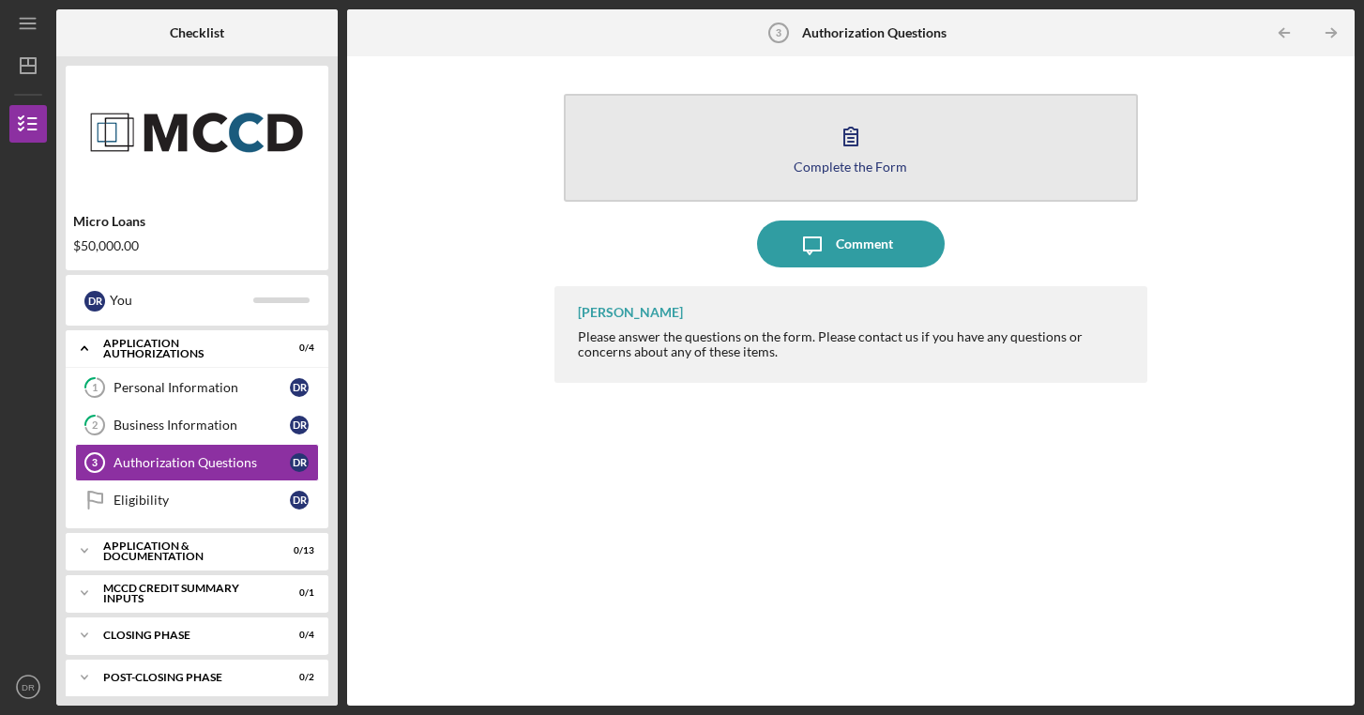
click at [898, 167] on div "Complete the Form" at bounding box center [851, 166] width 114 height 14
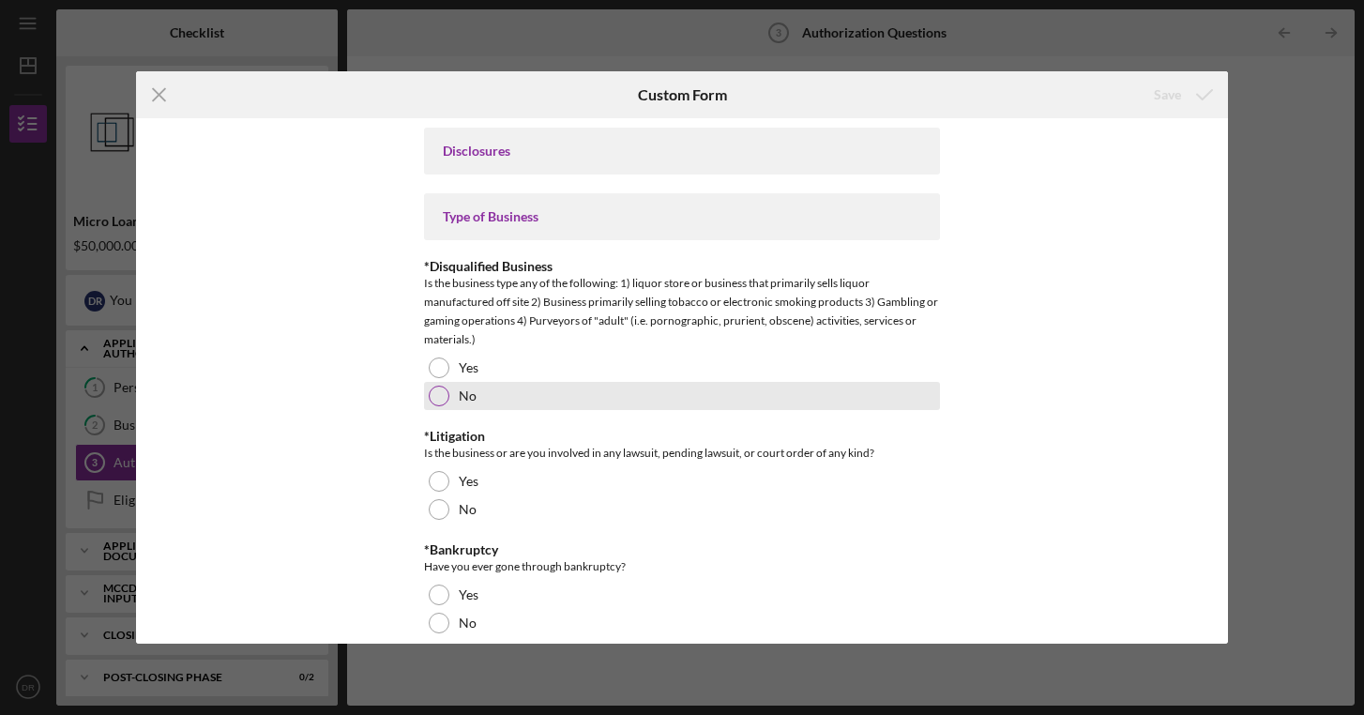
click at [440, 395] on div at bounding box center [439, 396] width 21 height 21
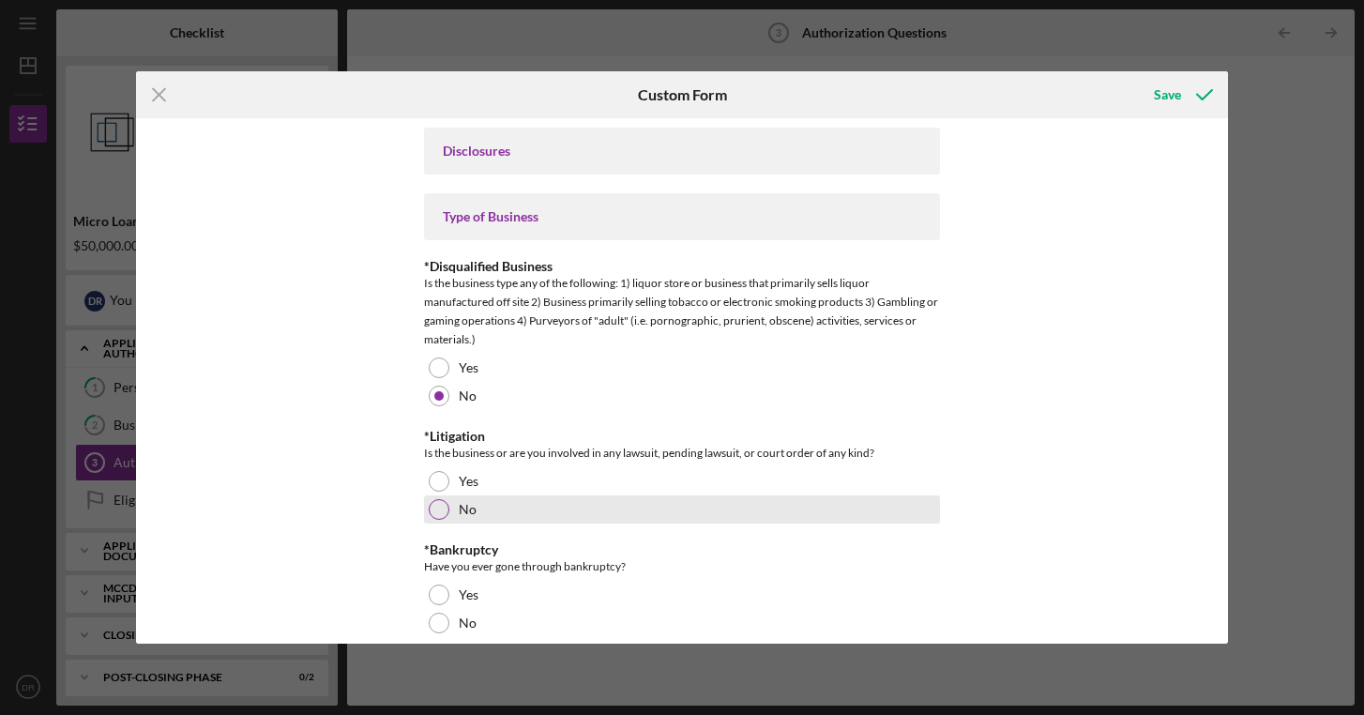
click at [439, 512] on div at bounding box center [439, 509] width 21 height 21
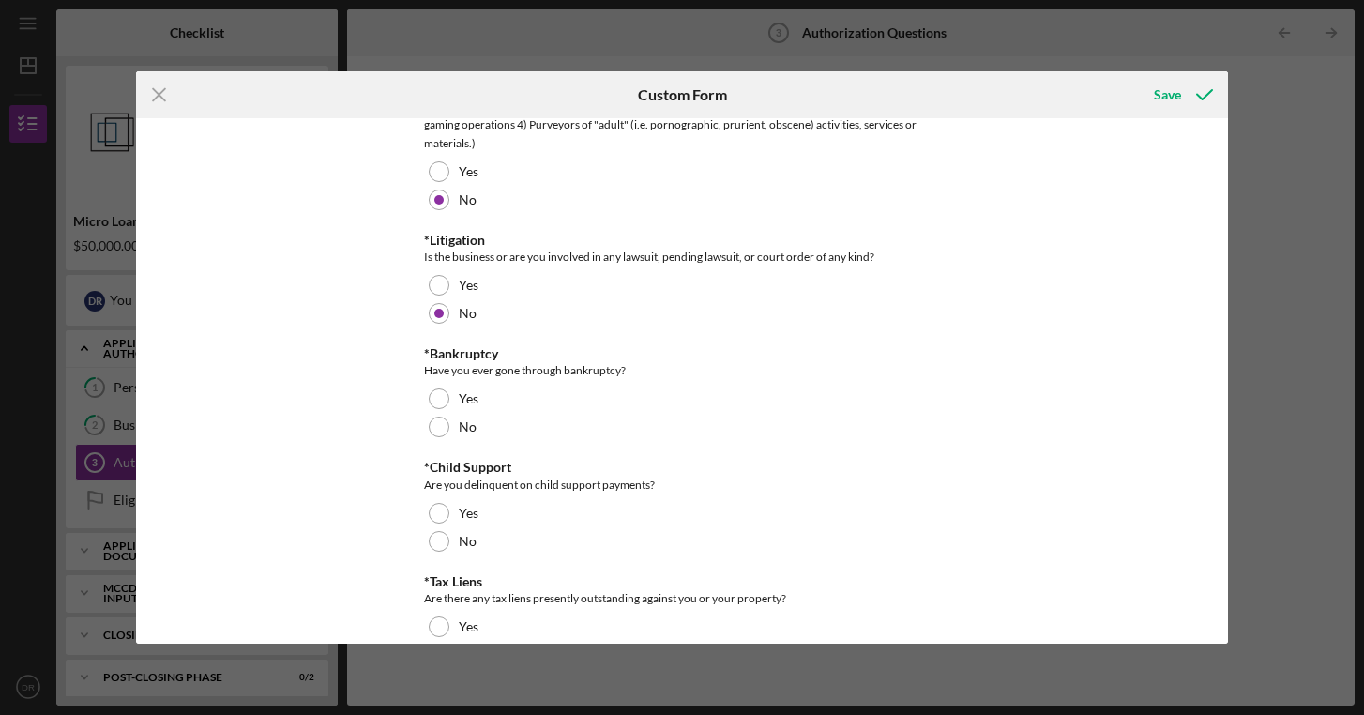
scroll to position [208, 0]
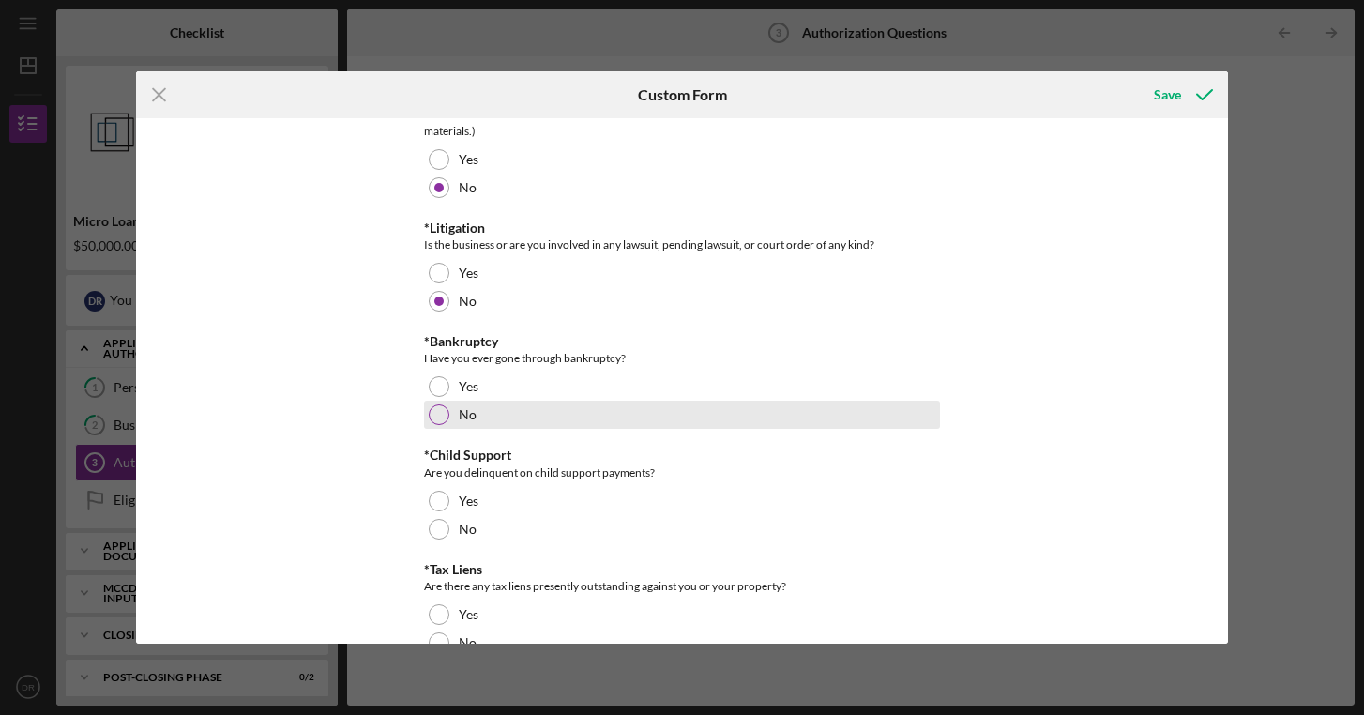
click at [440, 415] on div at bounding box center [439, 414] width 21 height 21
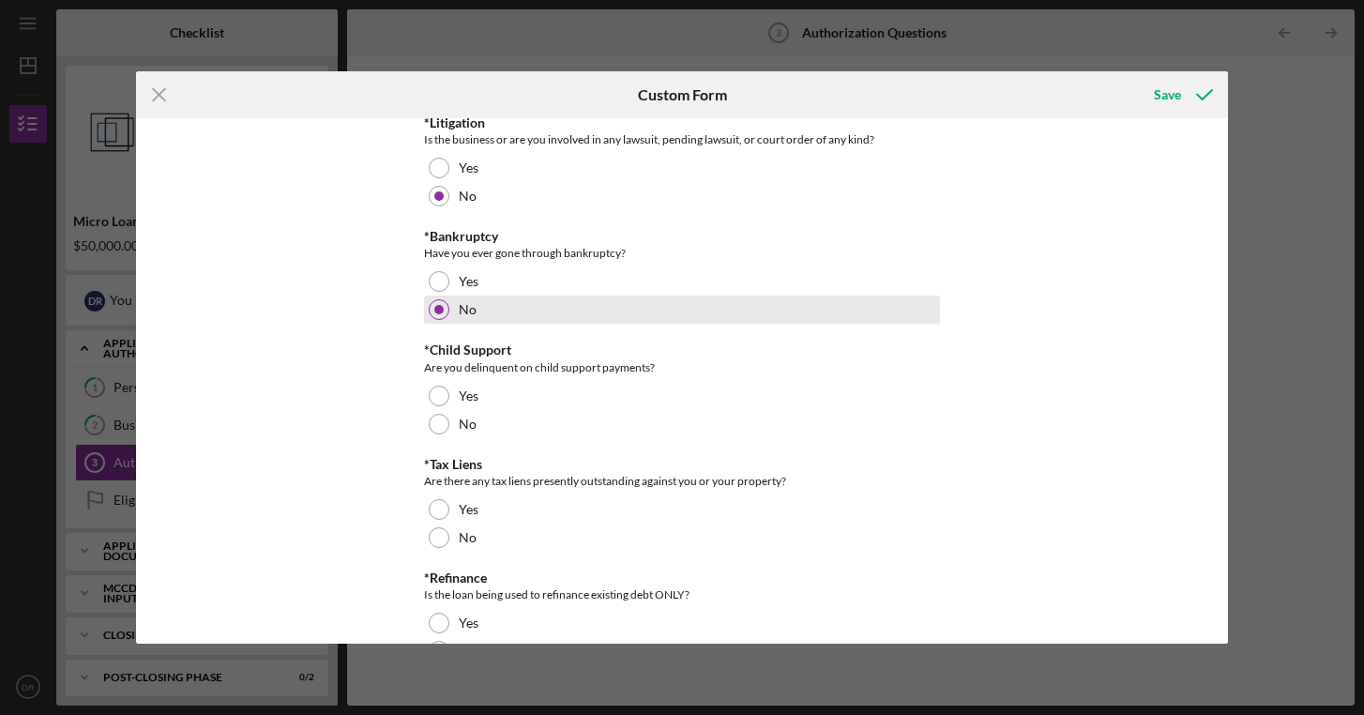
scroll to position [346, 0]
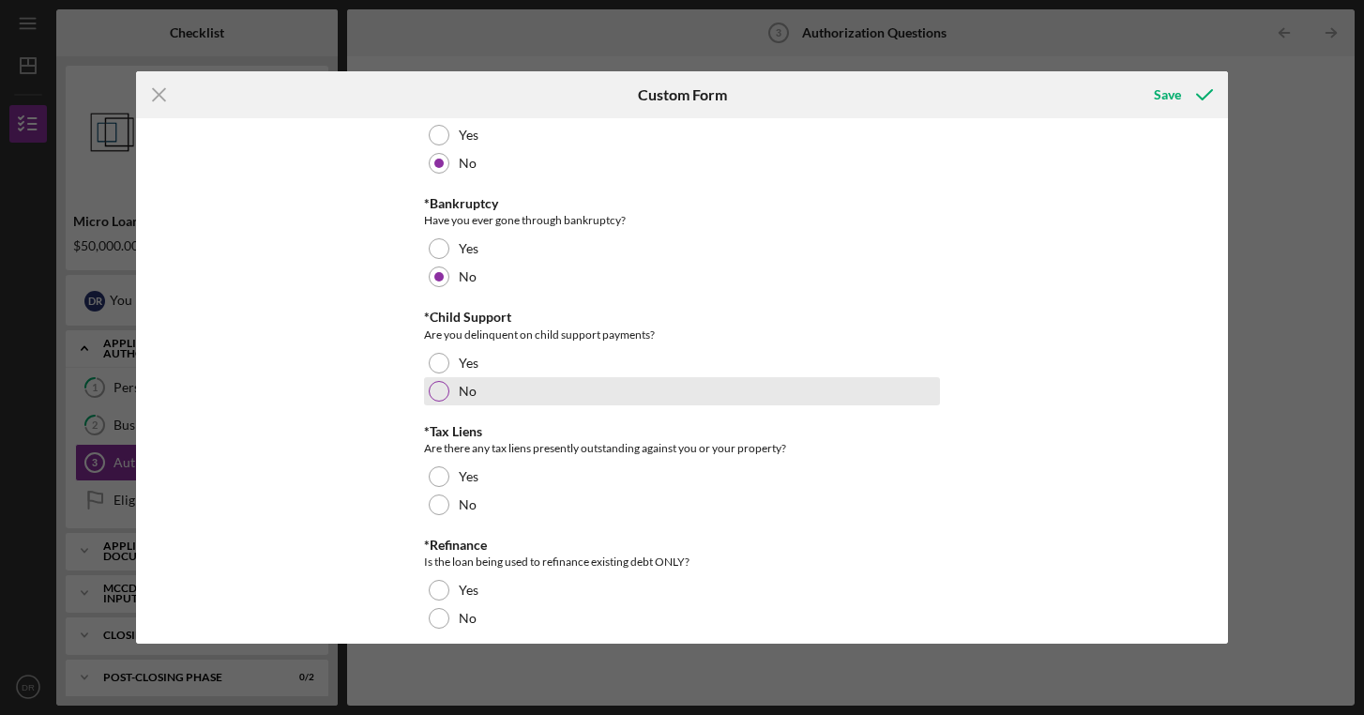
click at [425, 387] on div "No" at bounding box center [682, 391] width 516 height 28
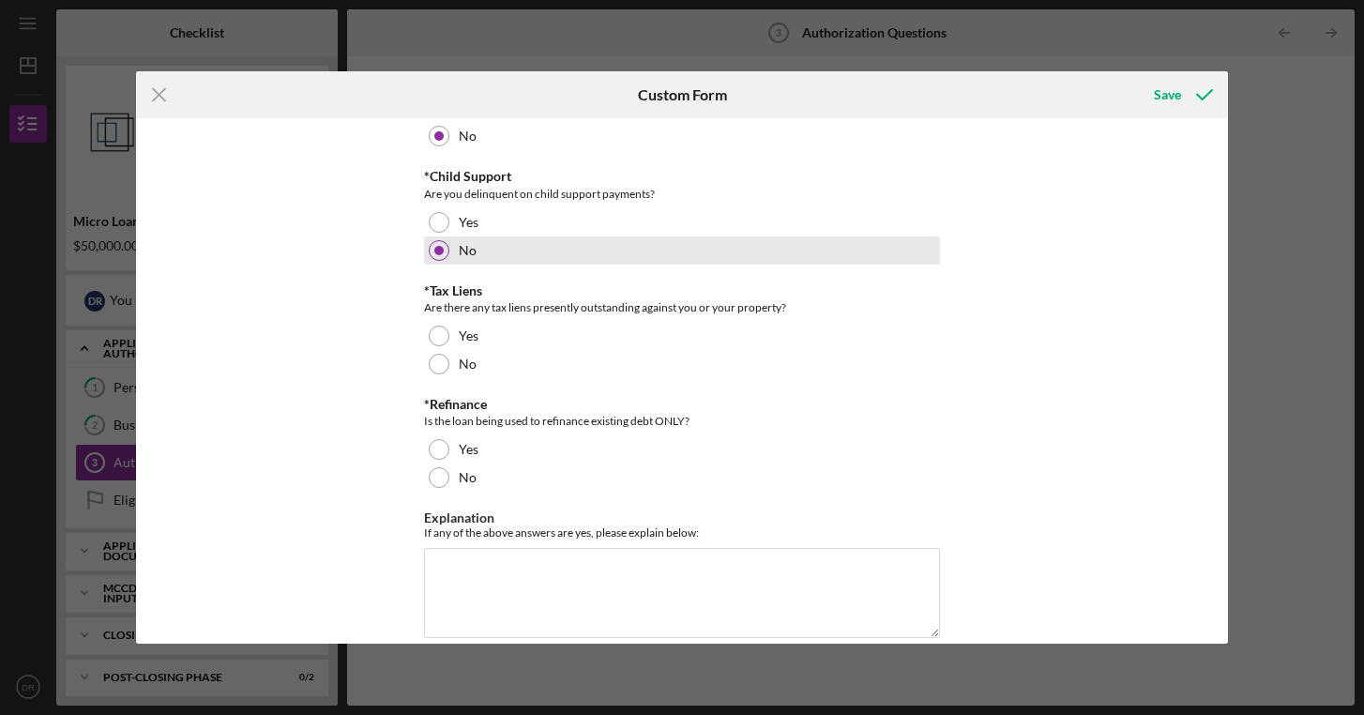
scroll to position [490, 0]
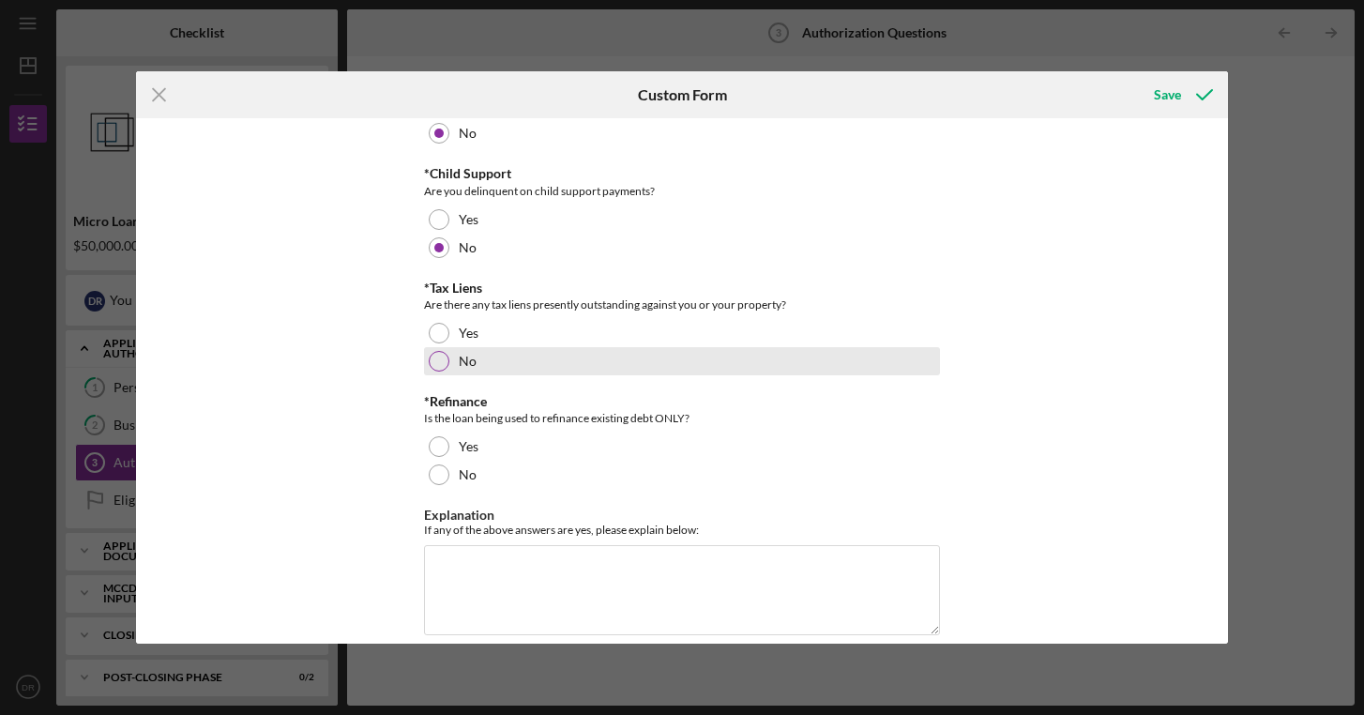
click at [432, 364] on div at bounding box center [439, 361] width 21 height 21
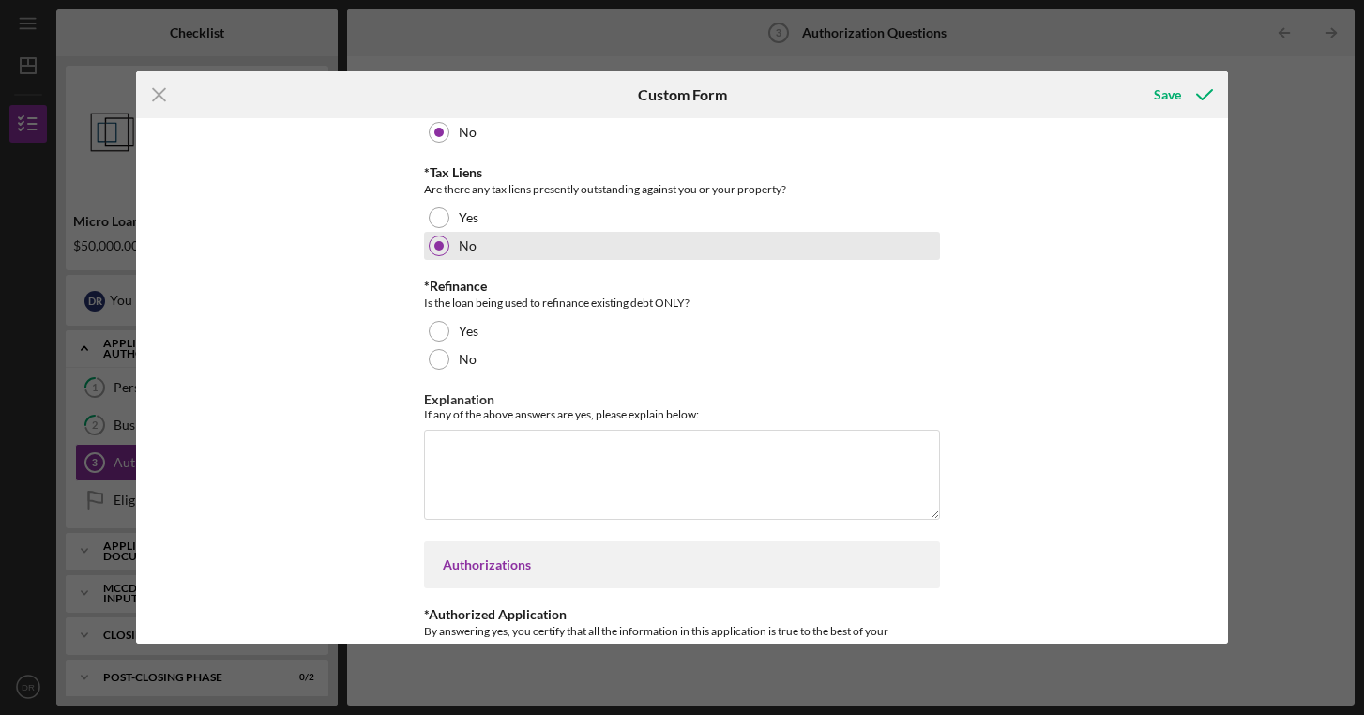
scroll to position [616, 0]
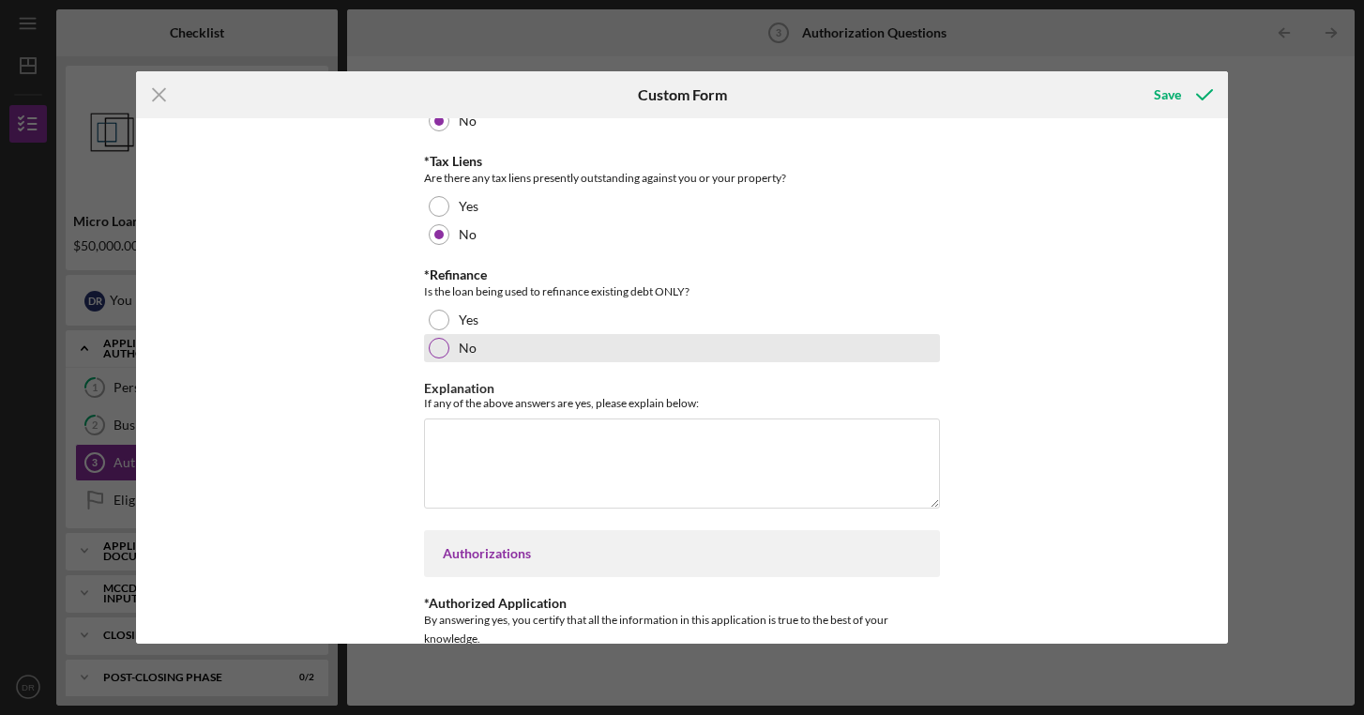
click at [443, 350] on div at bounding box center [439, 348] width 21 height 21
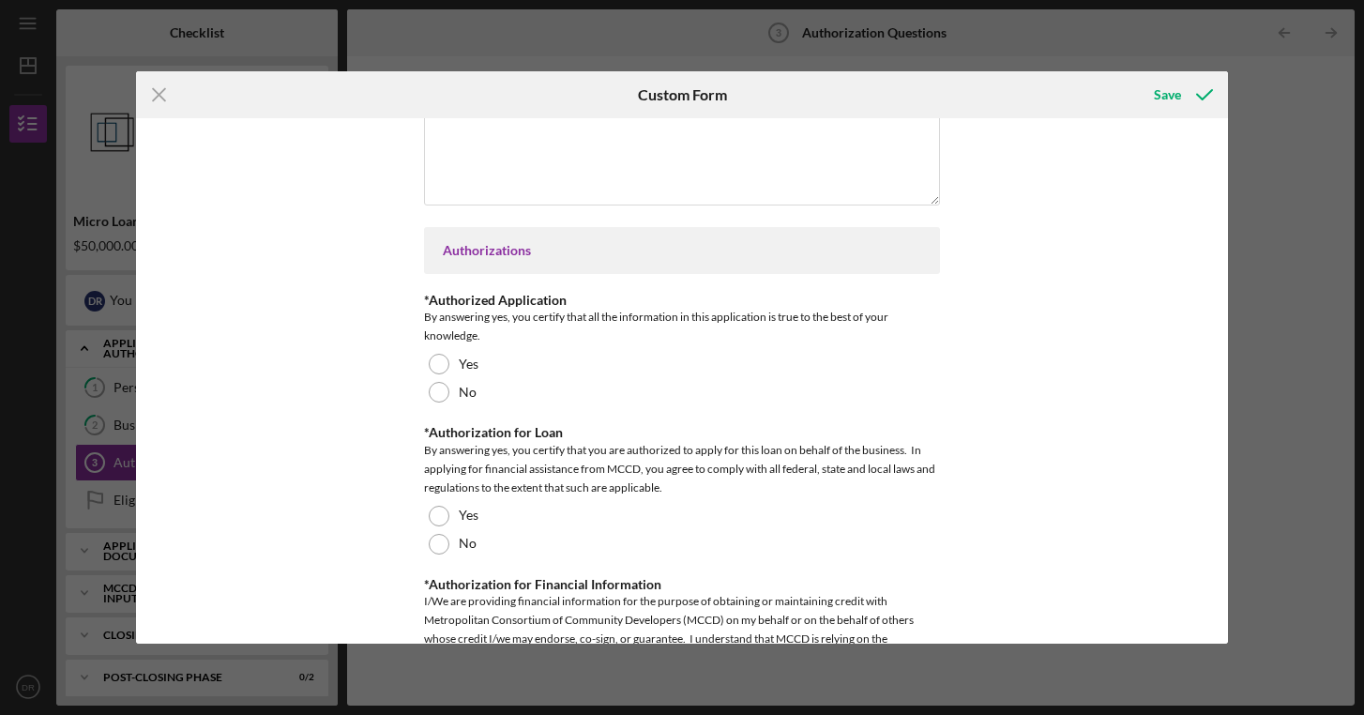
scroll to position [942, 0]
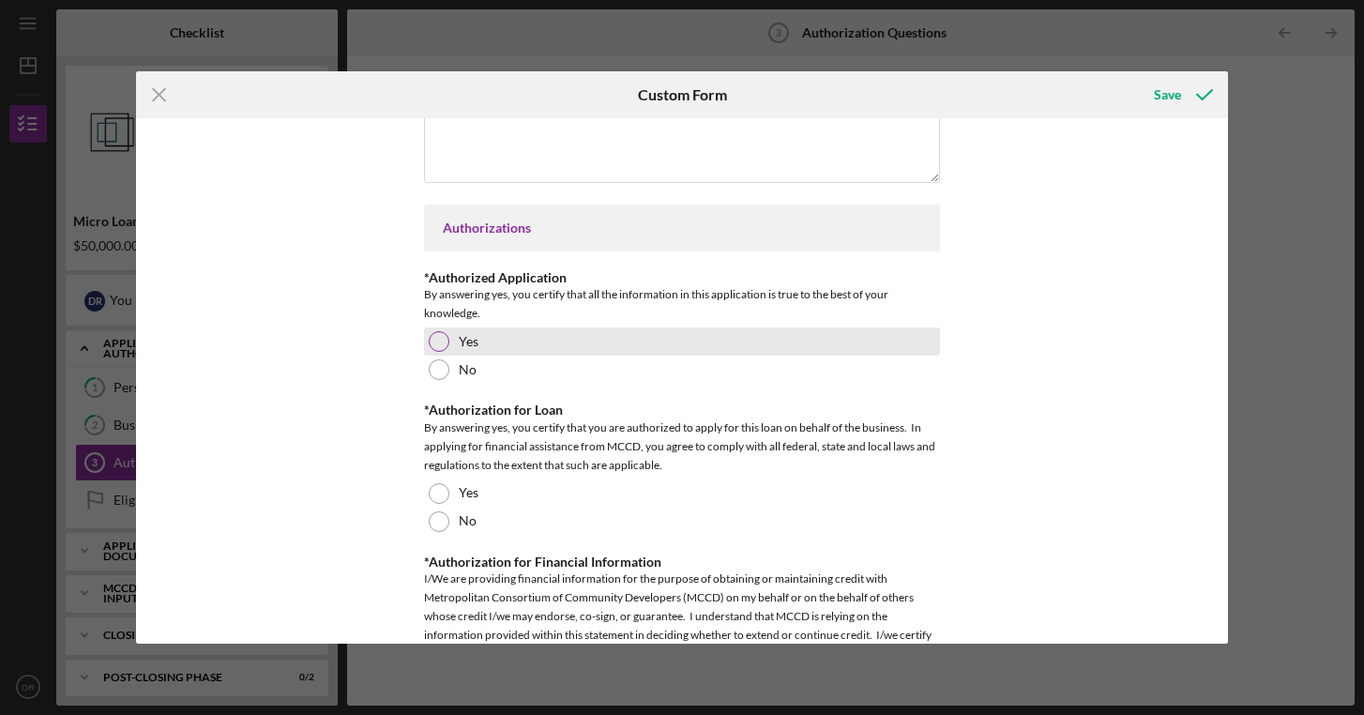
click at [436, 346] on div at bounding box center [439, 341] width 21 height 21
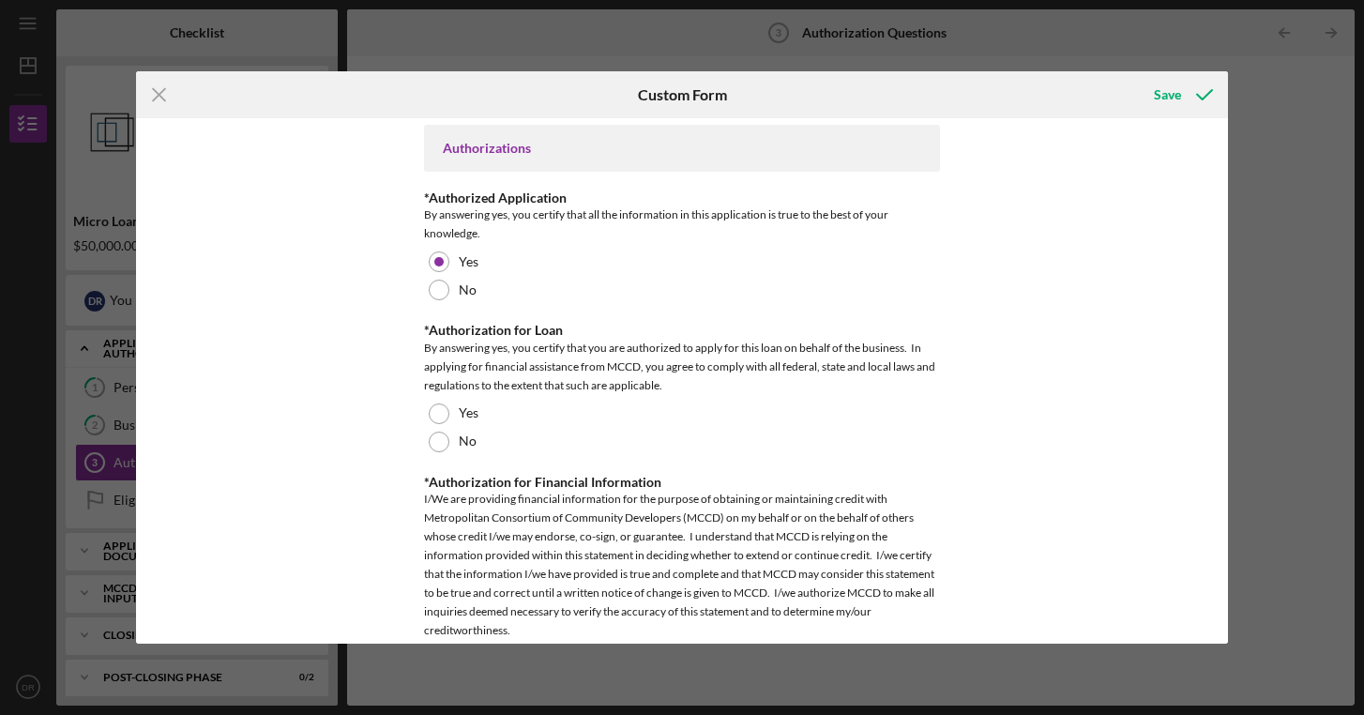
scroll to position [1026, 0]
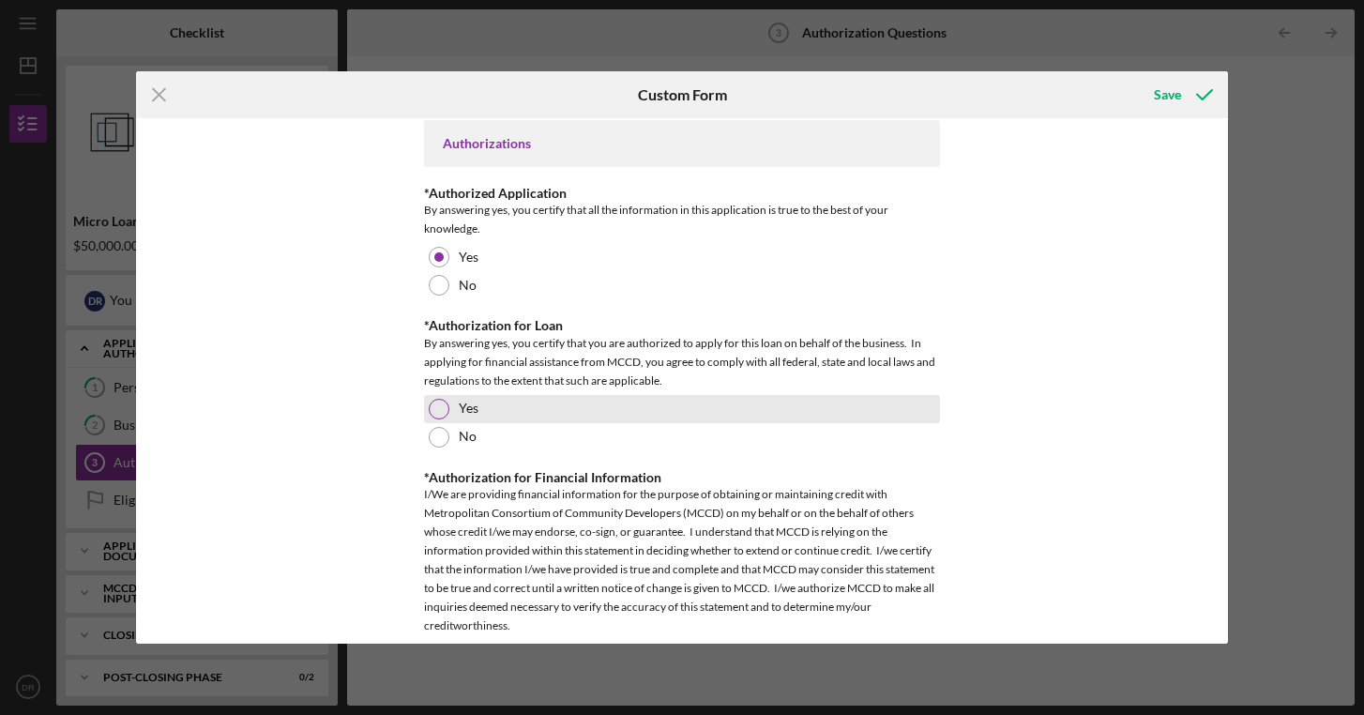
click at [433, 407] on div at bounding box center [439, 409] width 21 height 21
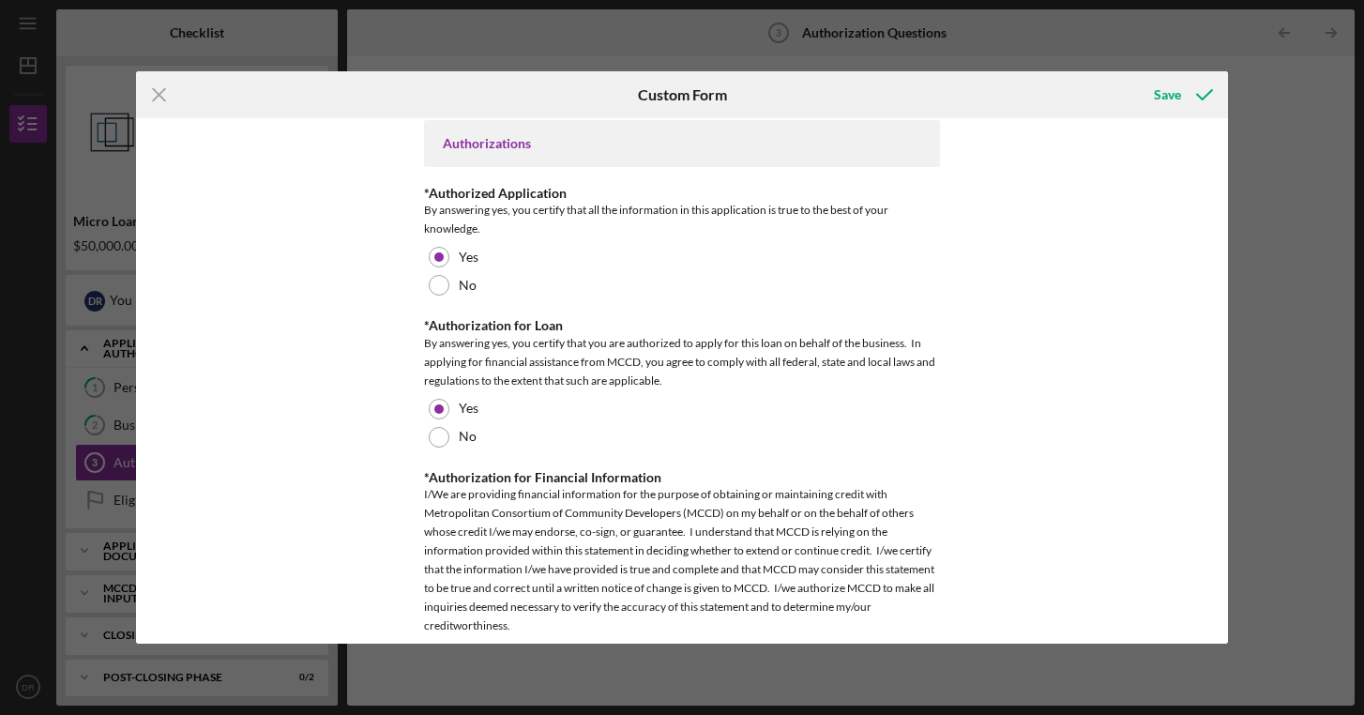
scroll to position [1106, 0]
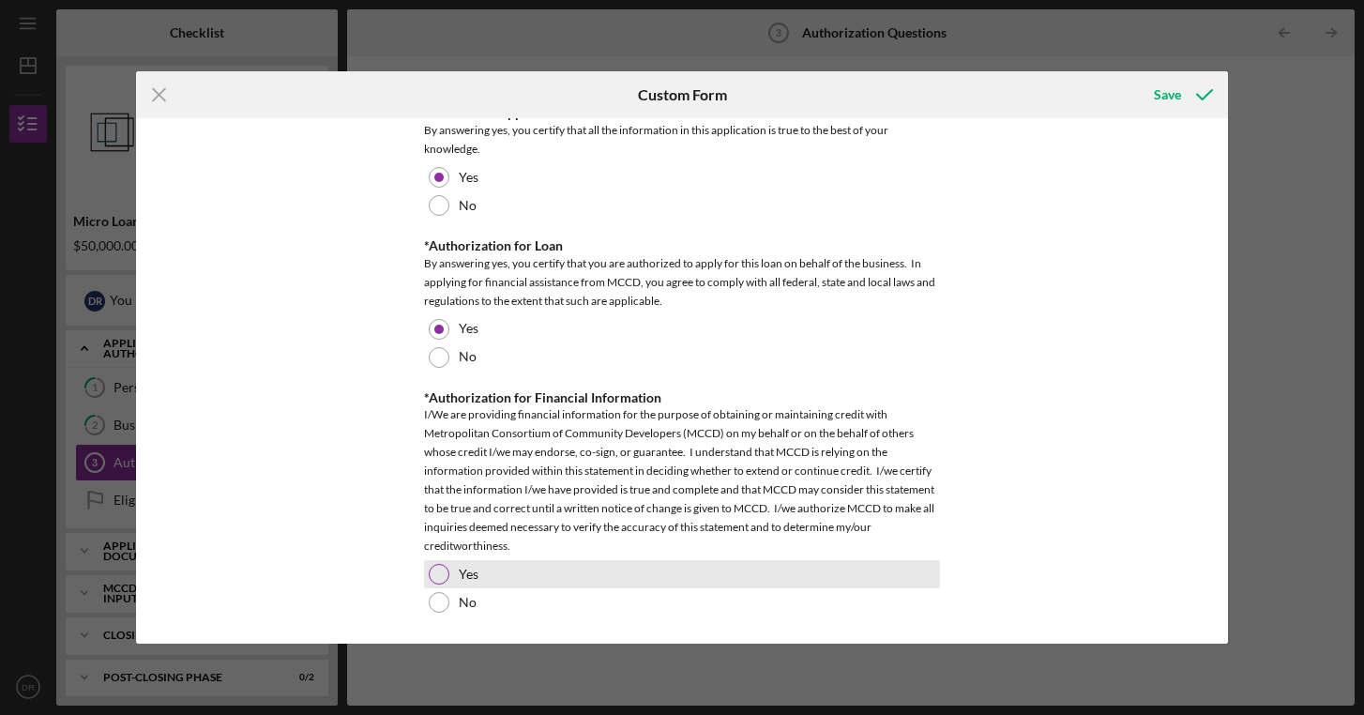
click at [441, 575] on div at bounding box center [439, 574] width 21 height 21
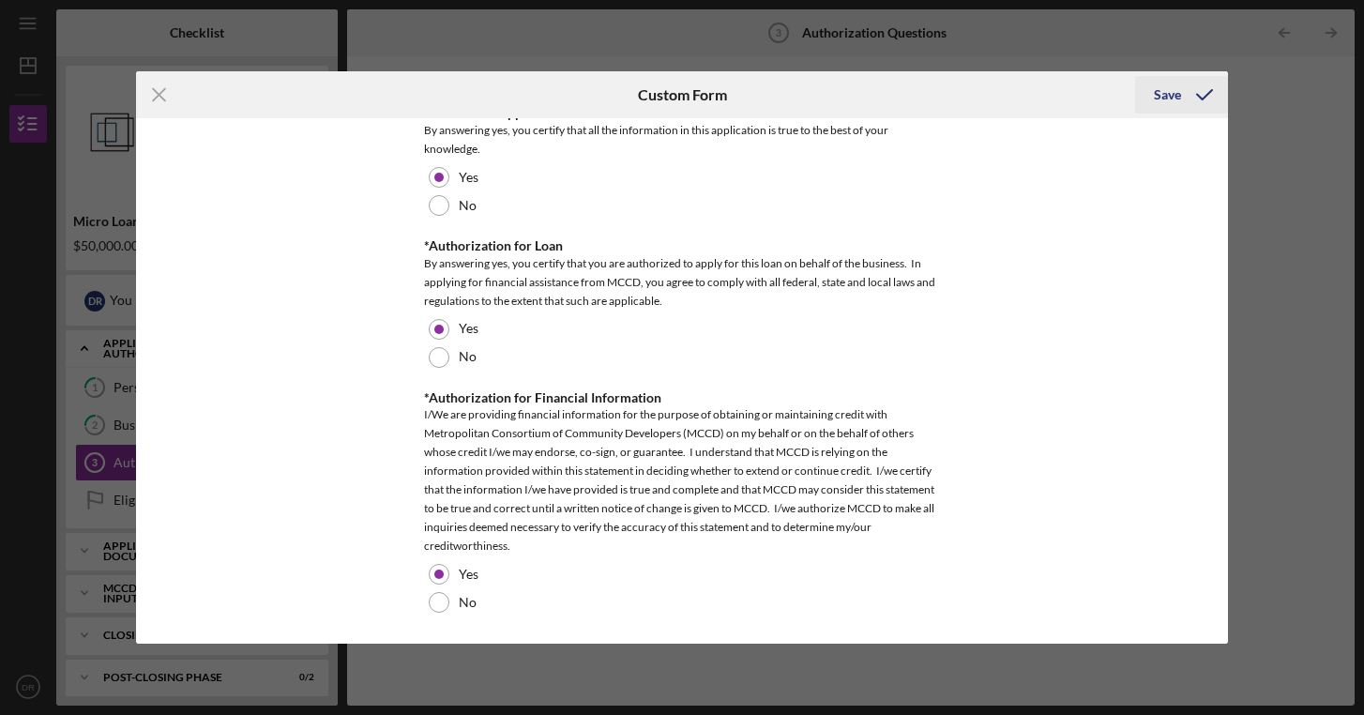
click at [1176, 100] on div "Save" at bounding box center [1167, 95] width 27 height 38
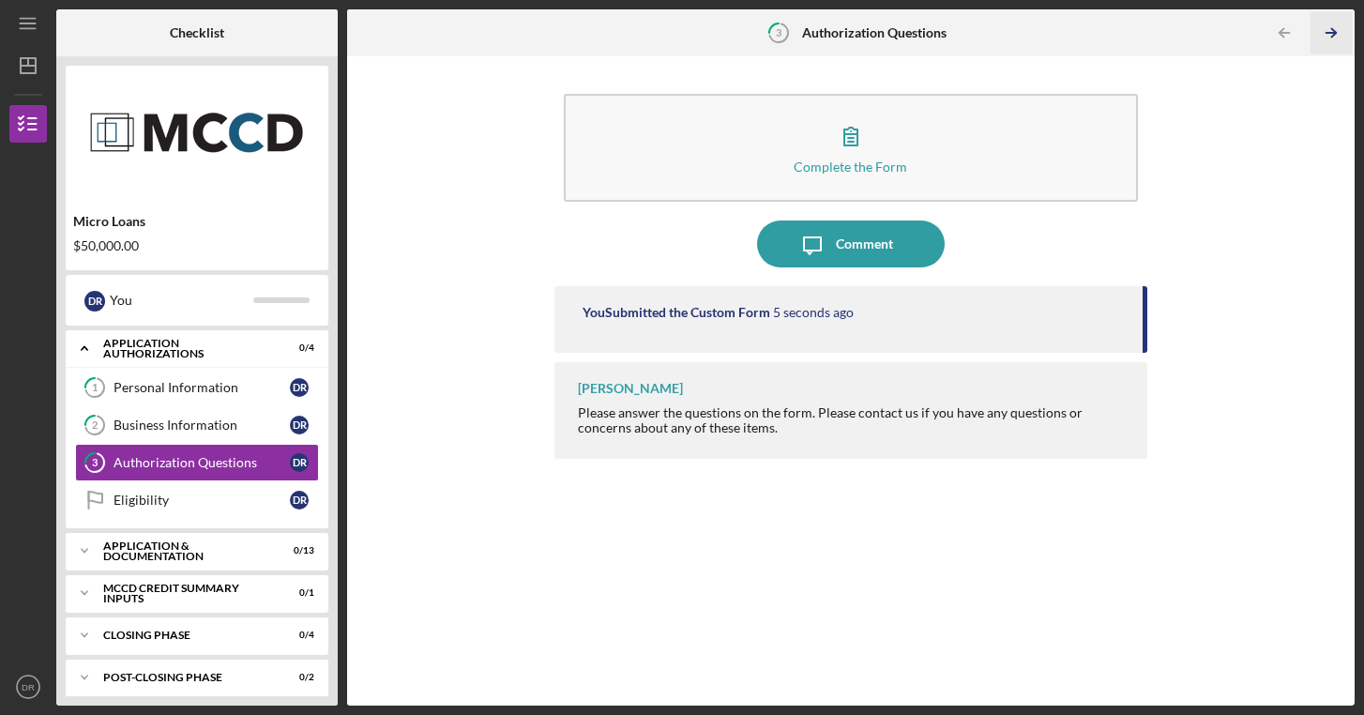
click at [1333, 23] on icon "Icon/Table Pagination Arrow" at bounding box center [1332, 33] width 42 height 42
